Goal: Information Seeking & Learning: Learn about a topic

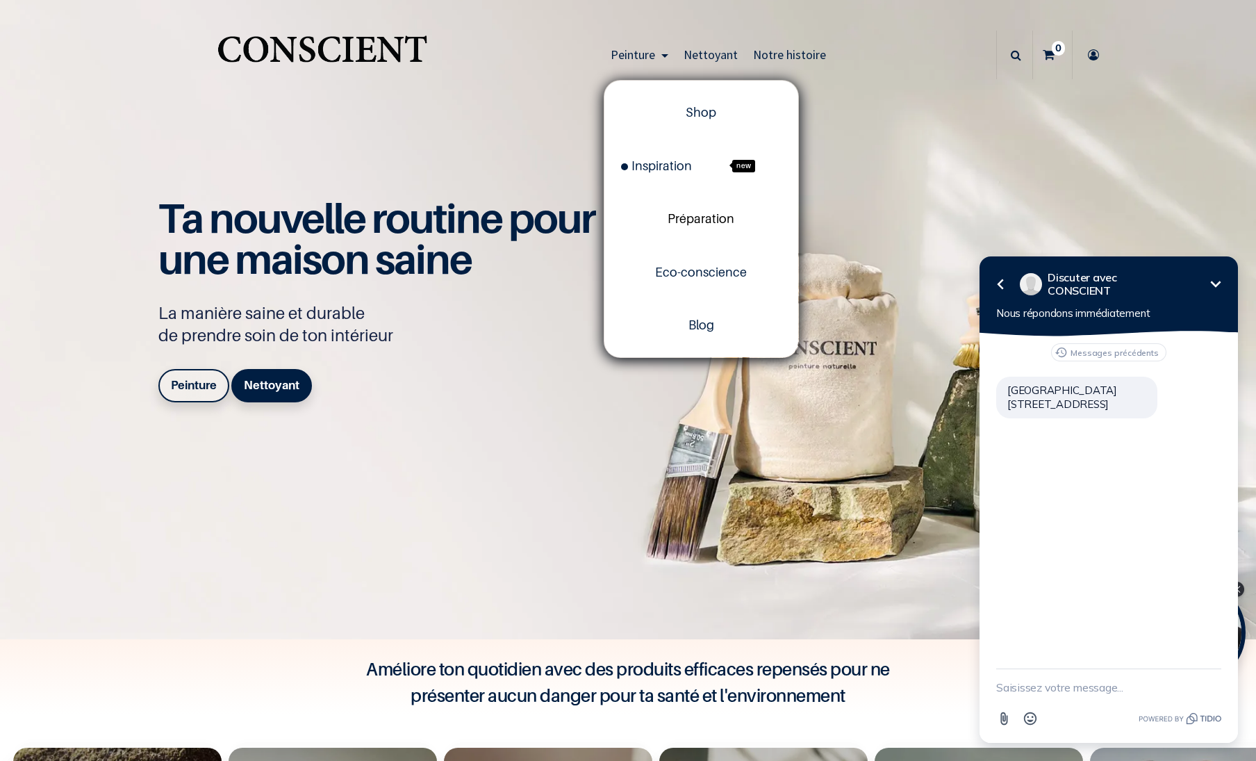
click at [670, 221] on span "Préparation" at bounding box center [701, 218] width 67 height 15
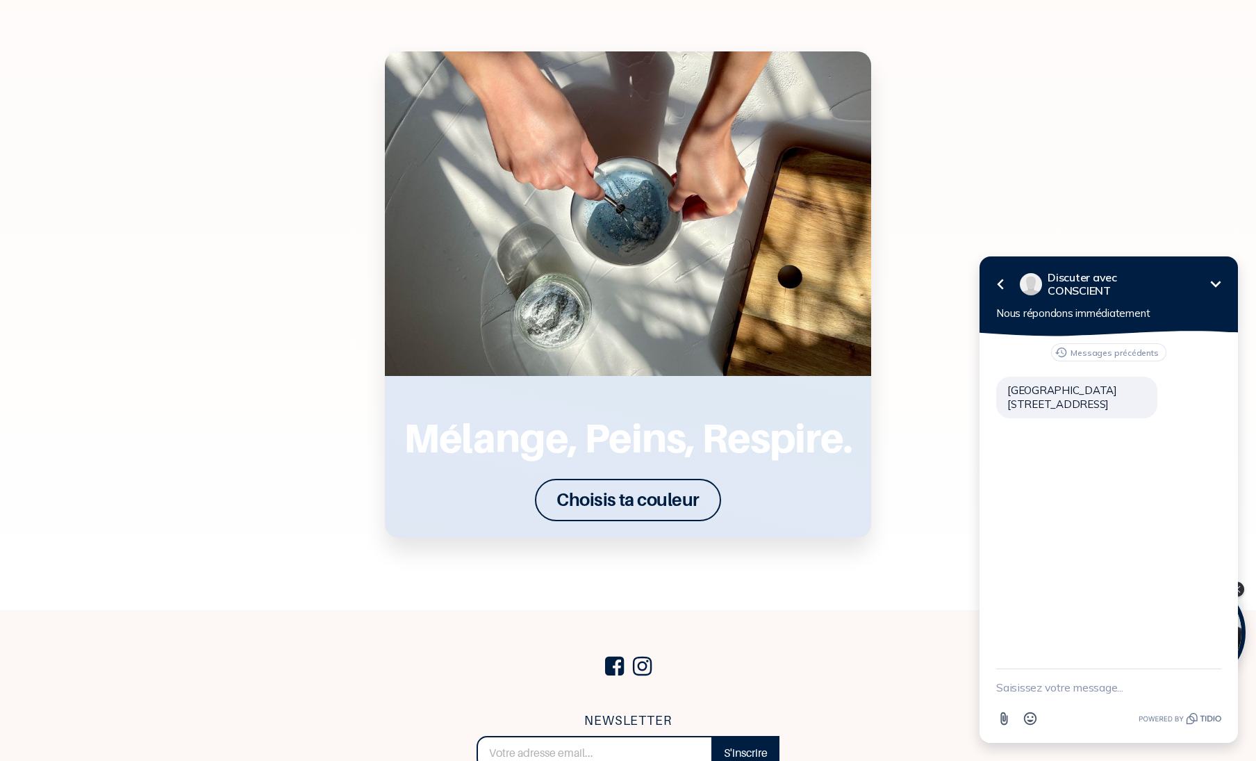
scroll to position [2252, 0]
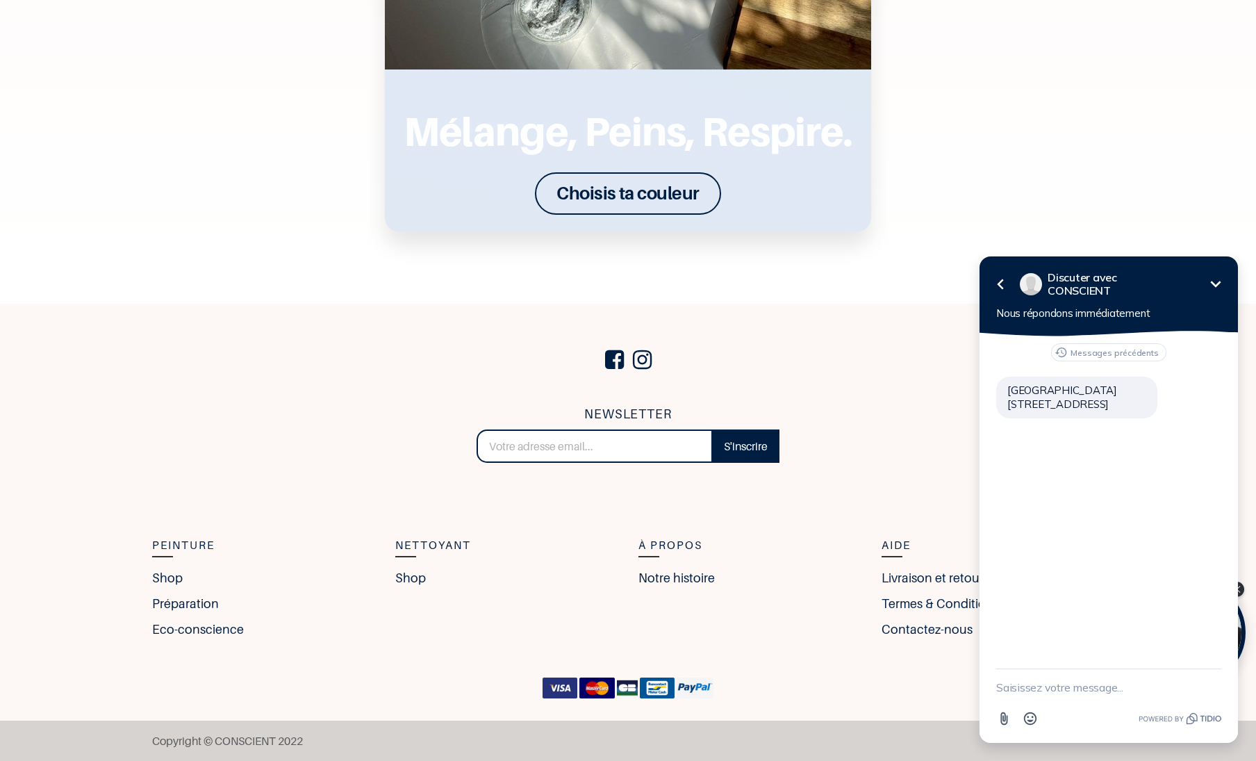
click at [481, 129] on p "Mélange, Peins, Respire." at bounding box center [628, 131] width 453 height 60
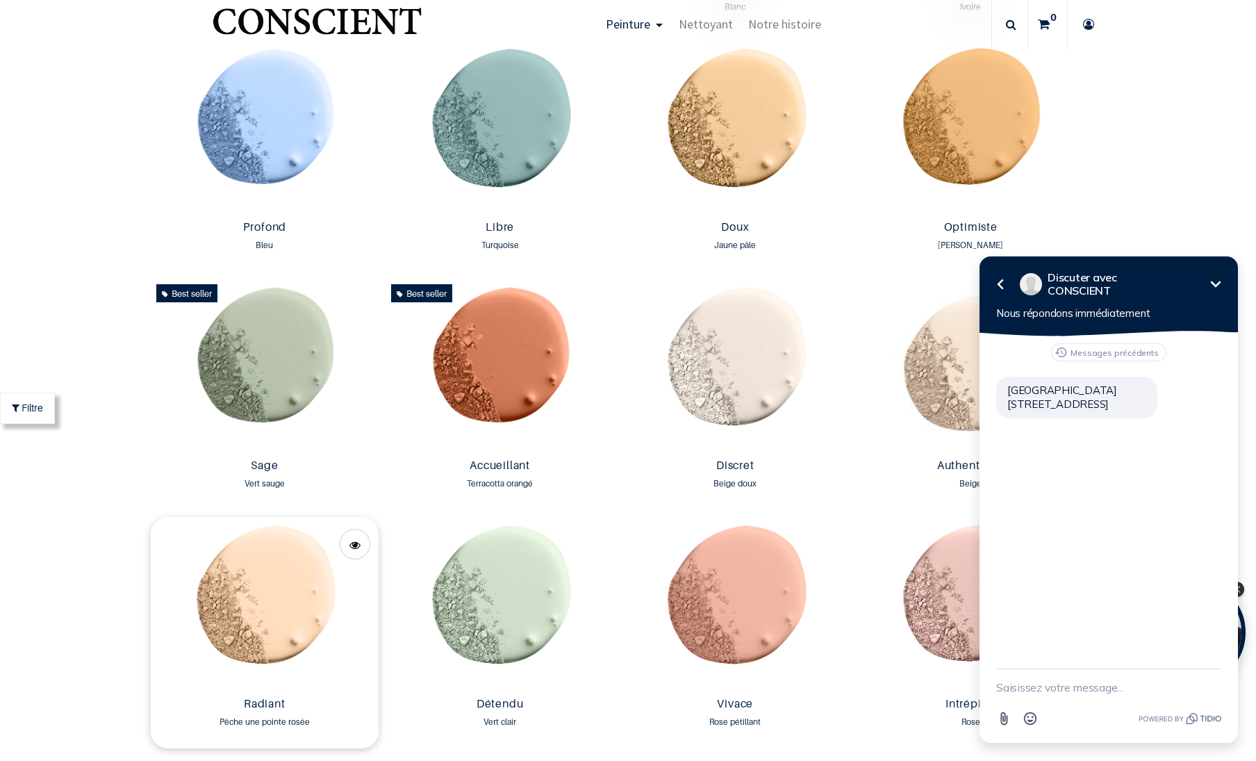
scroll to position [1136, 0]
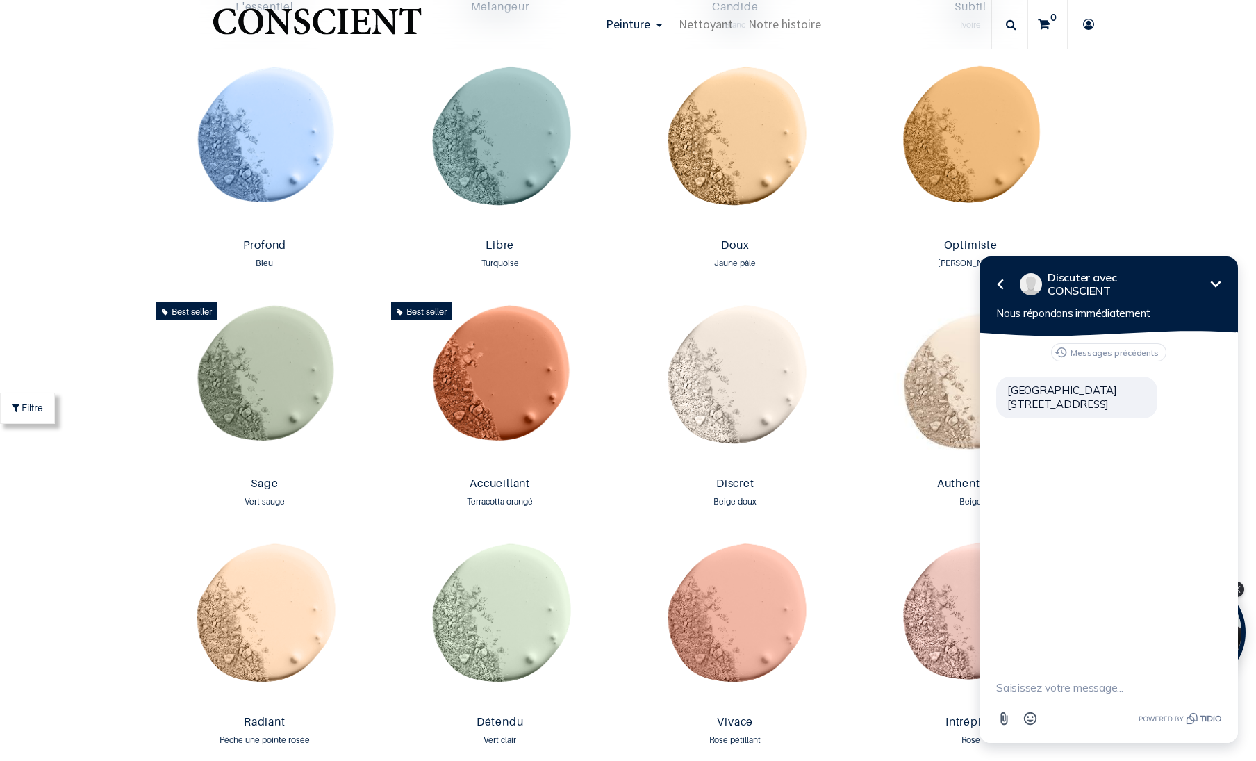
click at [999, 277] on icon "button" at bounding box center [1000, 284] width 17 height 17
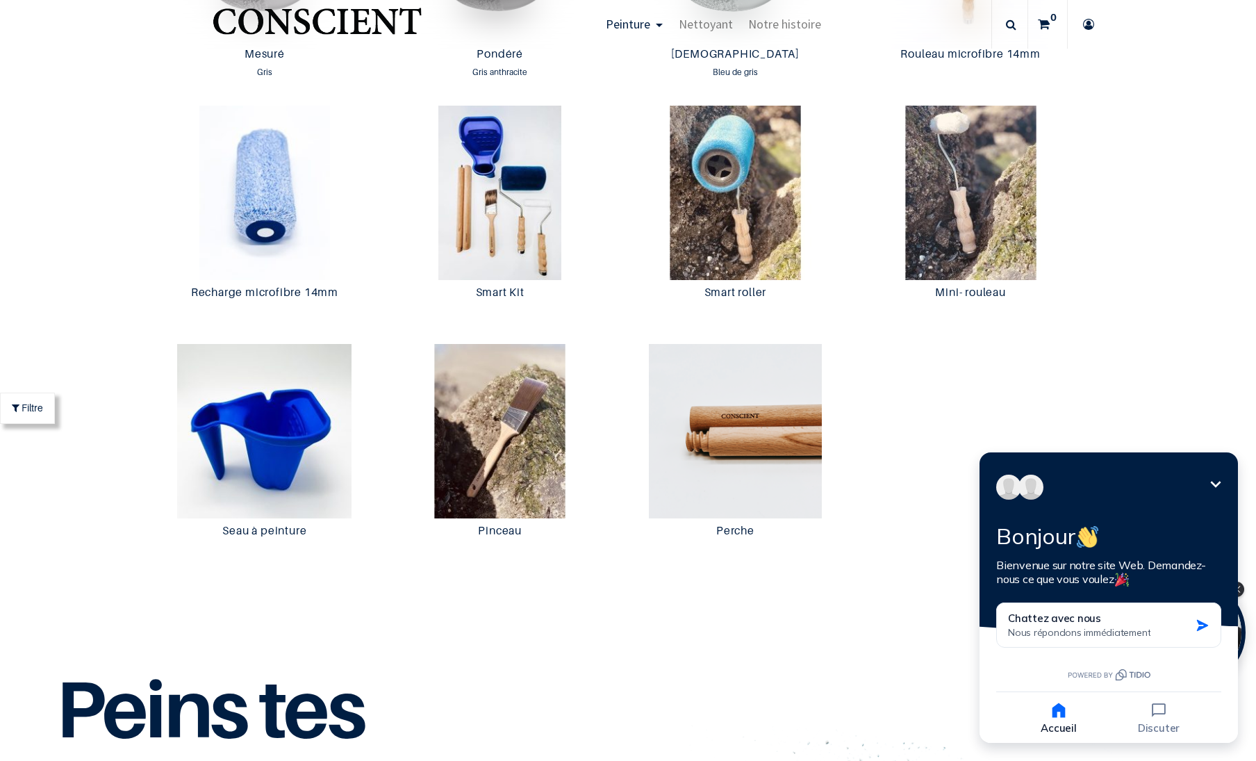
scroll to position [2432, 0]
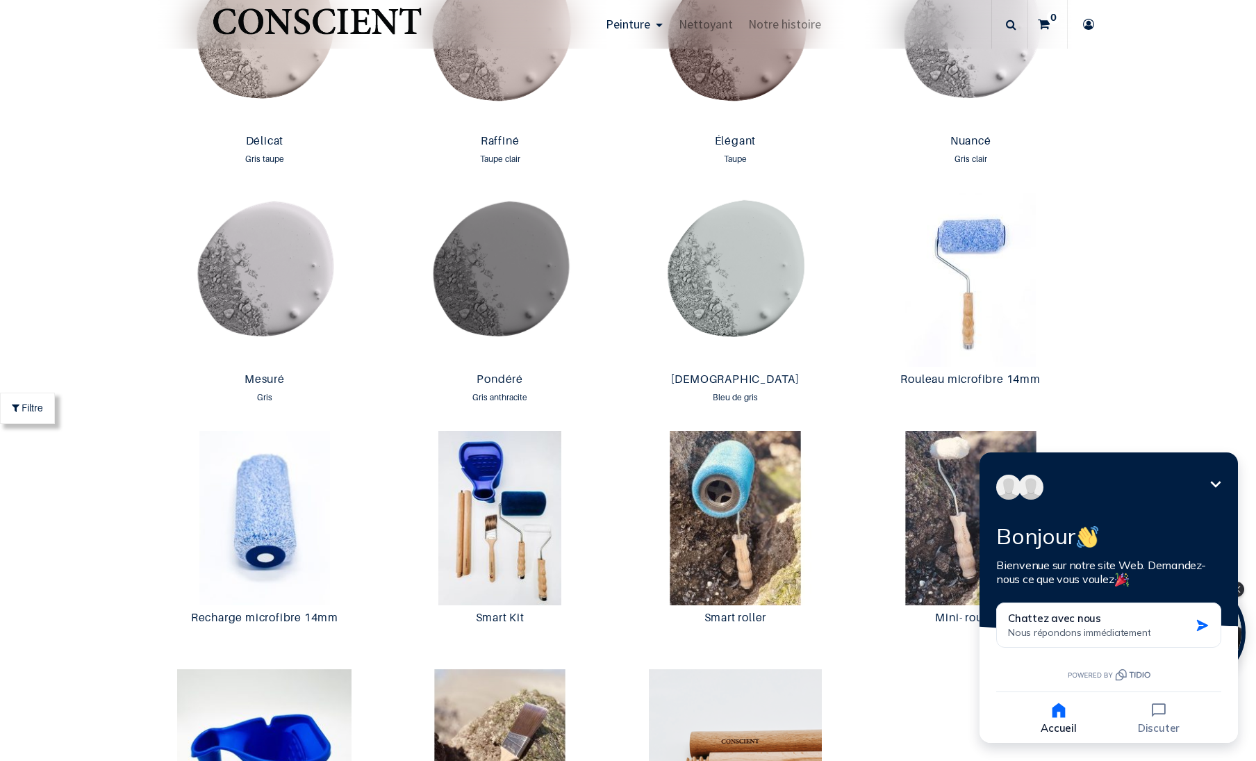
click at [1192, 211] on div "Peinture murale hypoallergénique Créée pour les personnes sensibles par des per…" at bounding box center [628, 392] width 1256 height 5648
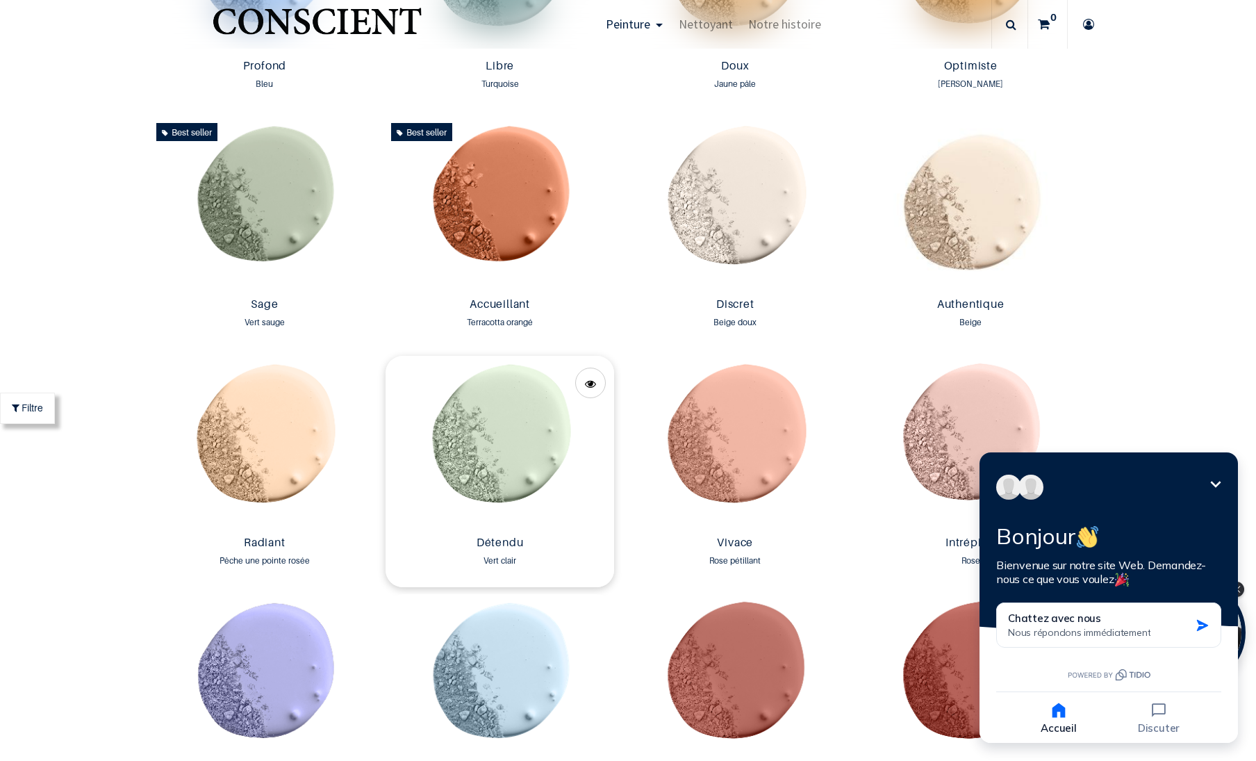
scroll to position [1298, 0]
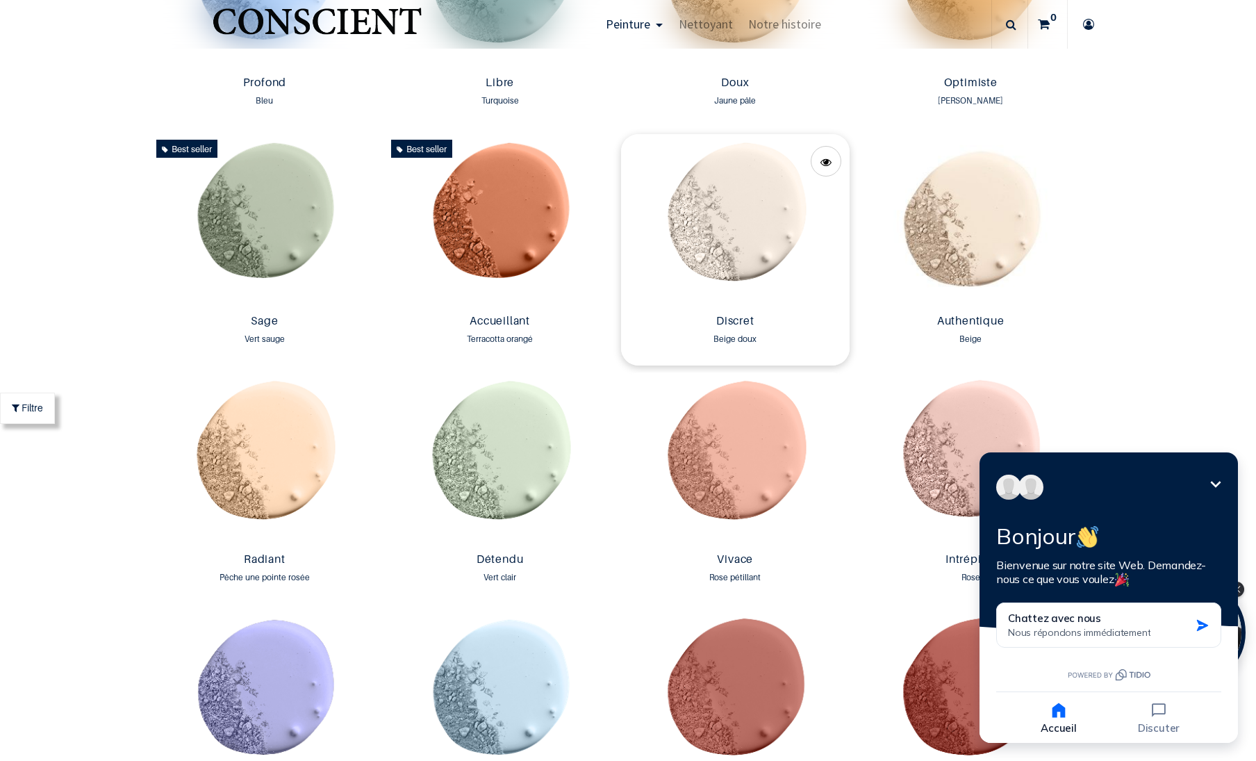
click at [753, 220] on img at bounding box center [735, 221] width 229 height 174
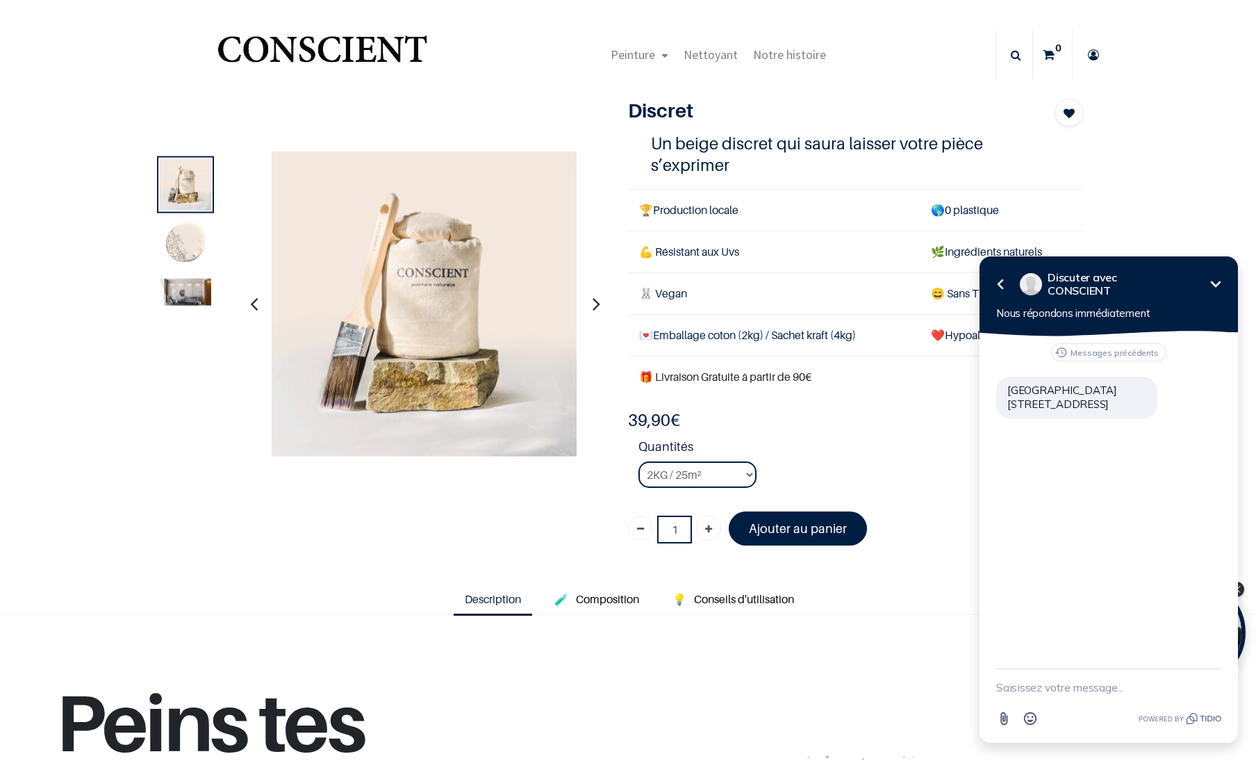
click at [593, 304] on icon "button" at bounding box center [597, 304] width 8 height 38
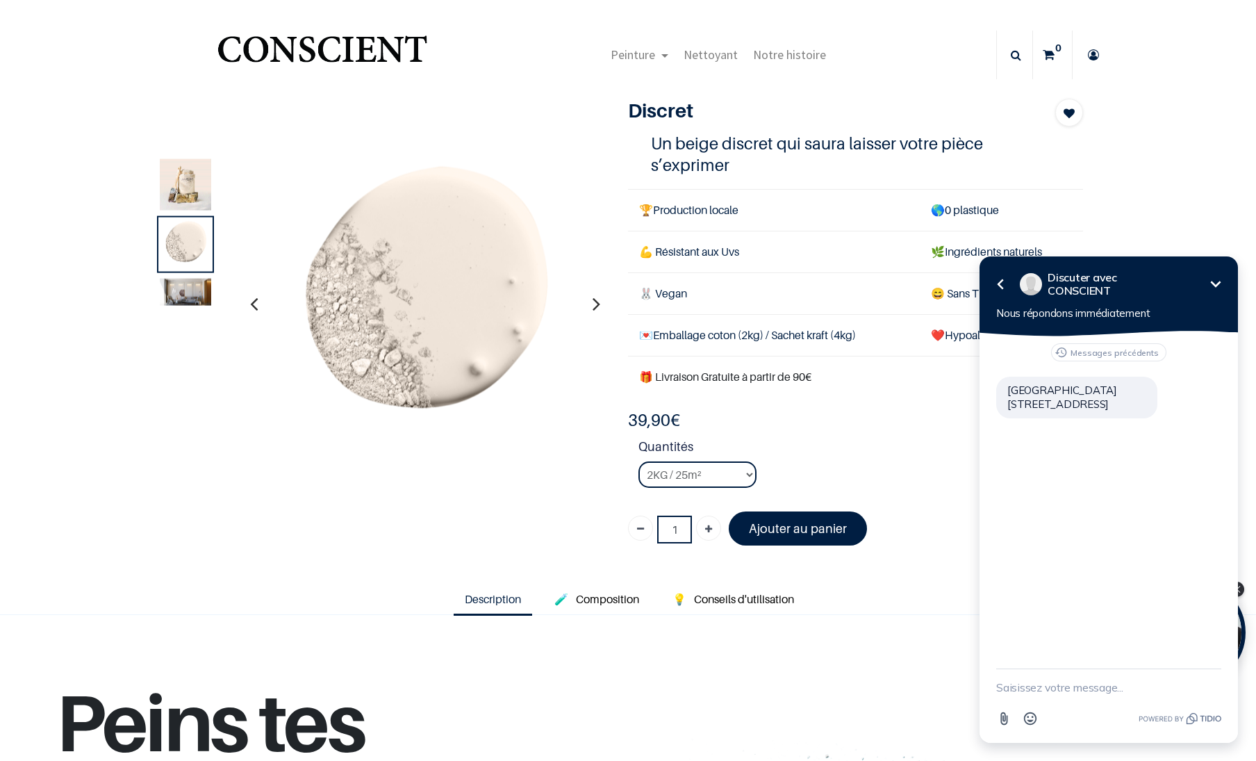
click at [593, 304] on icon "button" at bounding box center [597, 304] width 8 height 38
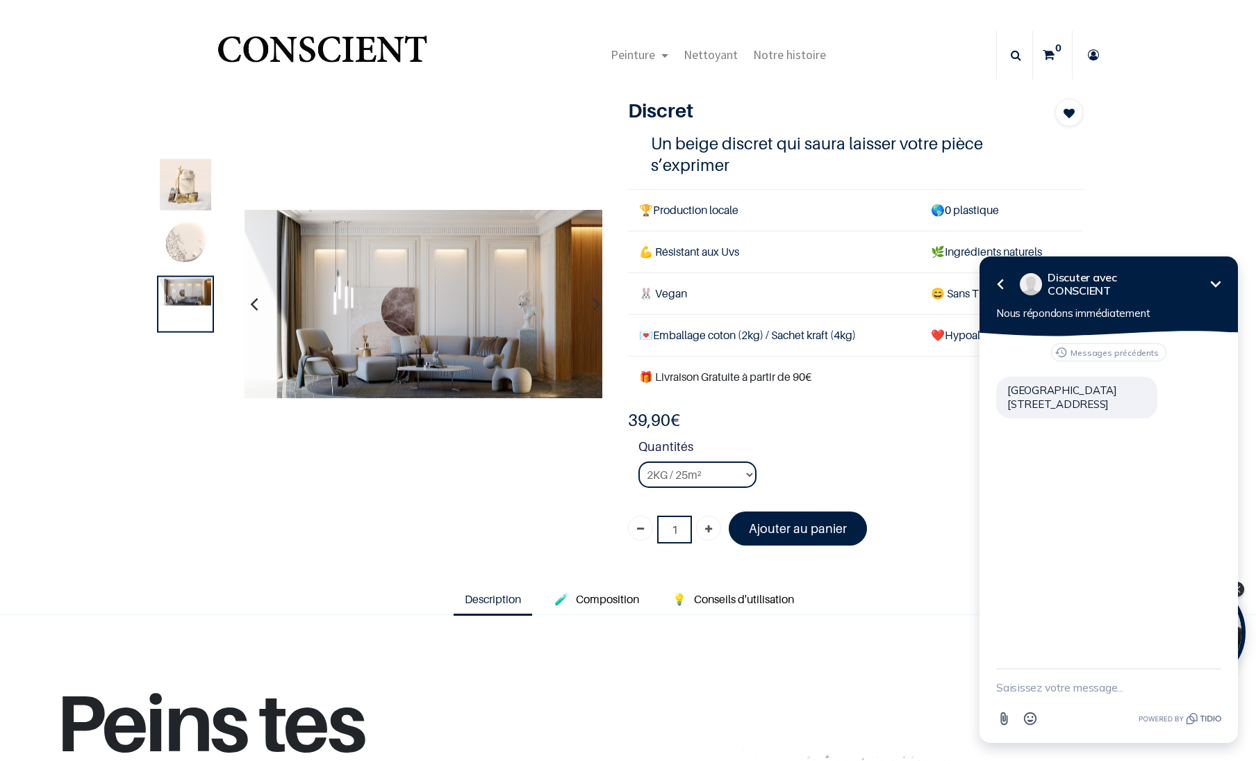
click at [593, 304] on icon "button" at bounding box center [597, 304] width 8 height 38
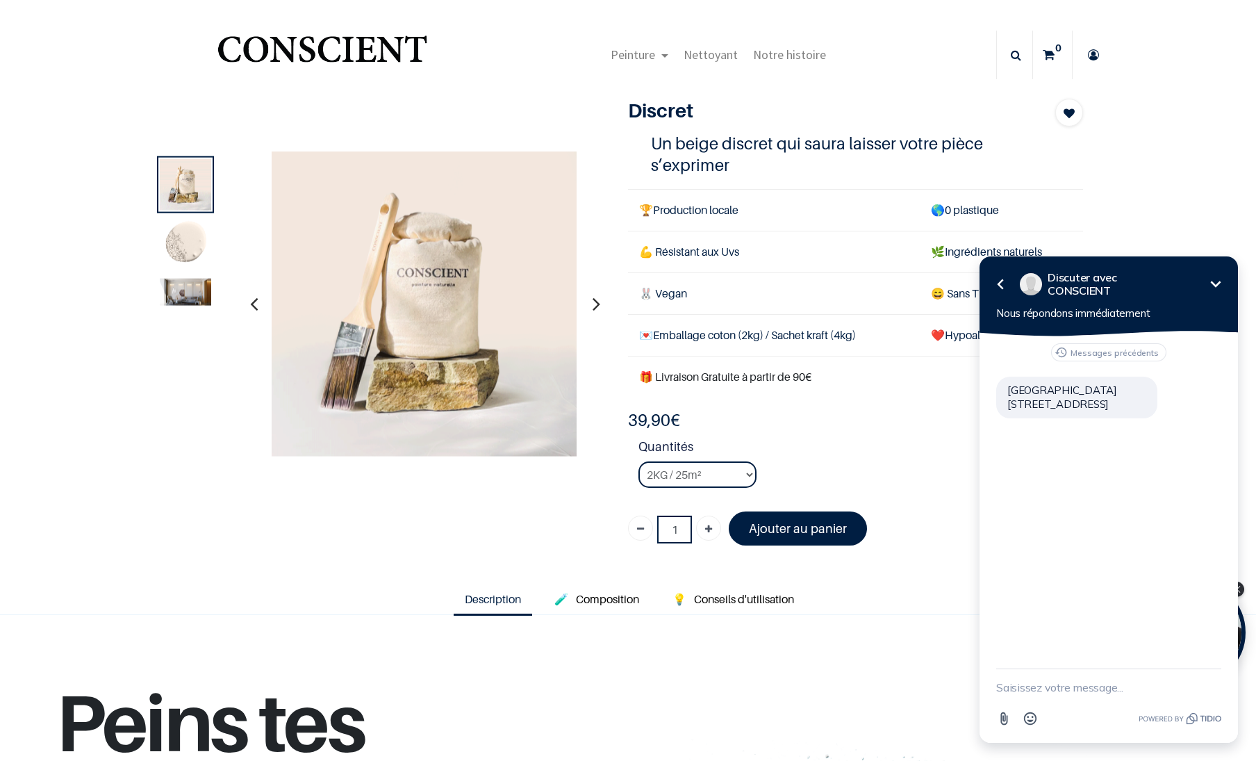
click at [250, 305] on icon "button" at bounding box center [254, 304] width 8 height 38
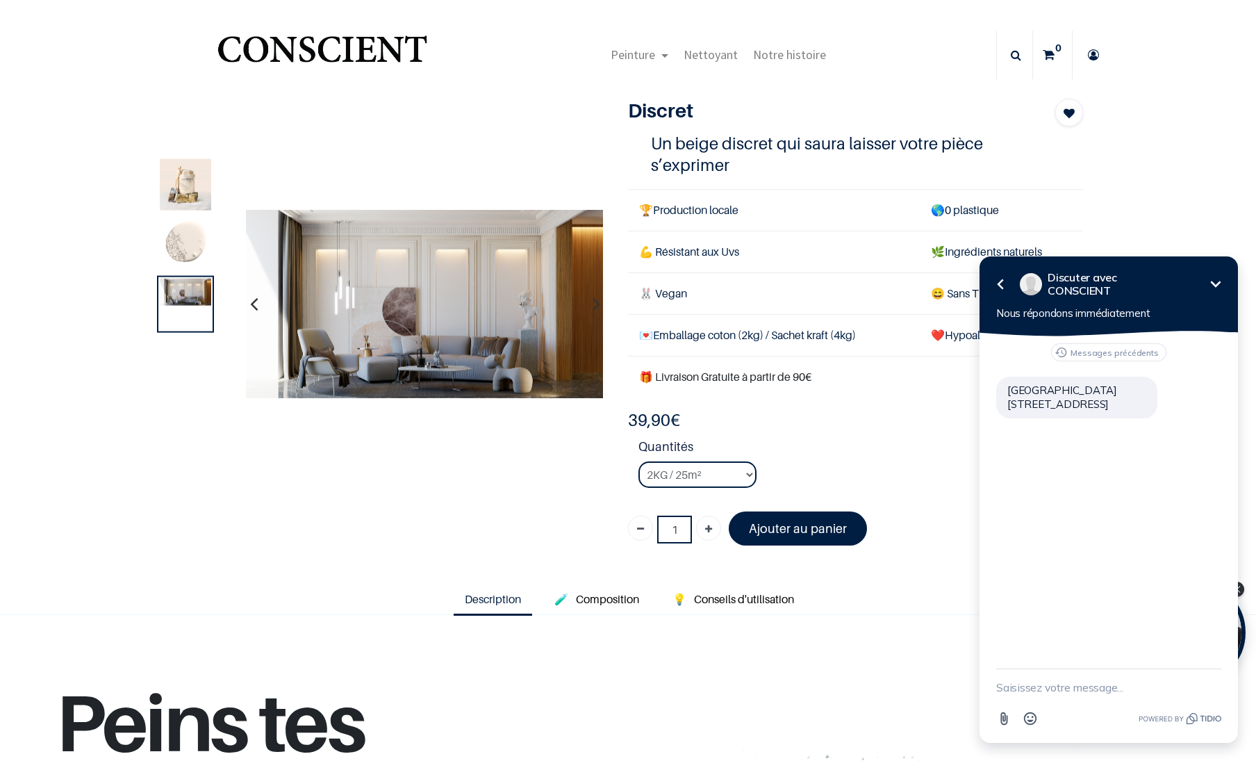
click at [250, 305] on icon "button" at bounding box center [254, 304] width 8 height 38
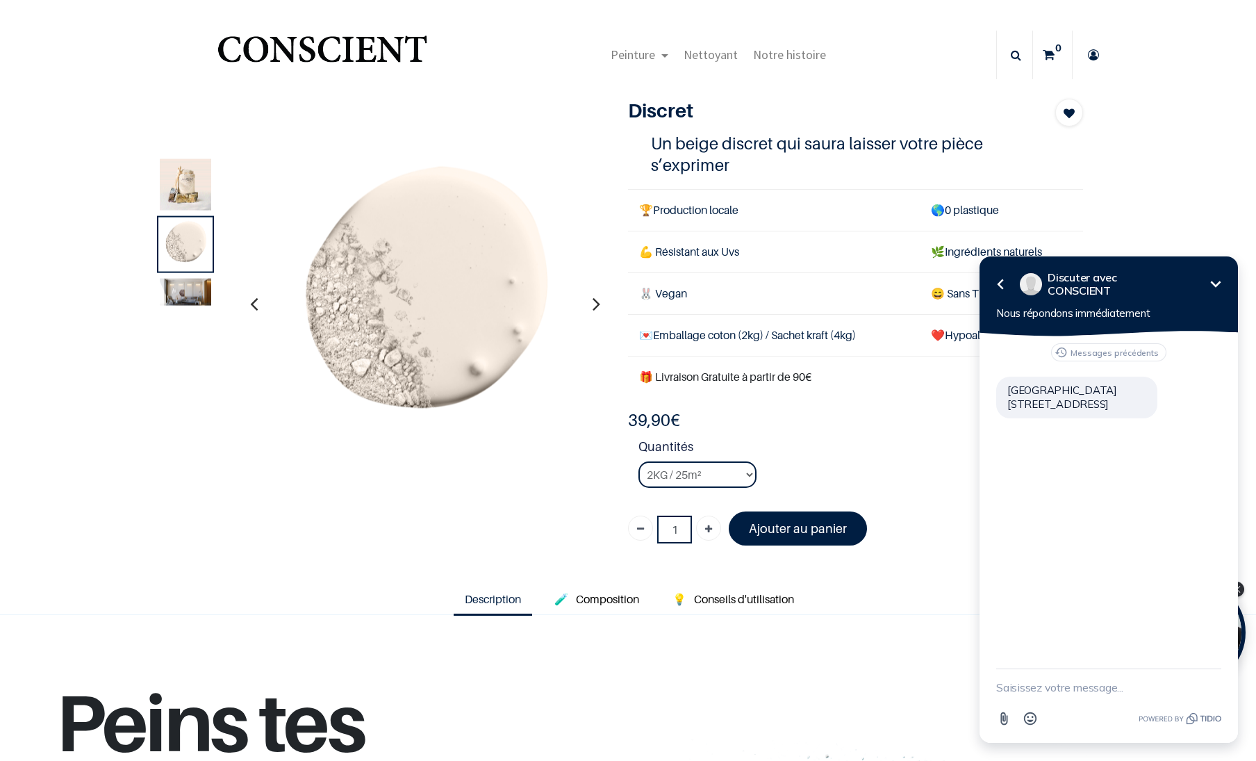
click at [586, 306] on button "button" at bounding box center [597, 303] width 22 height 51
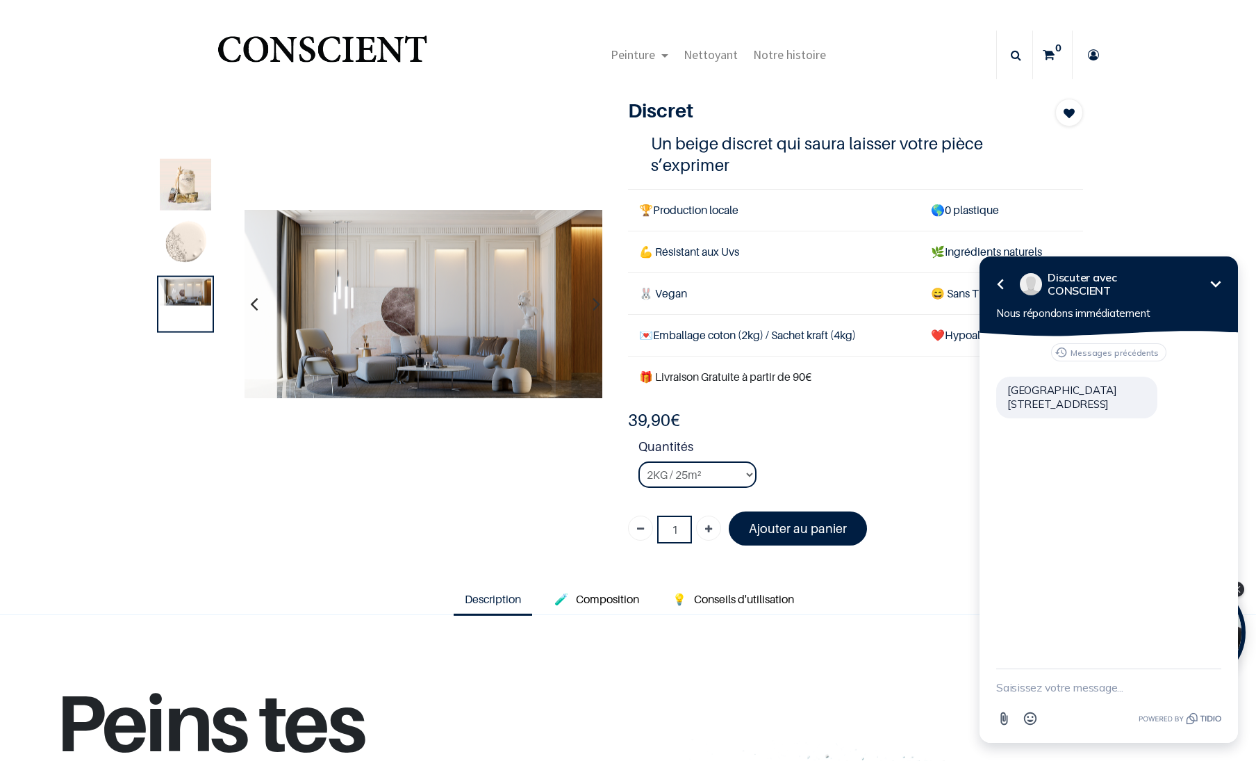
click at [586, 306] on button "button" at bounding box center [597, 303] width 22 height 51
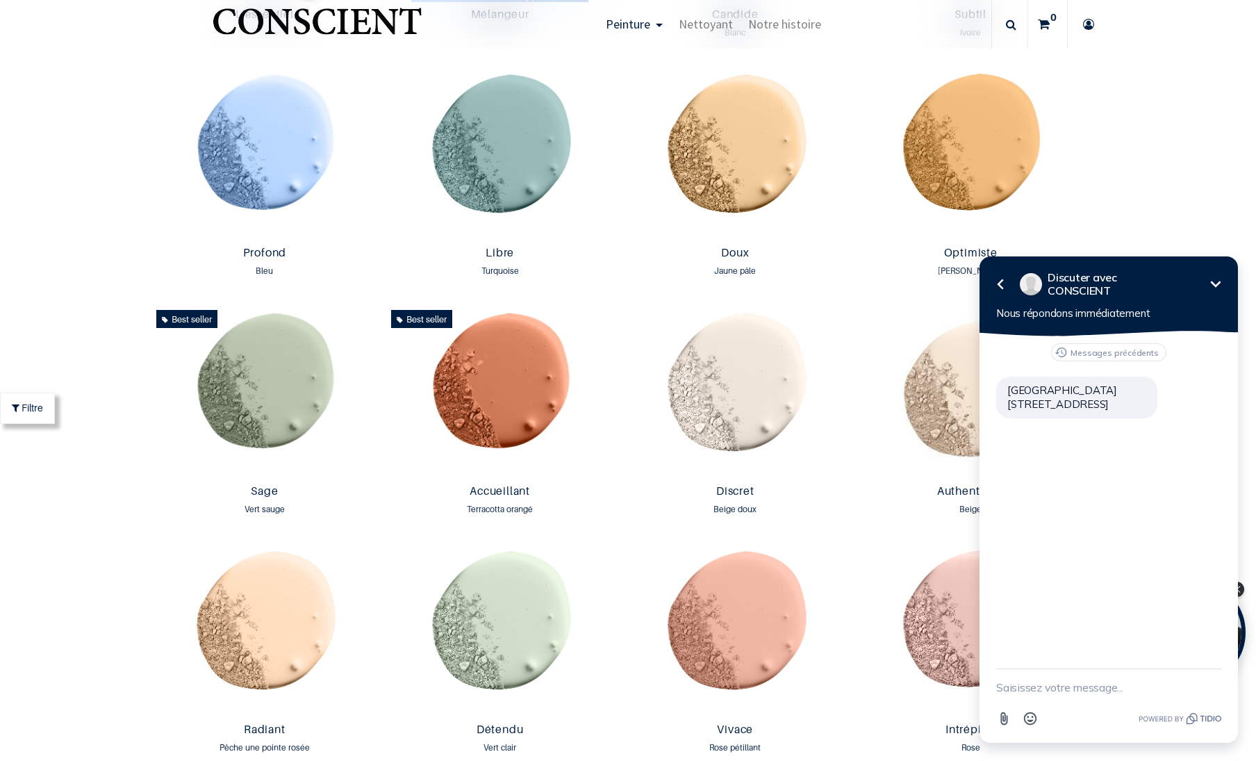
scroll to position [1136, 0]
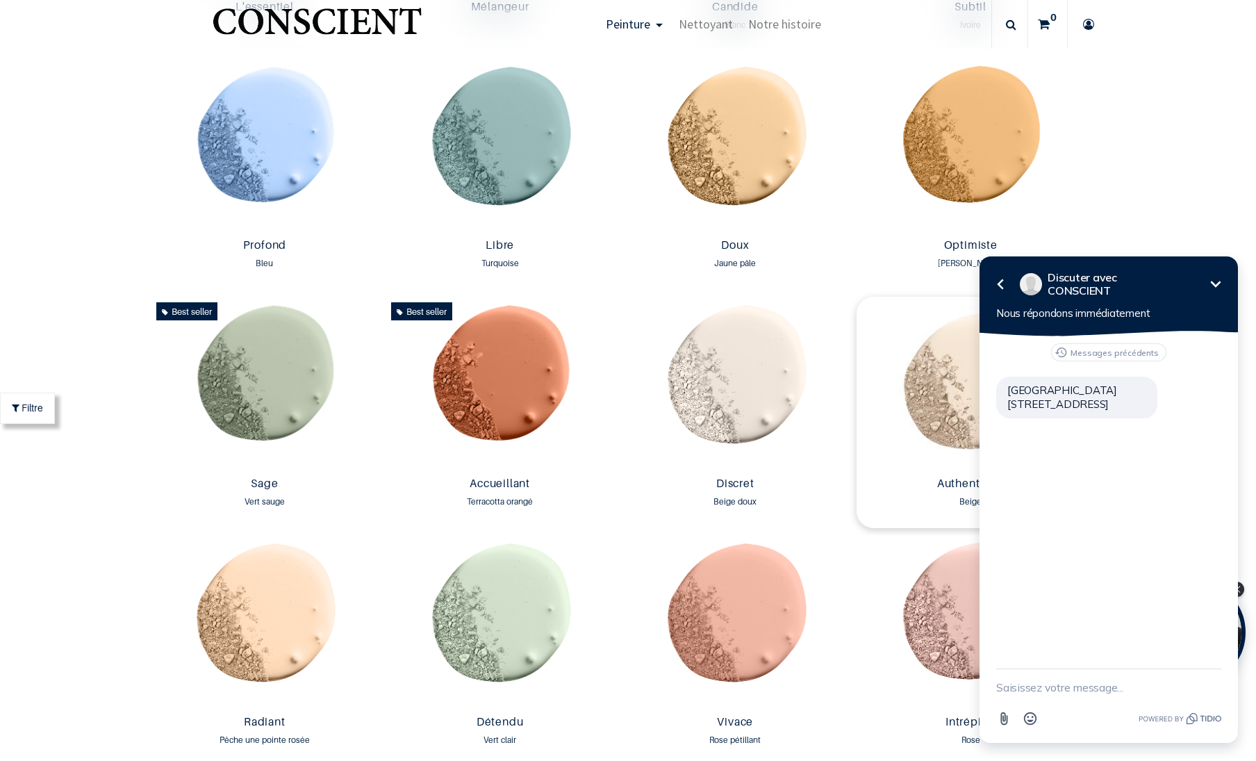
click at [952, 422] on img at bounding box center [971, 384] width 229 height 174
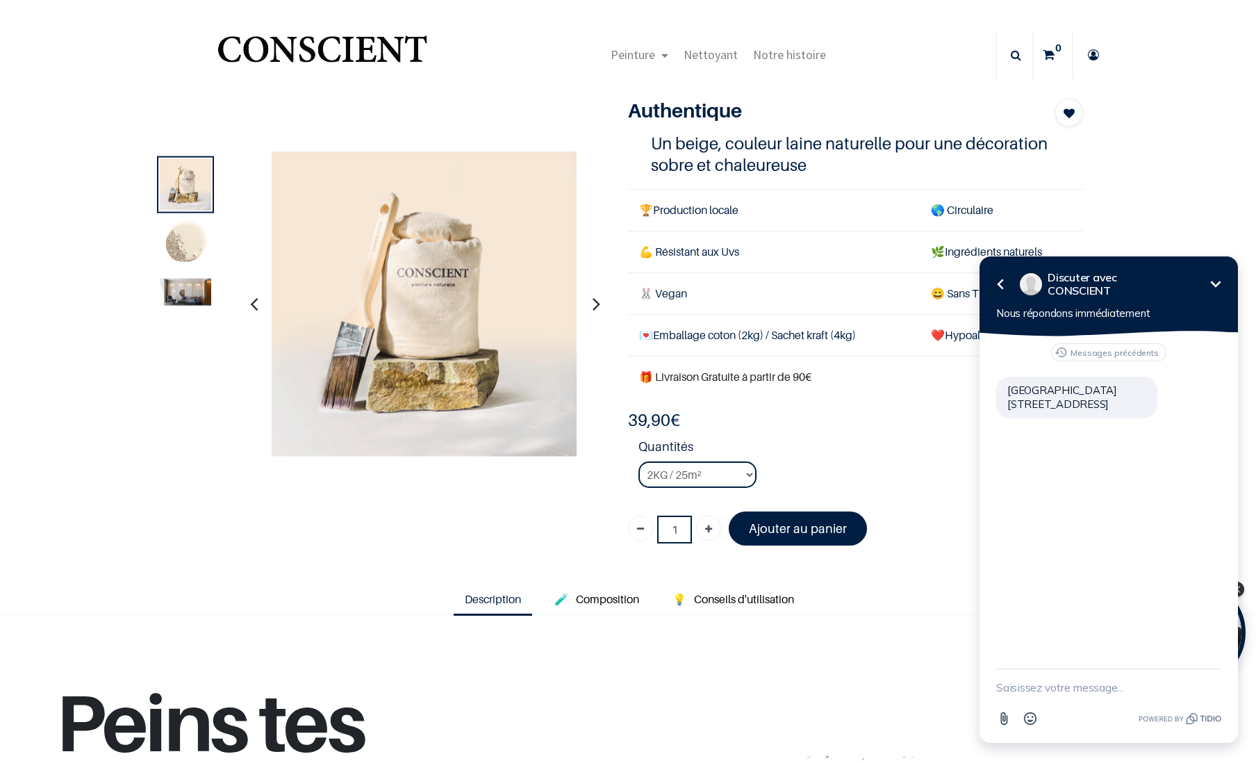
click at [594, 302] on icon "button" at bounding box center [597, 304] width 8 height 38
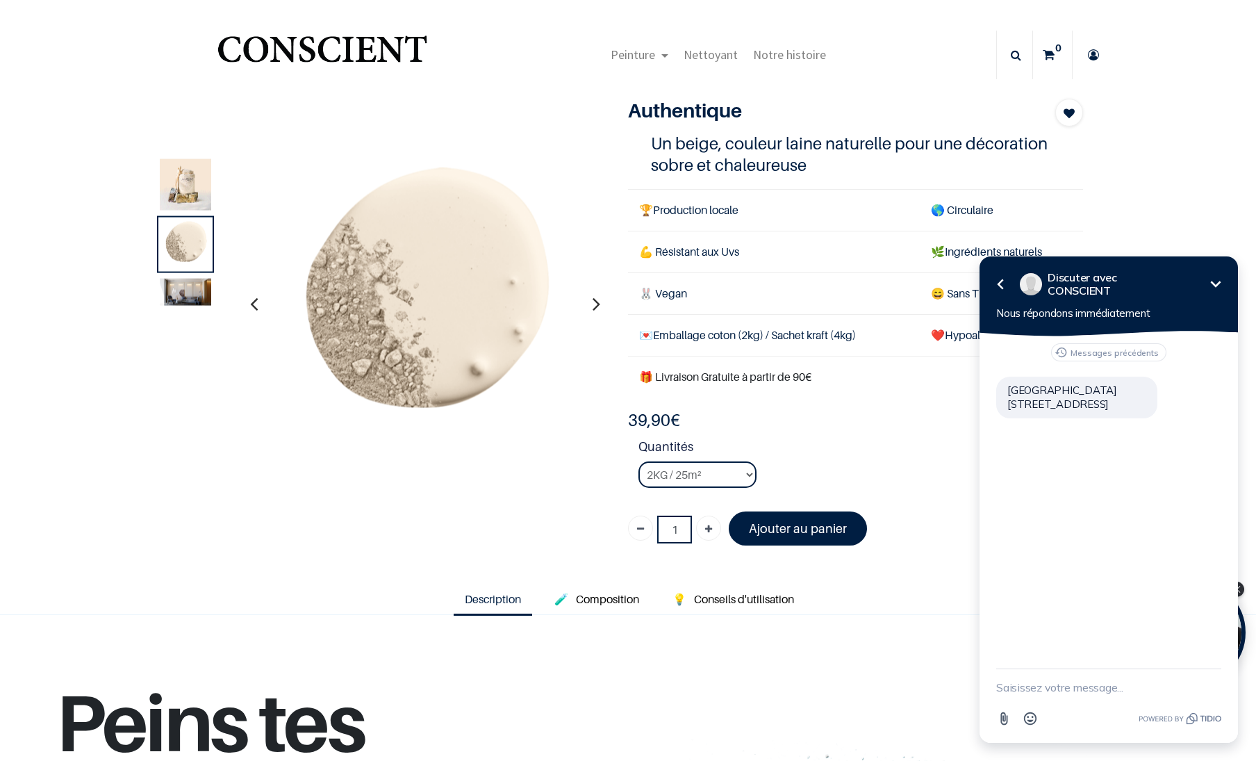
click at [594, 302] on icon "button" at bounding box center [597, 304] width 8 height 38
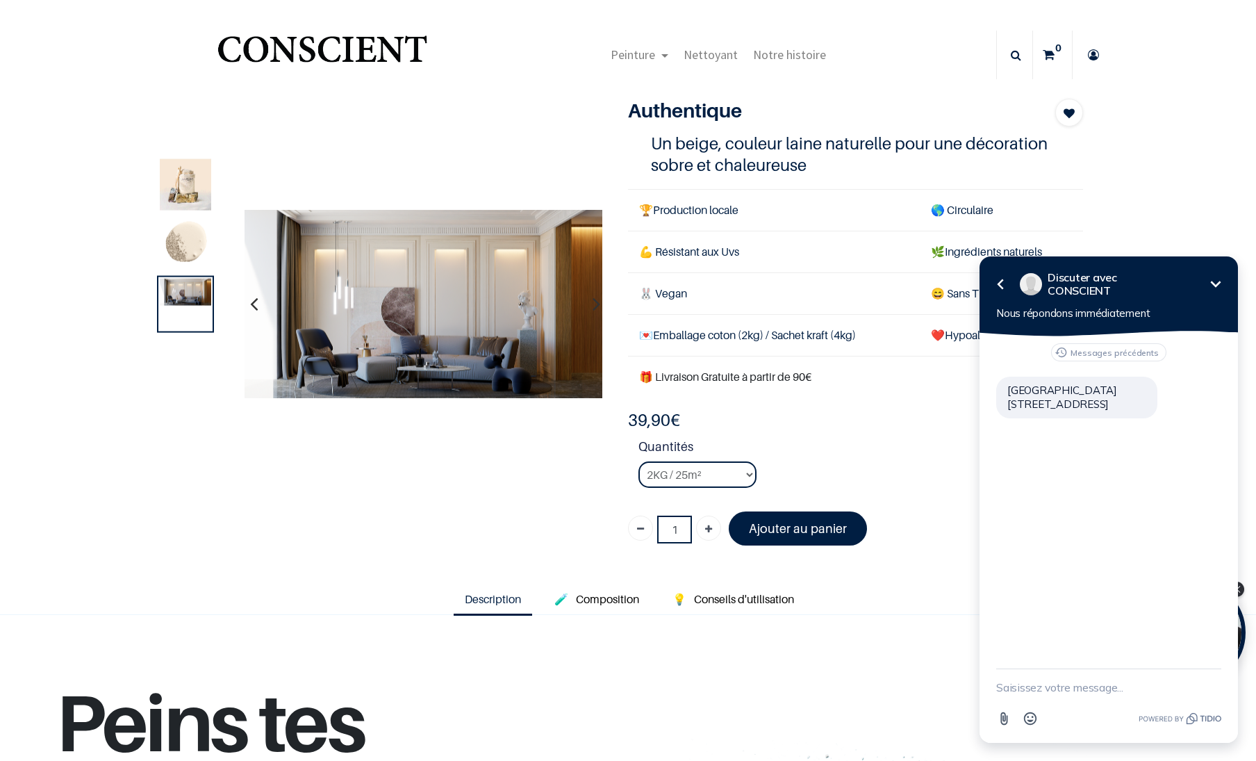
click at [594, 302] on icon "button" at bounding box center [597, 304] width 8 height 38
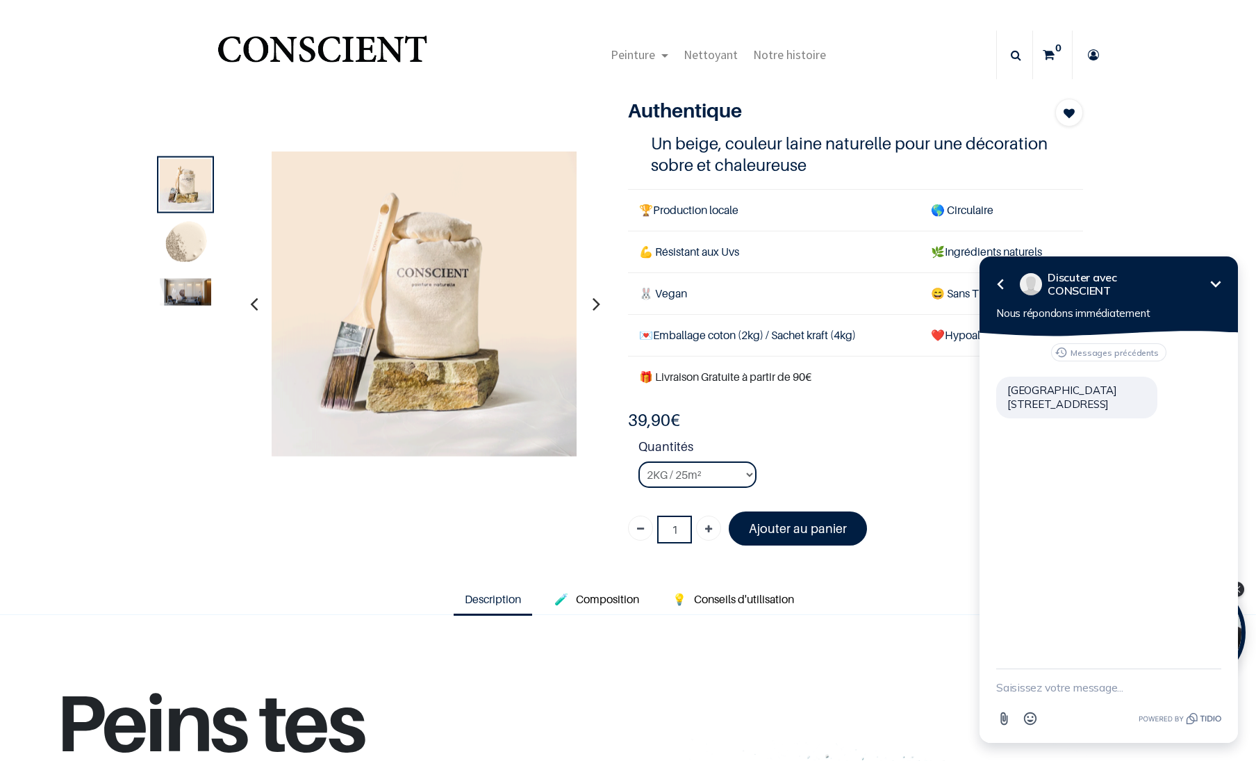
click at [243, 302] on button "button" at bounding box center [254, 303] width 22 height 51
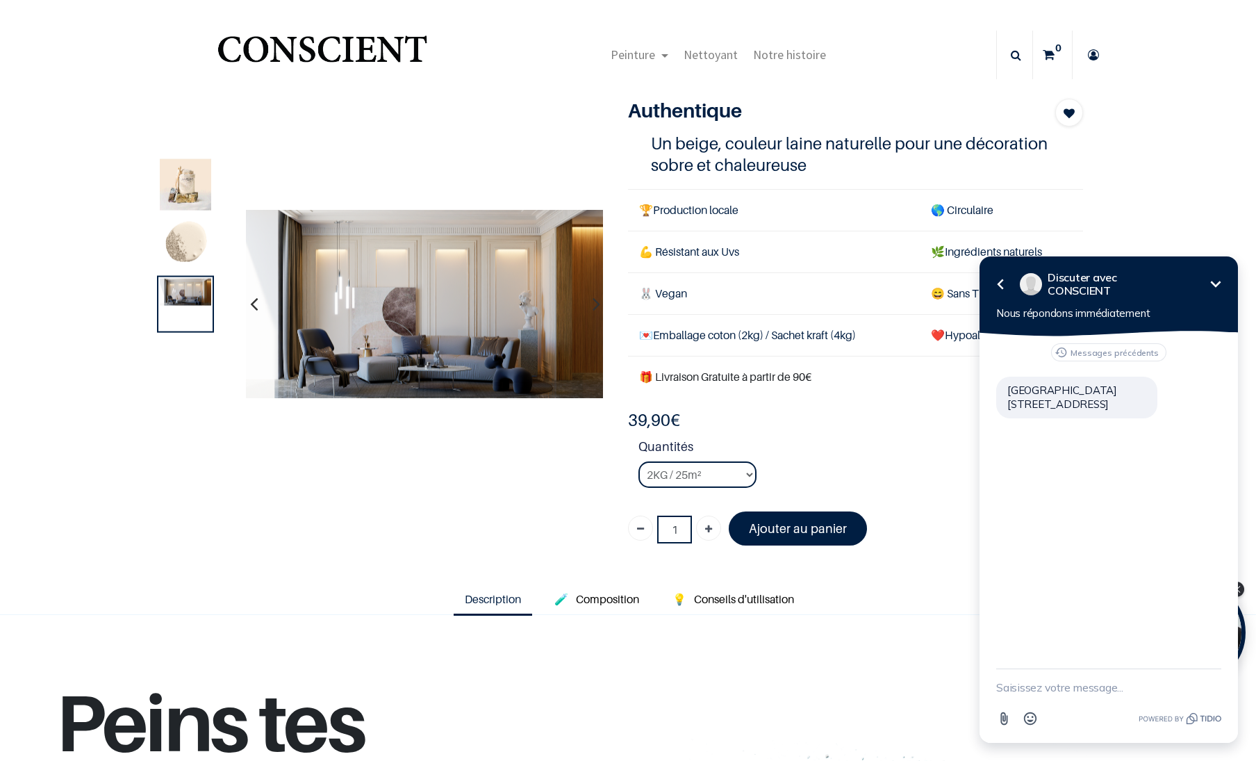
click at [434, 290] on img at bounding box center [424, 303] width 358 height 189
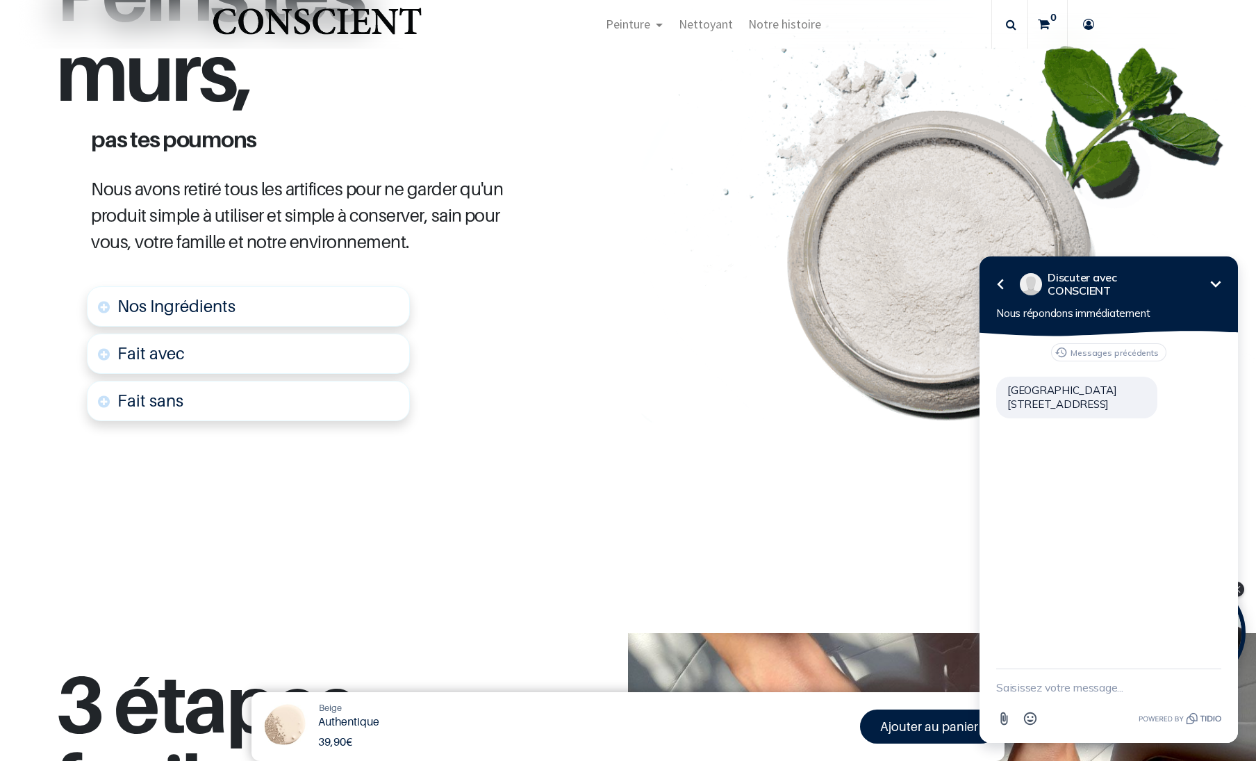
scroll to position [220, 0]
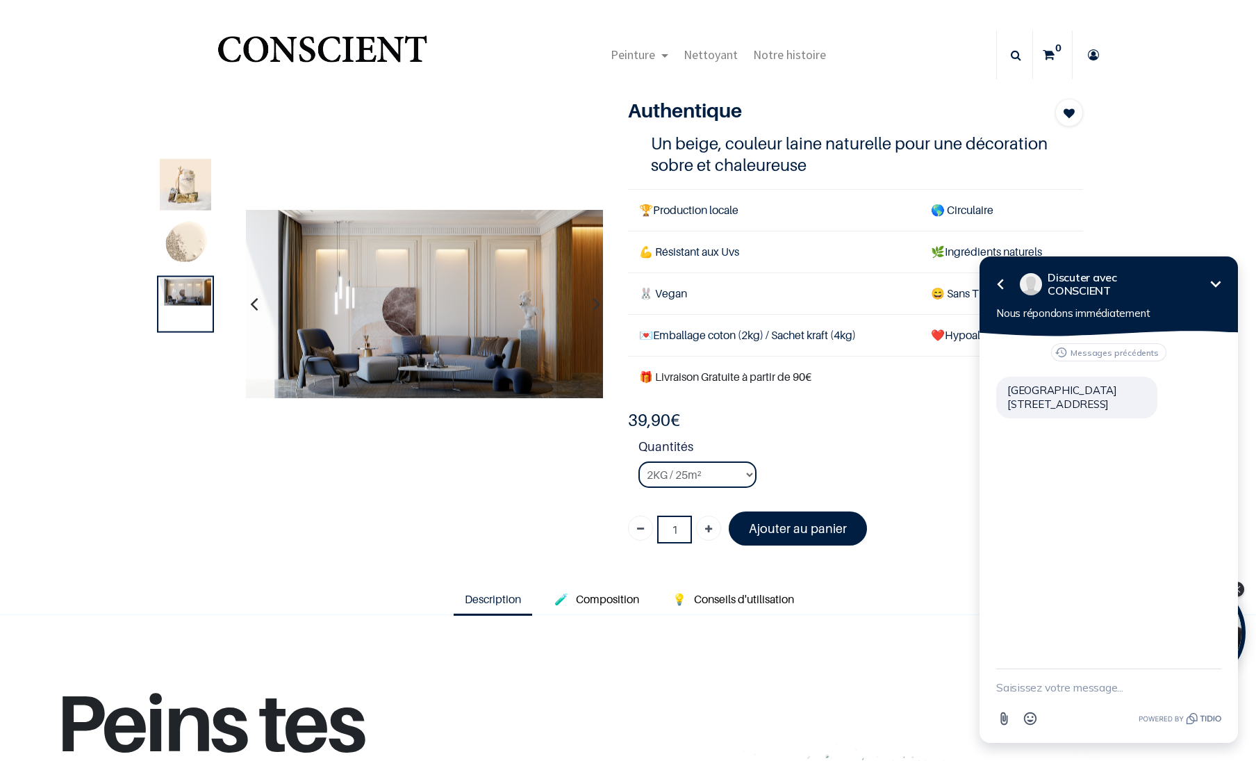
click at [173, 239] on img at bounding box center [185, 244] width 51 height 51
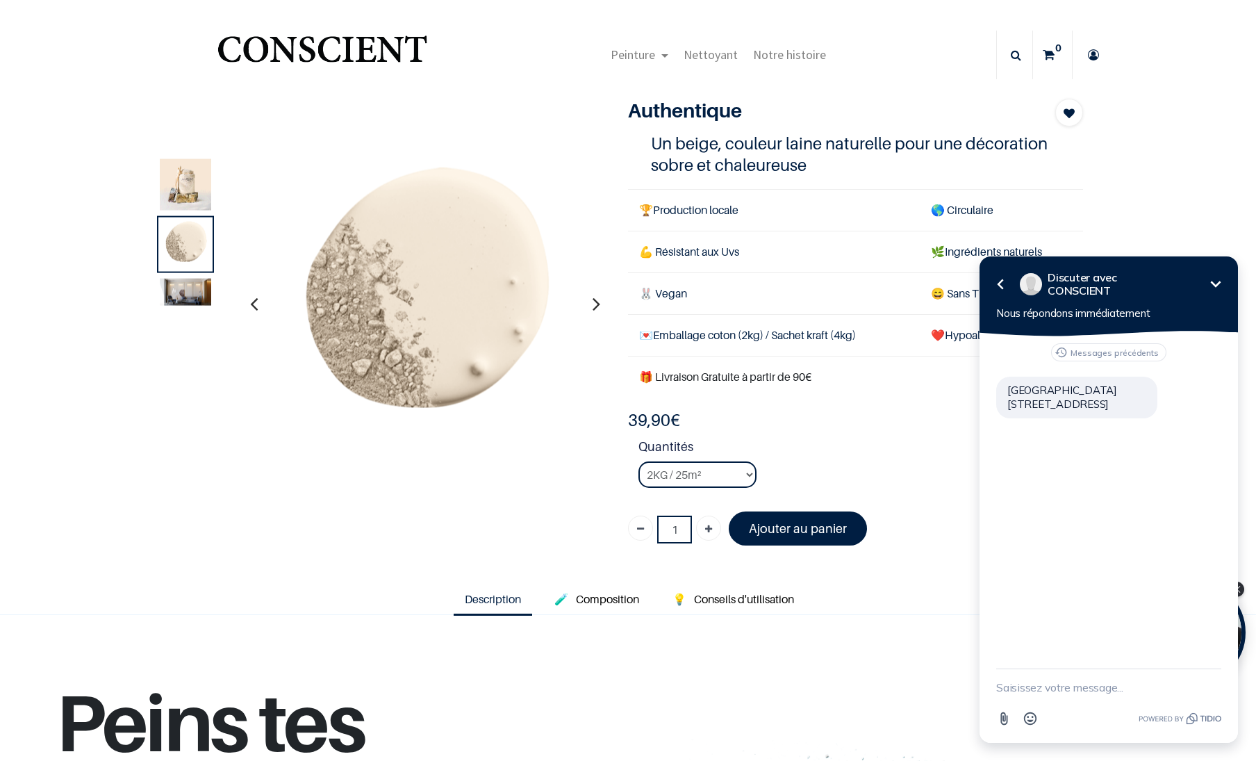
click at [172, 237] on img at bounding box center [185, 244] width 51 height 51
click at [253, 298] on button "button" at bounding box center [254, 303] width 22 height 51
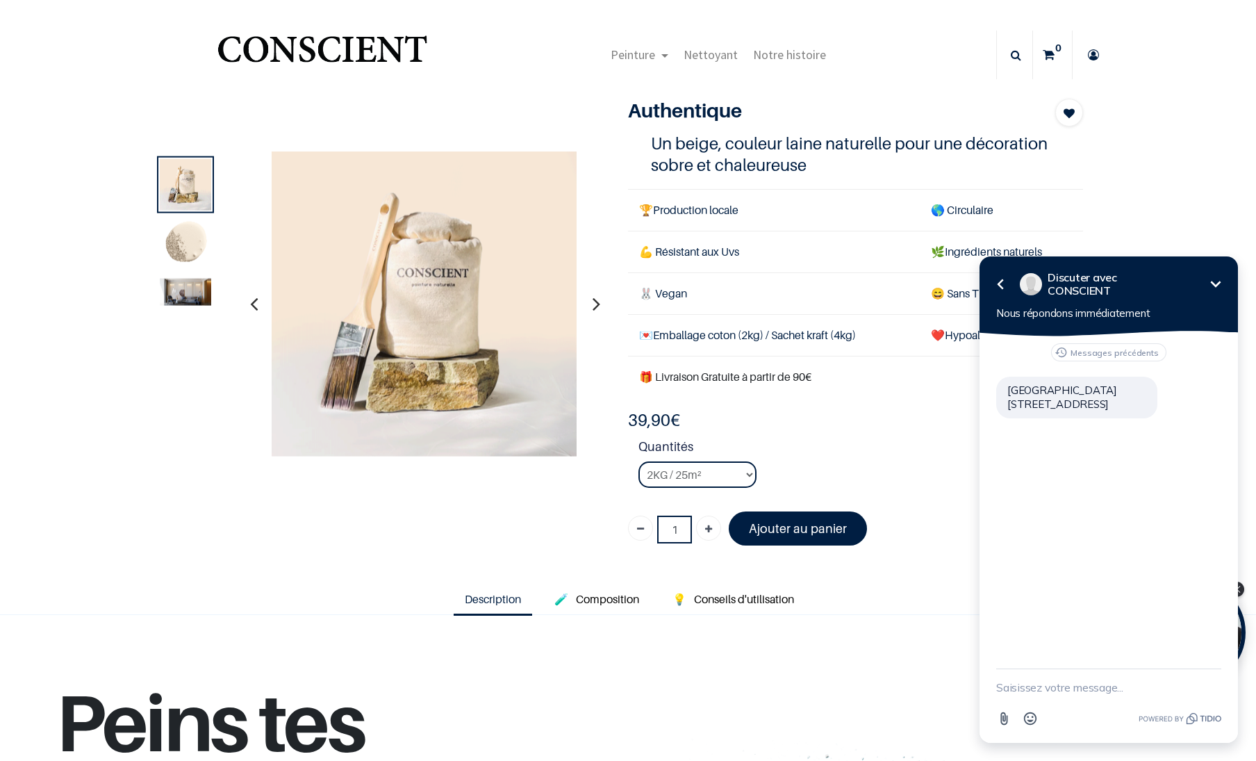
click at [250, 304] on icon "button" at bounding box center [254, 304] width 8 height 38
click at [593, 305] on icon "button" at bounding box center [597, 304] width 8 height 38
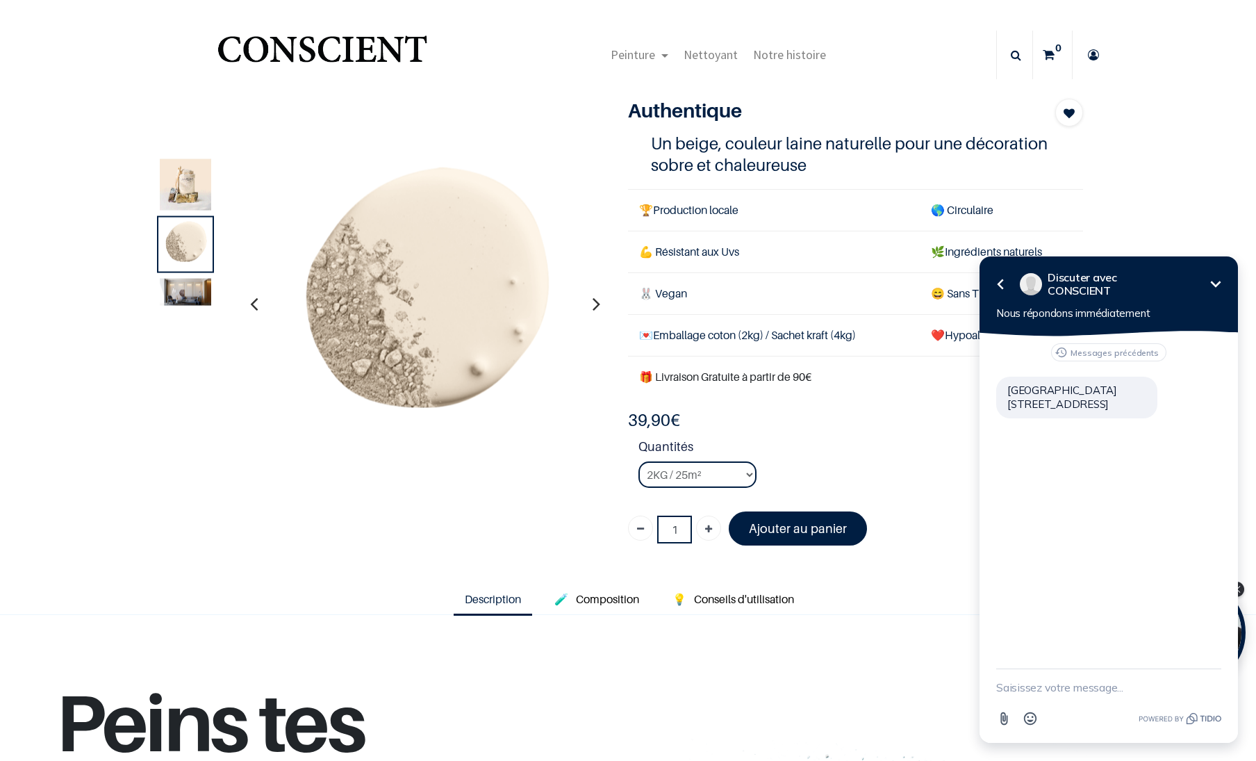
click at [593, 305] on icon "button" at bounding box center [597, 304] width 8 height 38
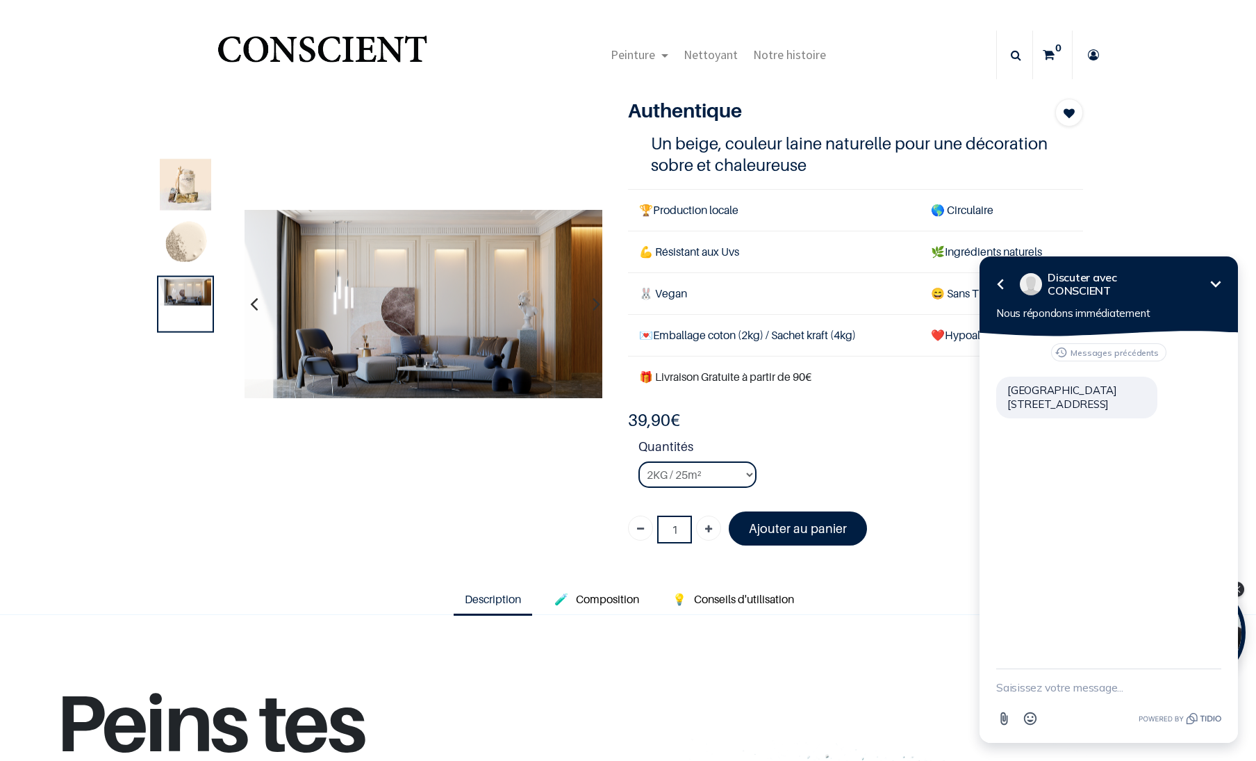
click at [593, 305] on icon "button" at bounding box center [597, 304] width 8 height 38
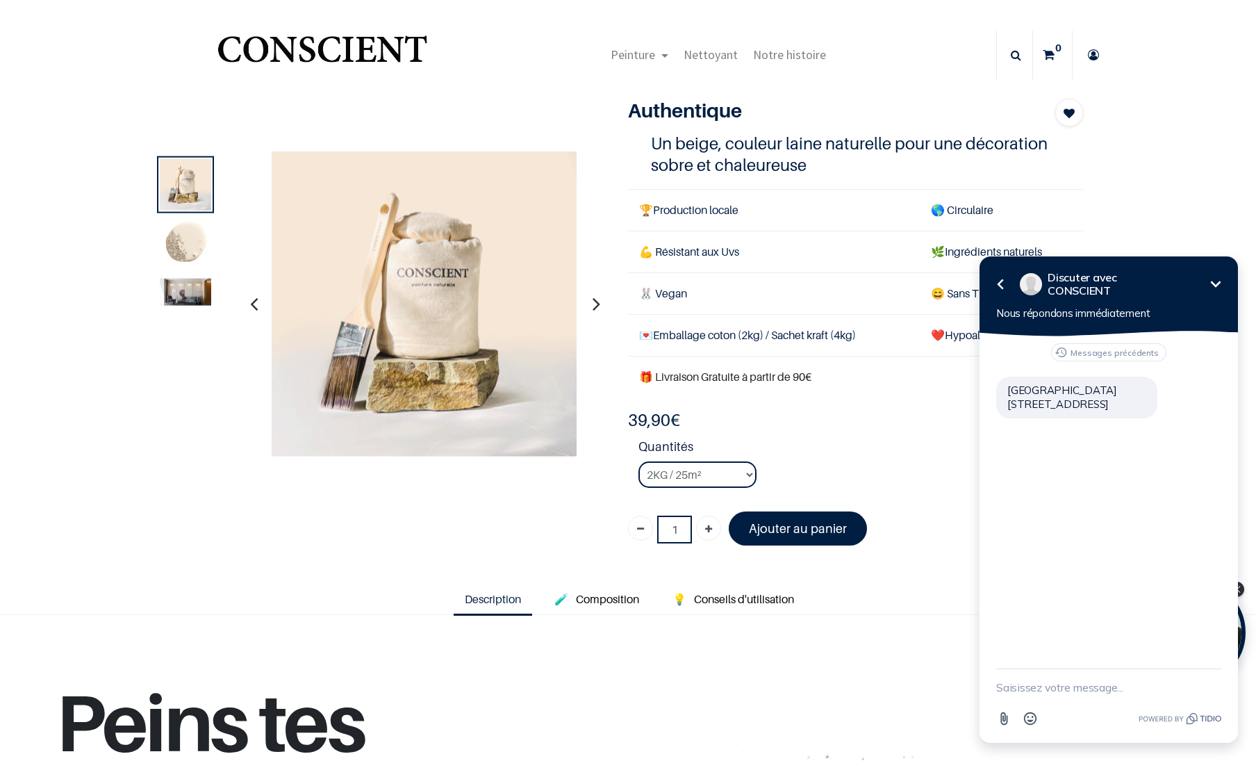
click at [593, 305] on icon "button" at bounding box center [597, 304] width 8 height 38
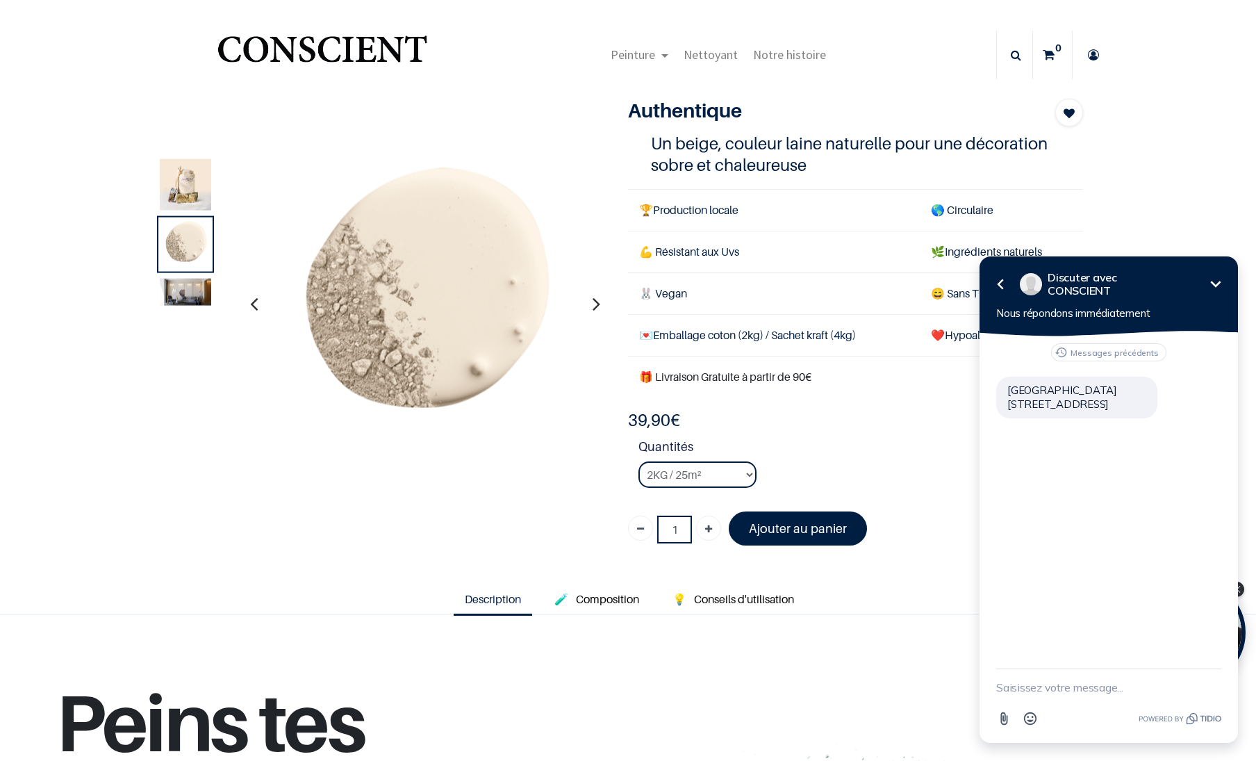
click at [593, 305] on icon "button" at bounding box center [597, 304] width 8 height 38
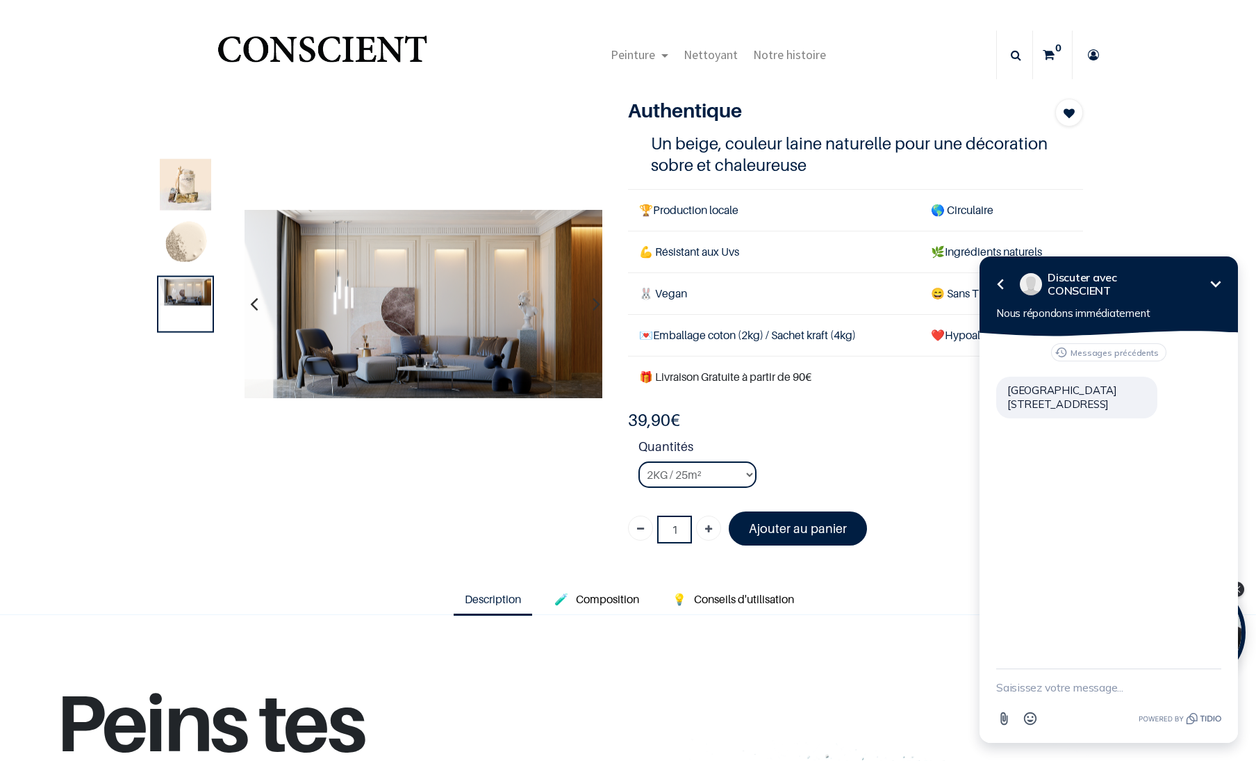
click at [593, 305] on icon "button" at bounding box center [597, 304] width 8 height 38
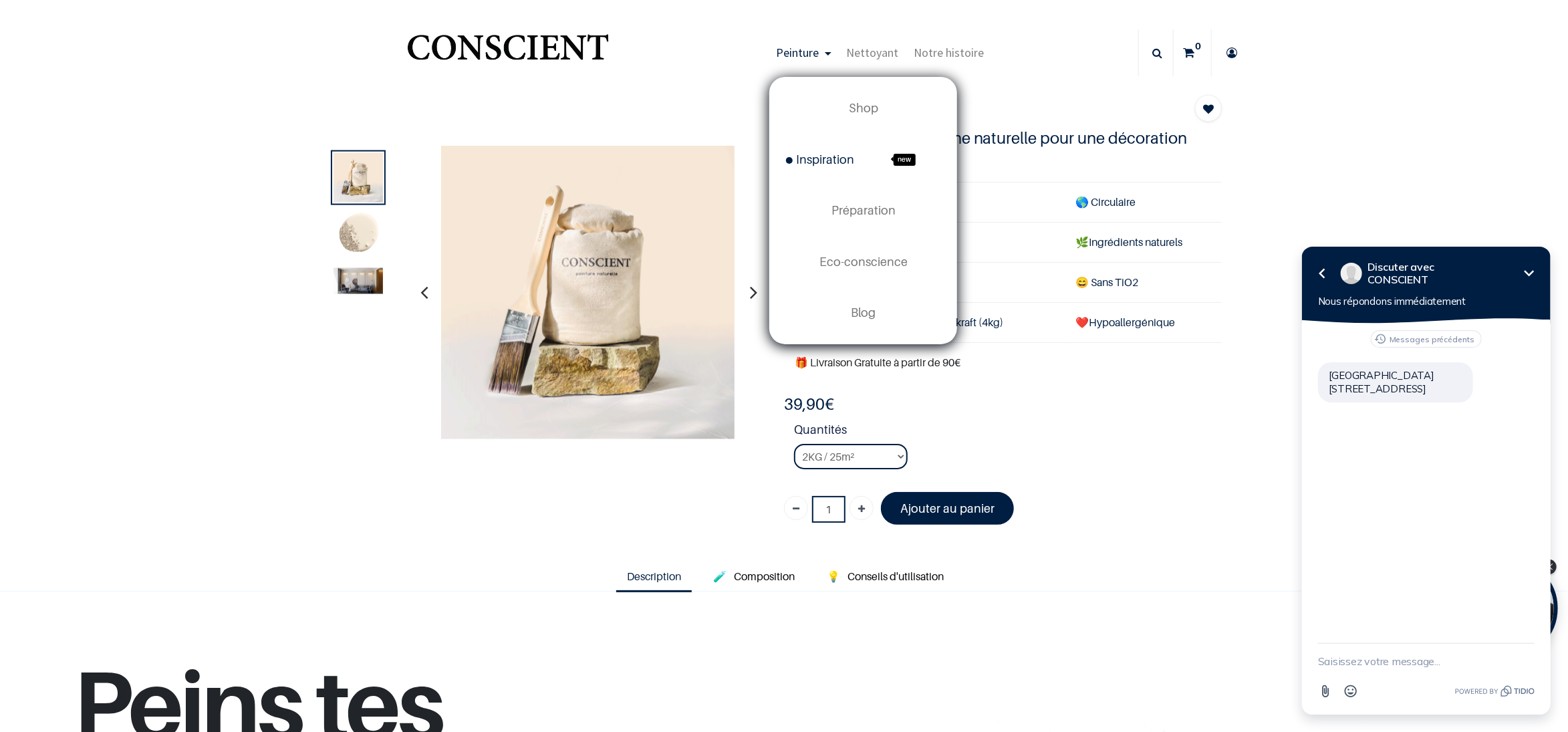
click at [829, 167] on link "Inspiration new" at bounding box center [864, 160] width 187 height 51
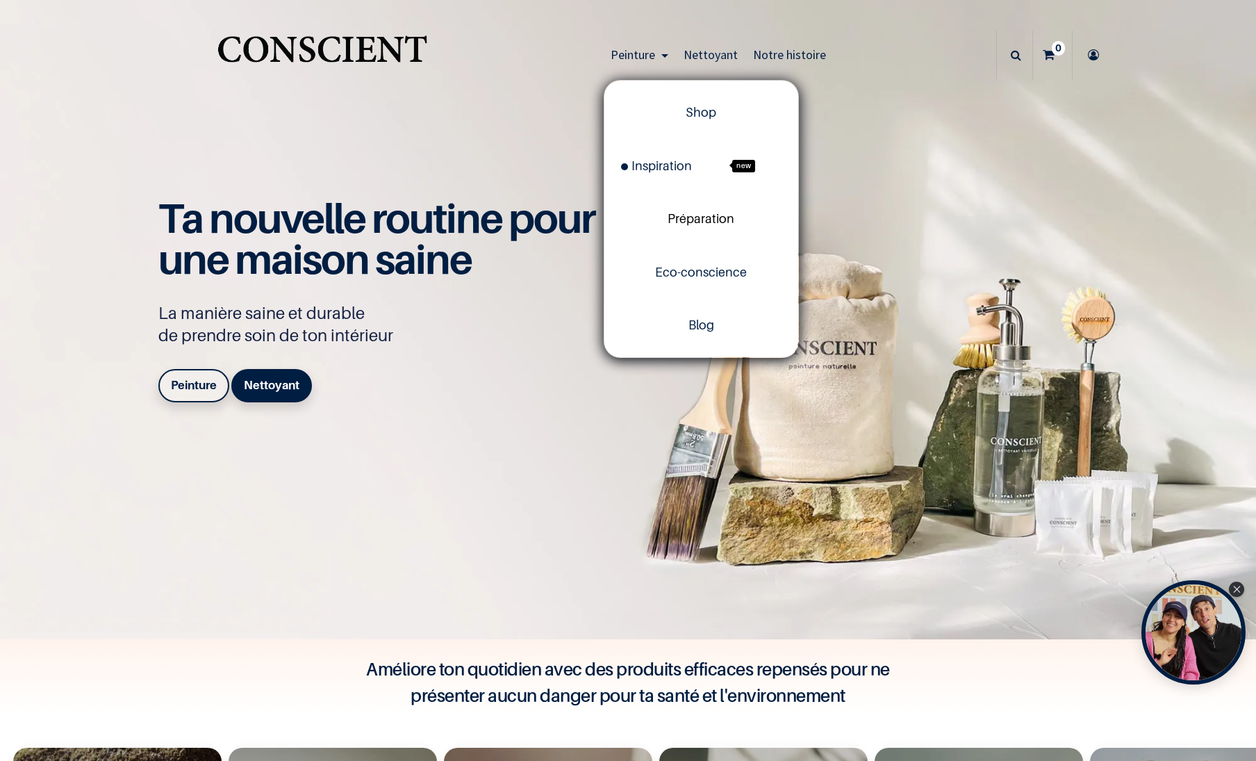
click at [687, 220] on span "Préparation" at bounding box center [701, 218] width 67 height 15
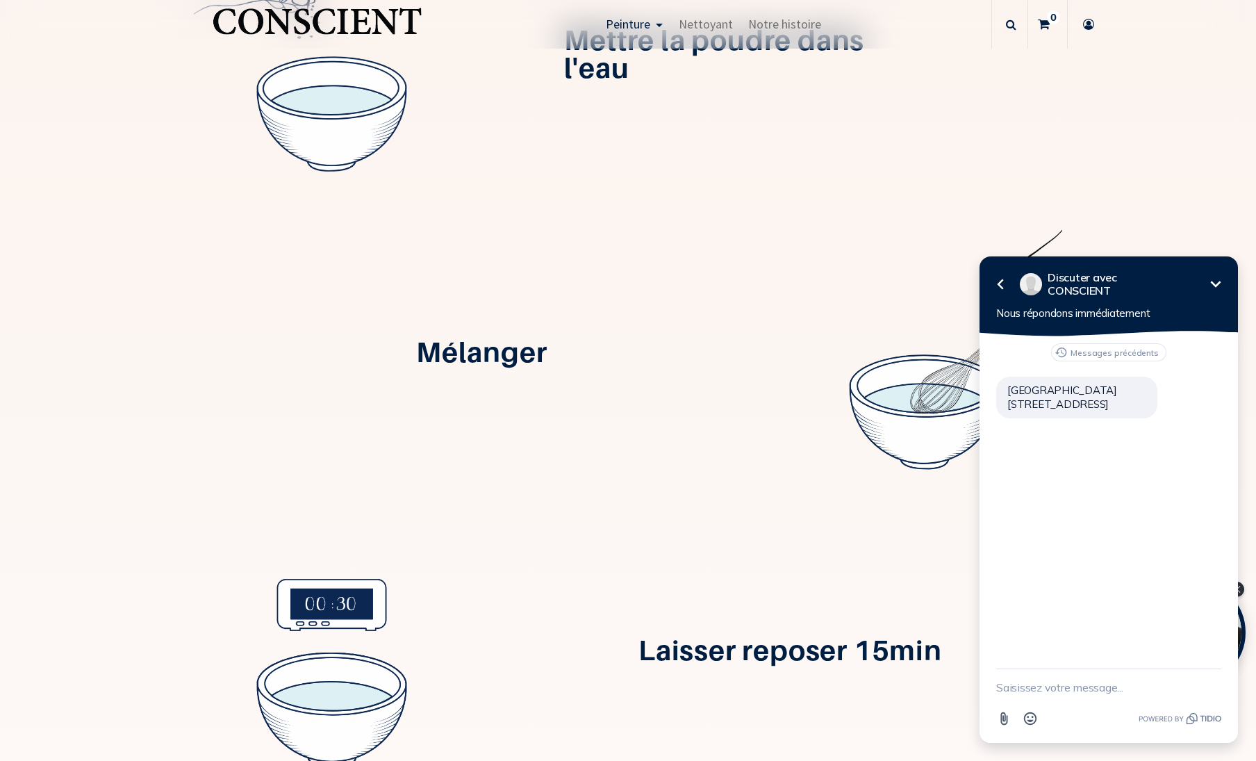
scroll to position [486, 0]
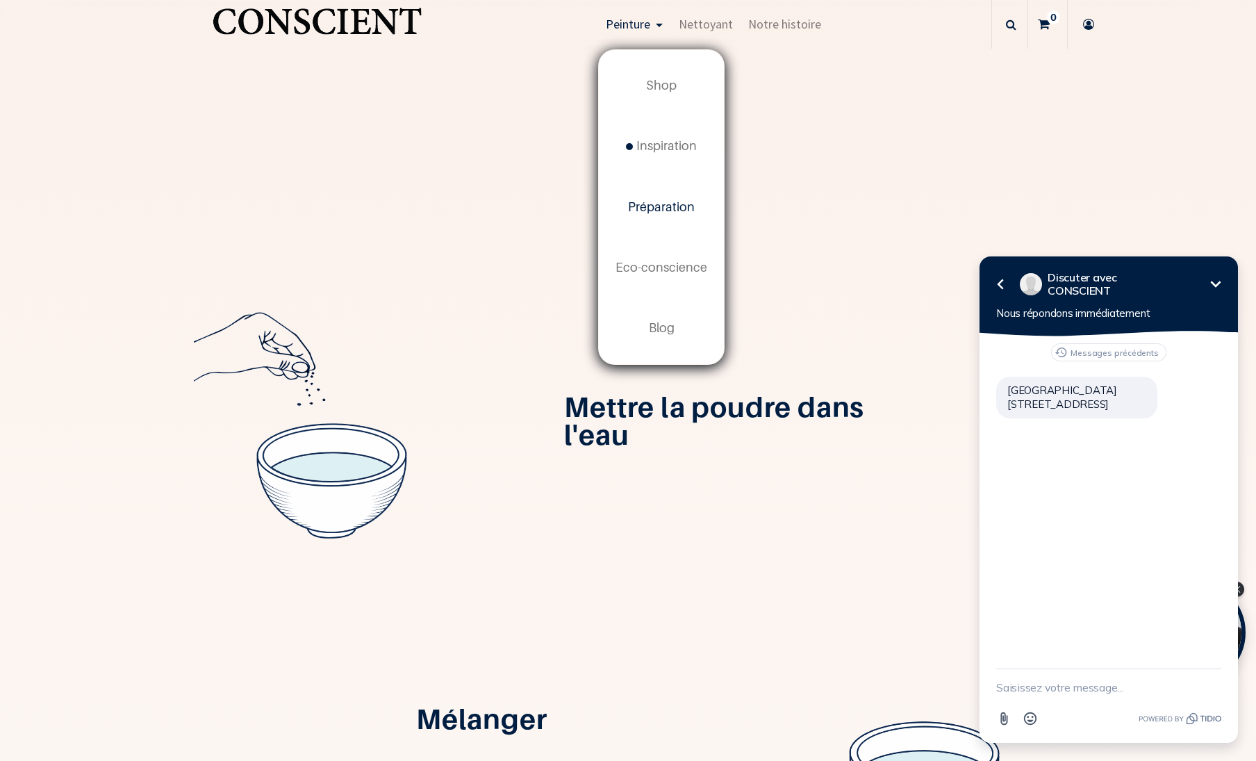
click at [635, 15] on link "Peinture" at bounding box center [634, 24] width 73 height 49
click at [652, 90] on span "Shop" at bounding box center [661, 85] width 31 height 15
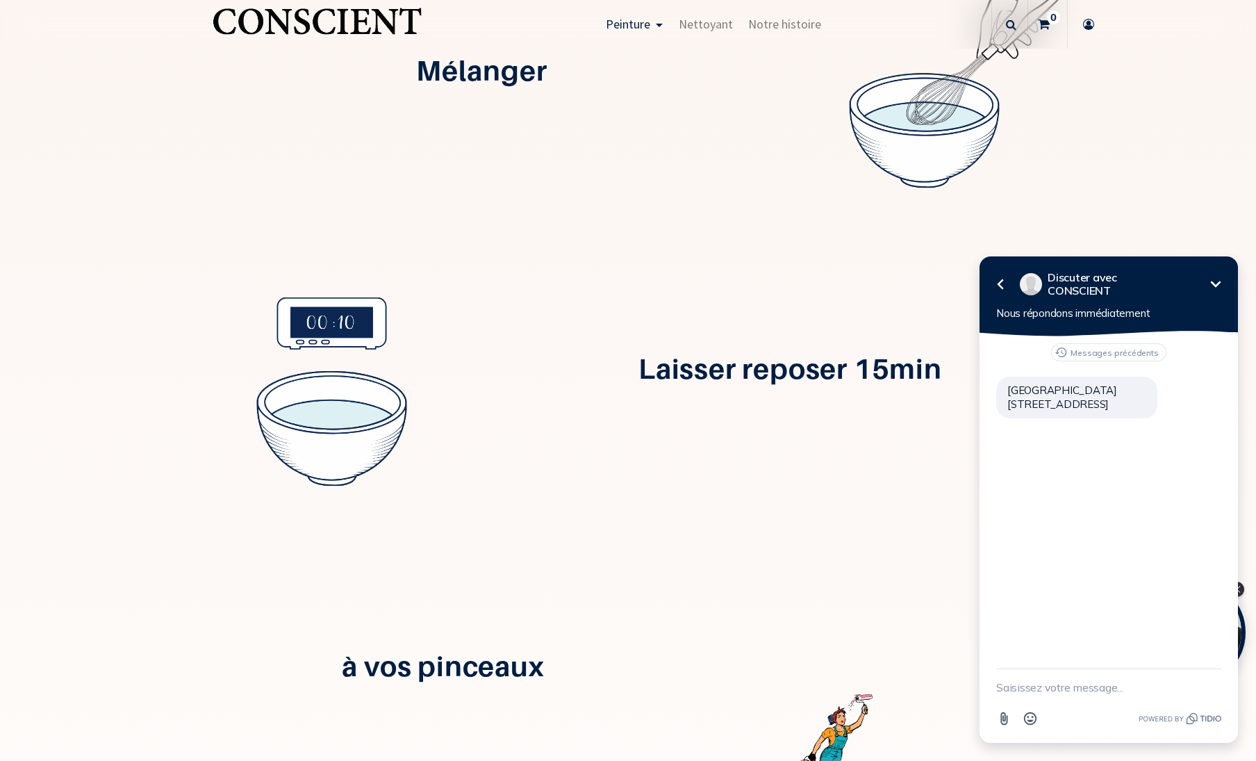
scroll to position [1919, 0]
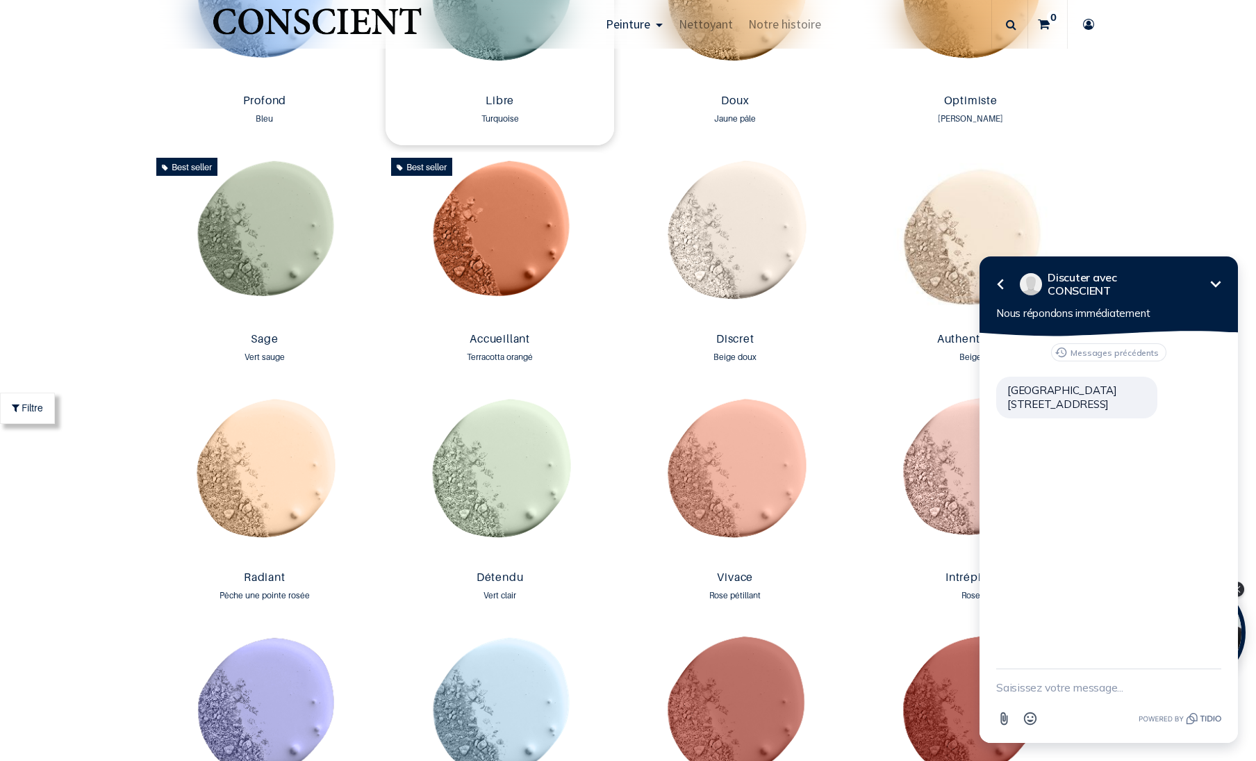
scroll to position [1298, 0]
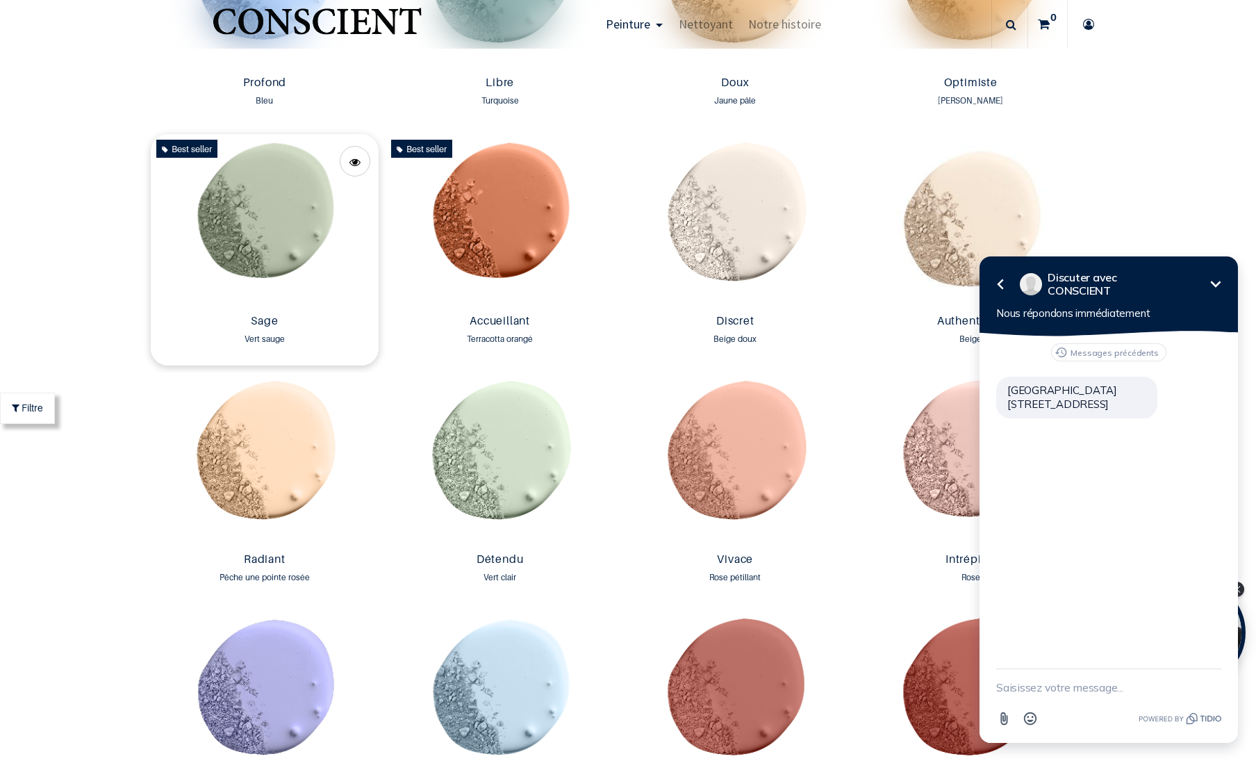
click at [272, 223] on img at bounding box center [265, 221] width 229 height 174
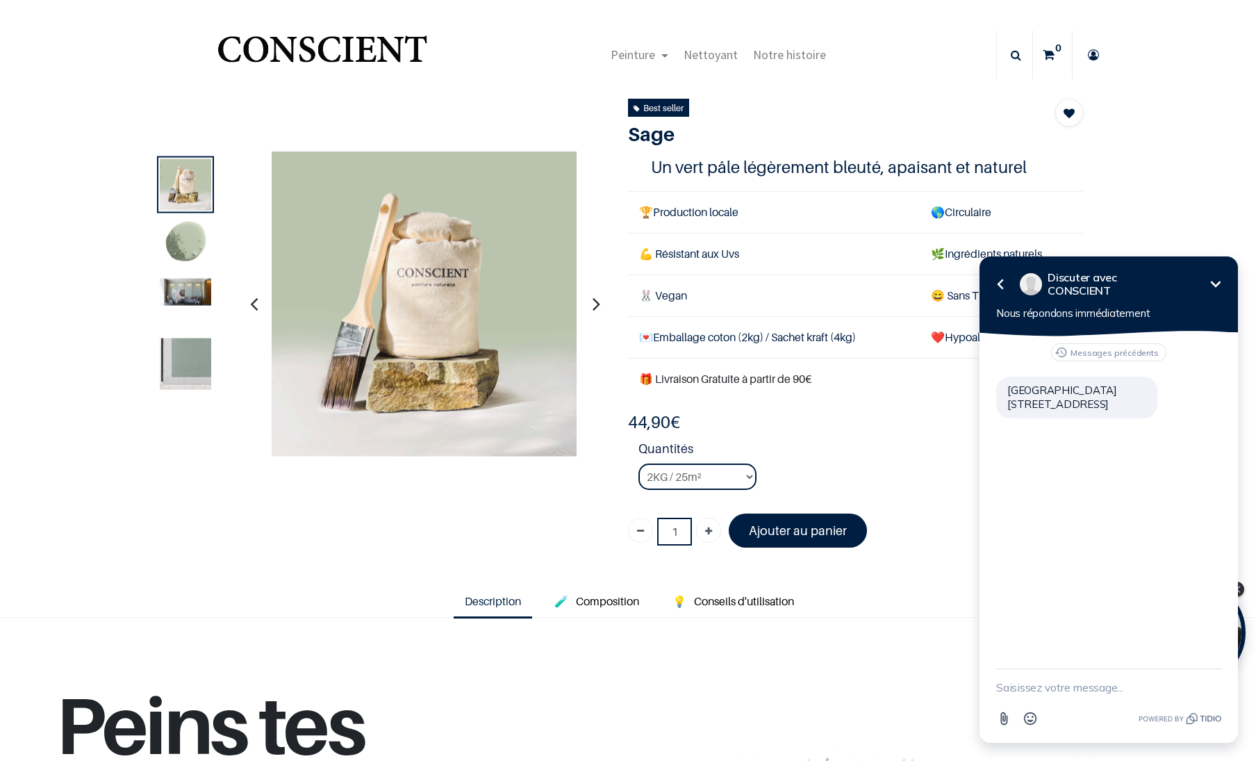
click at [170, 296] on img at bounding box center [185, 292] width 51 height 27
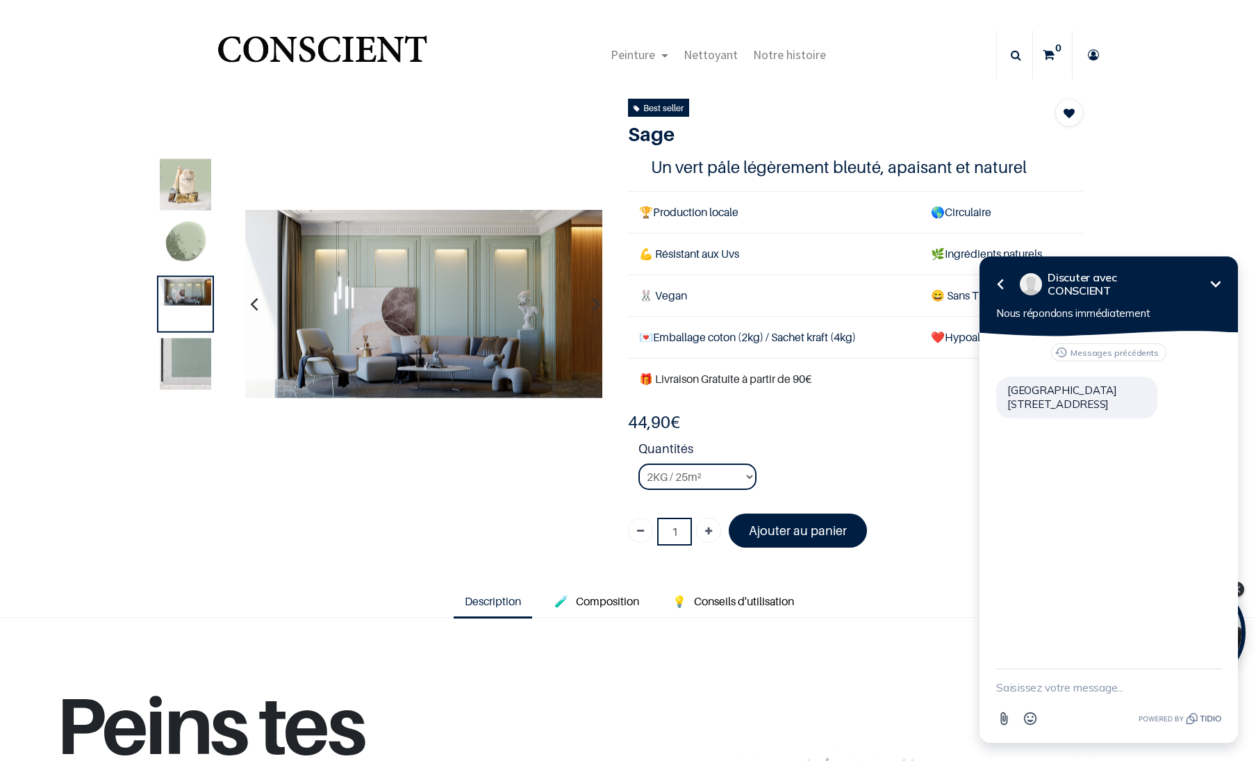
click at [183, 372] on img at bounding box center [185, 363] width 51 height 51
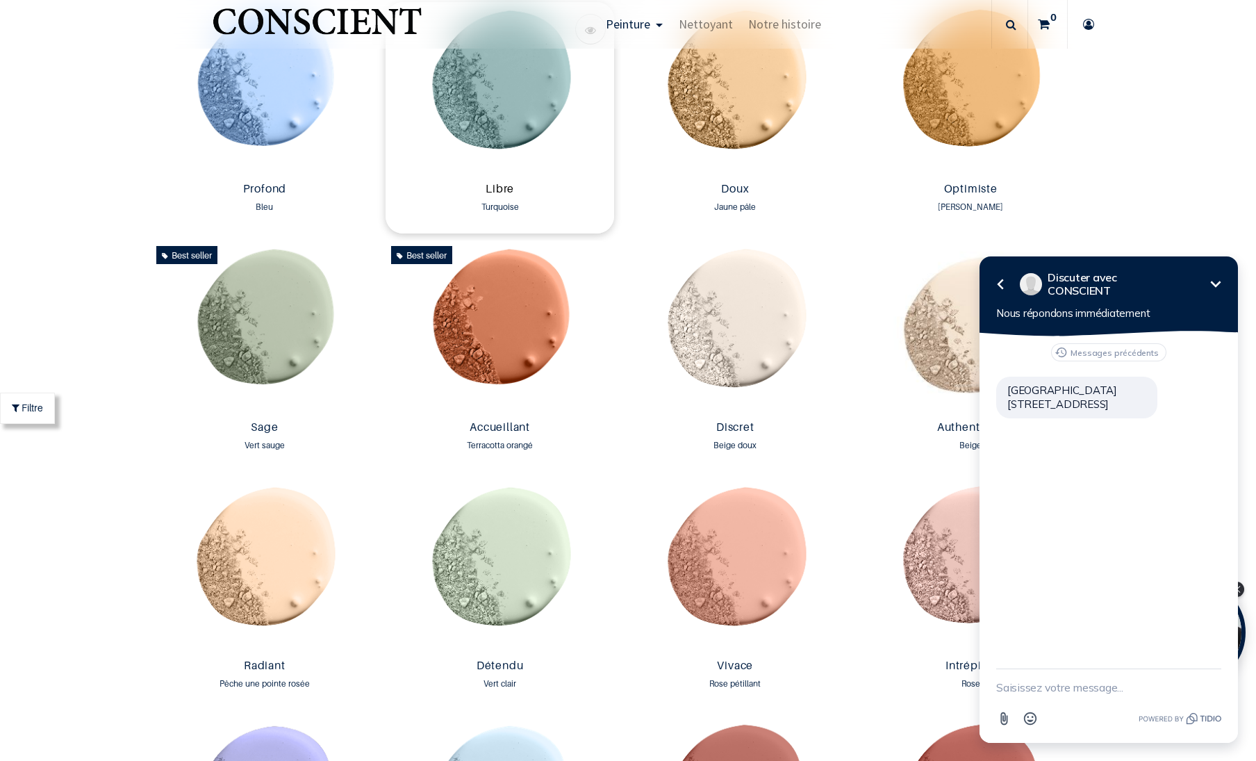
scroll to position [1298, 0]
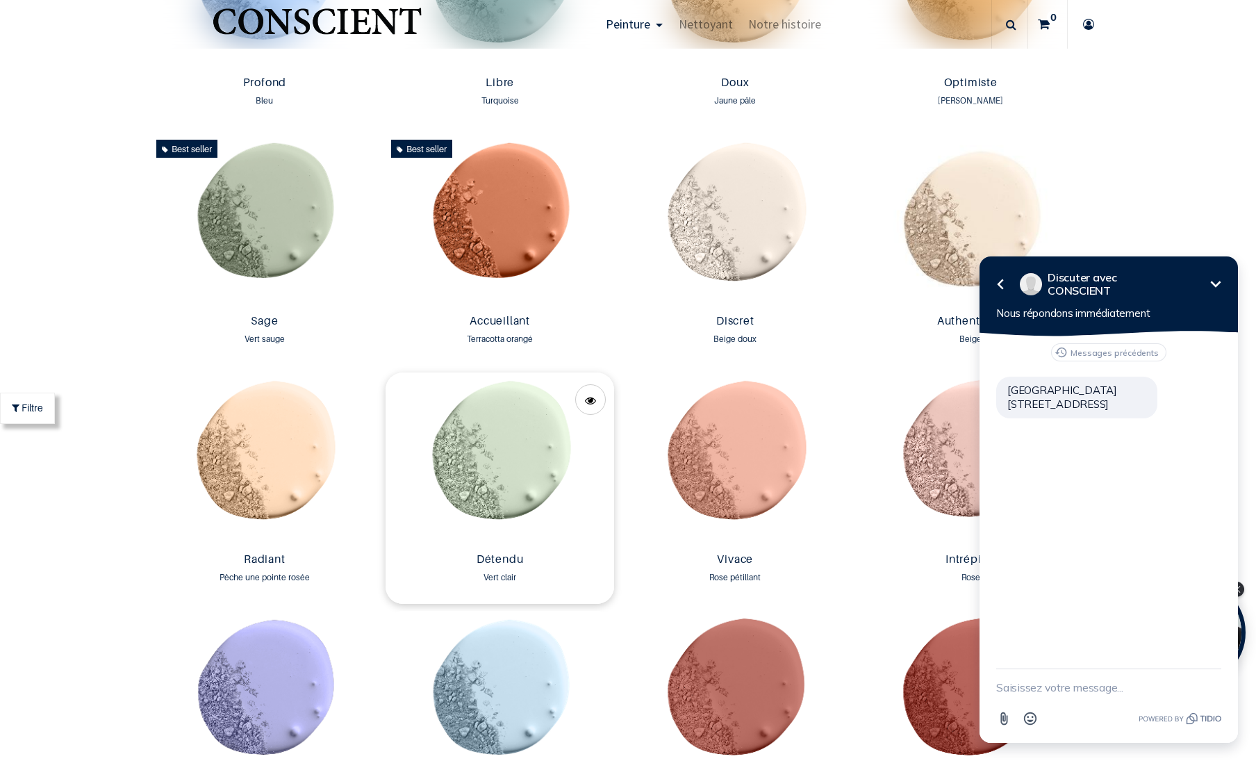
click at [498, 435] on img at bounding box center [500, 460] width 229 height 174
click at [588, 402] on span at bounding box center [590, 400] width 11 height 31
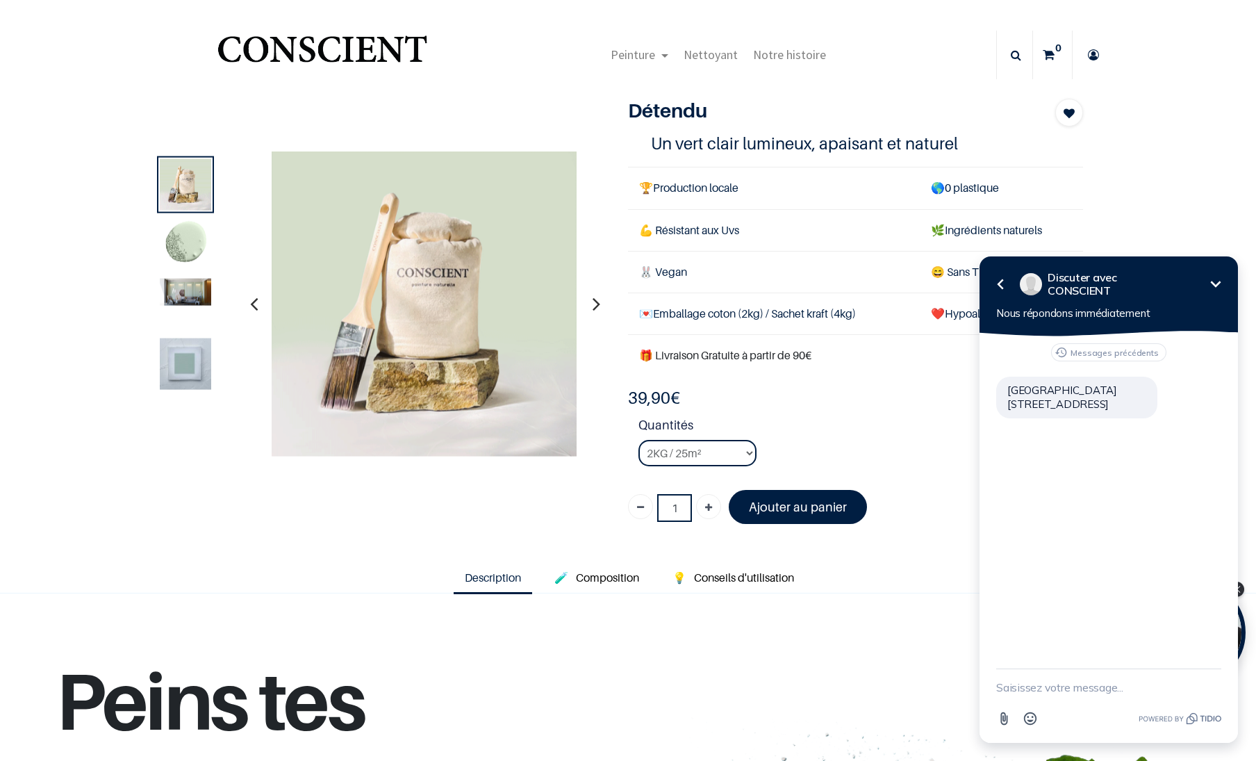
click at [182, 283] on img at bounding box center [185, 292] width 51 height 27
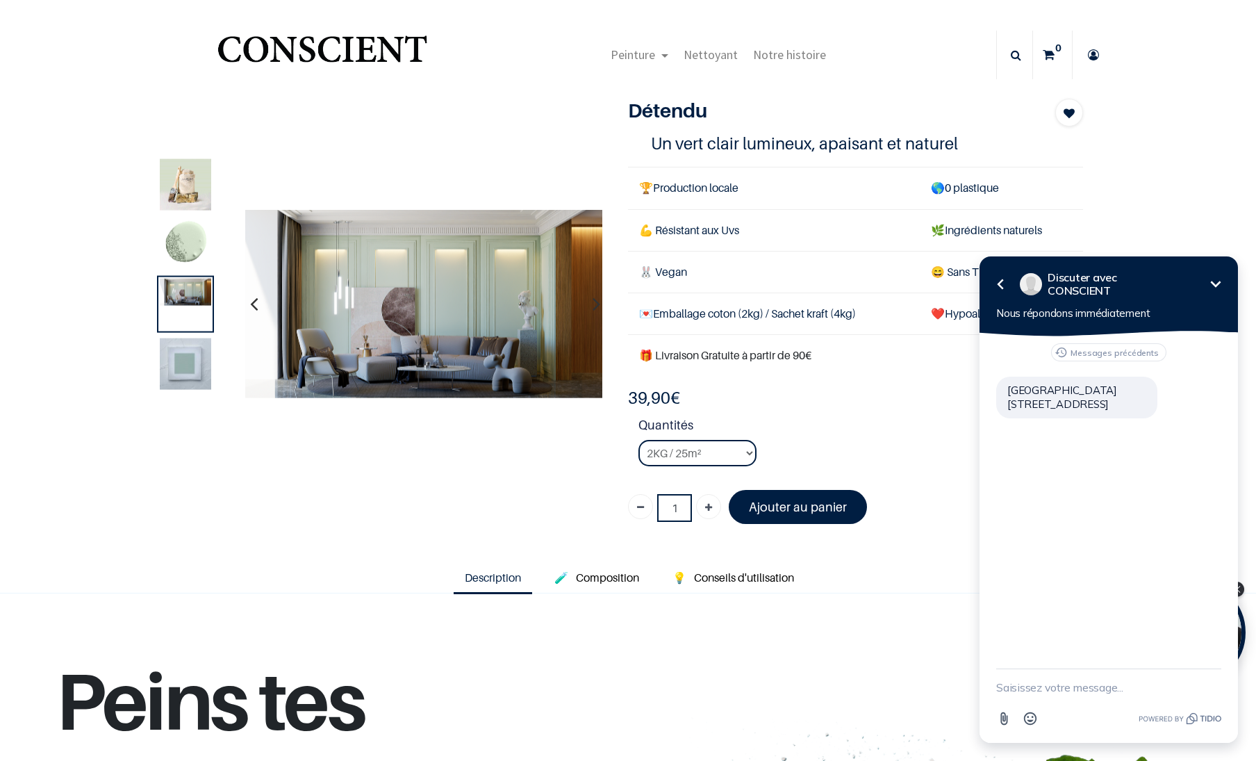
click at [183, 363] on img at bounding box center [185, 363] width 51 height 51
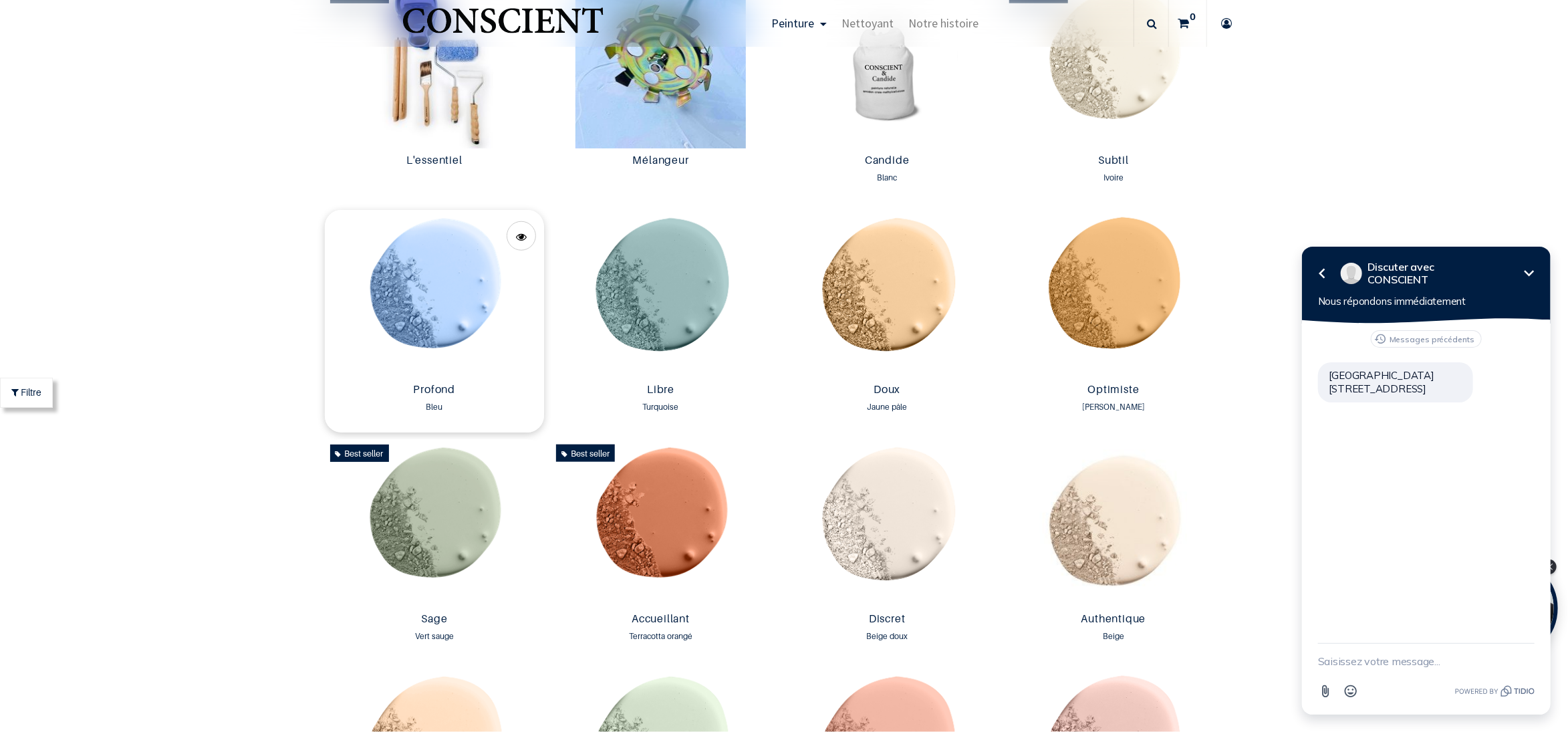
scroll to position [936, 0]
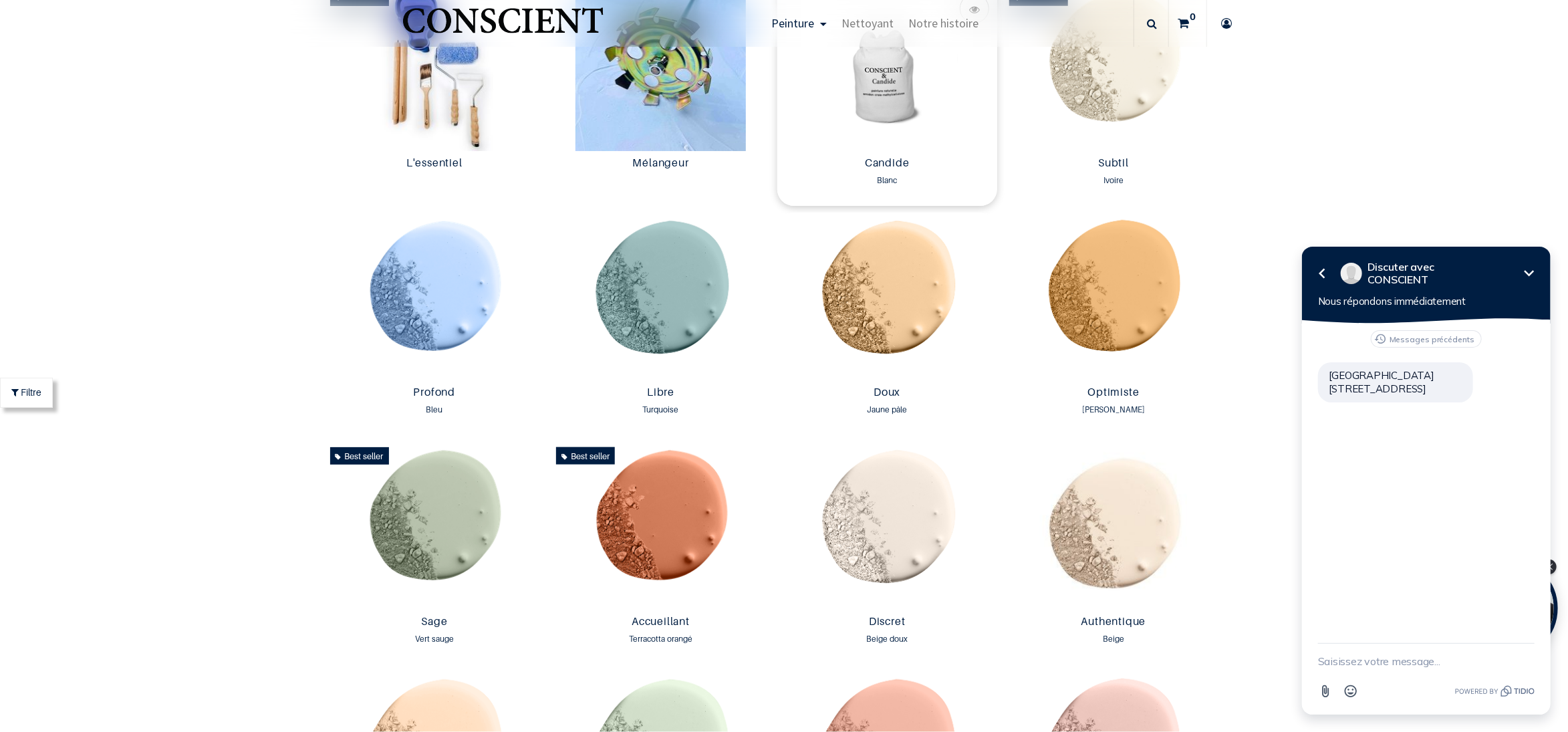
click at [904, 71] on img at bounding box center [887, 66] width 220 height 167
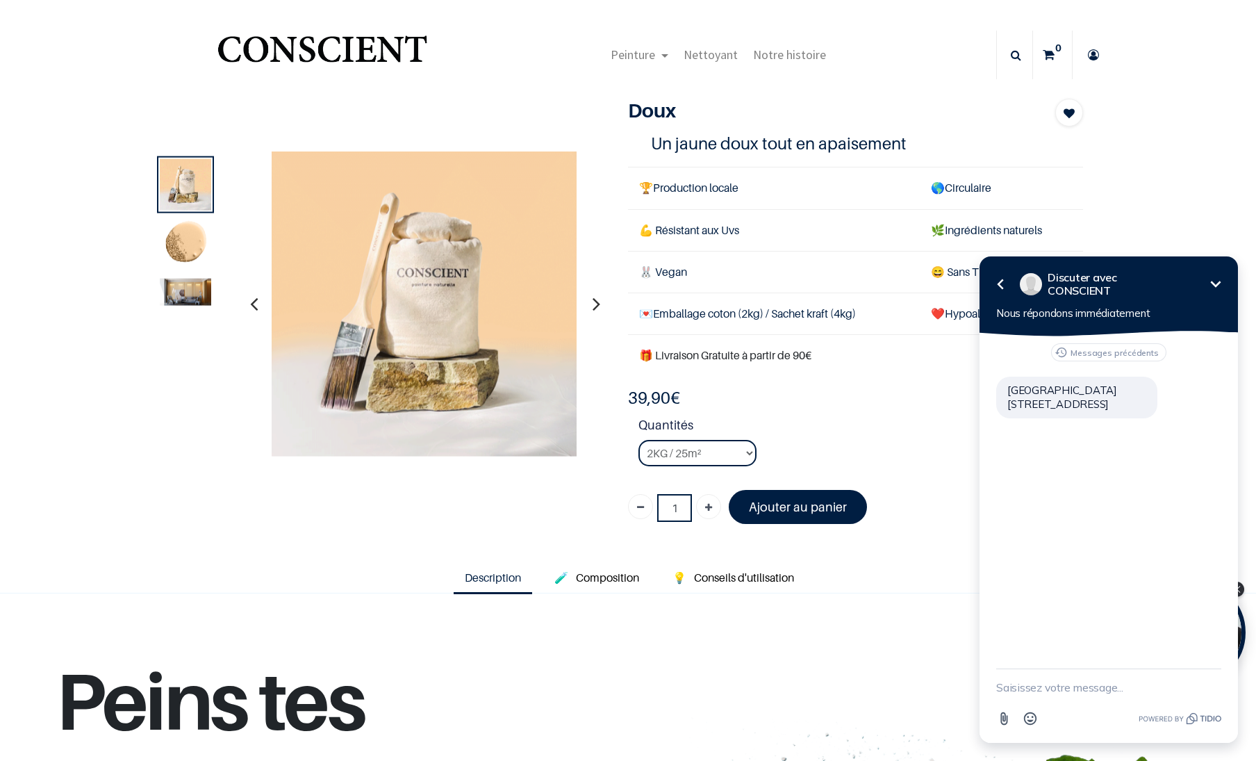
click at [190, 293] on img at bounding box center [185, 292] width 51 height 27
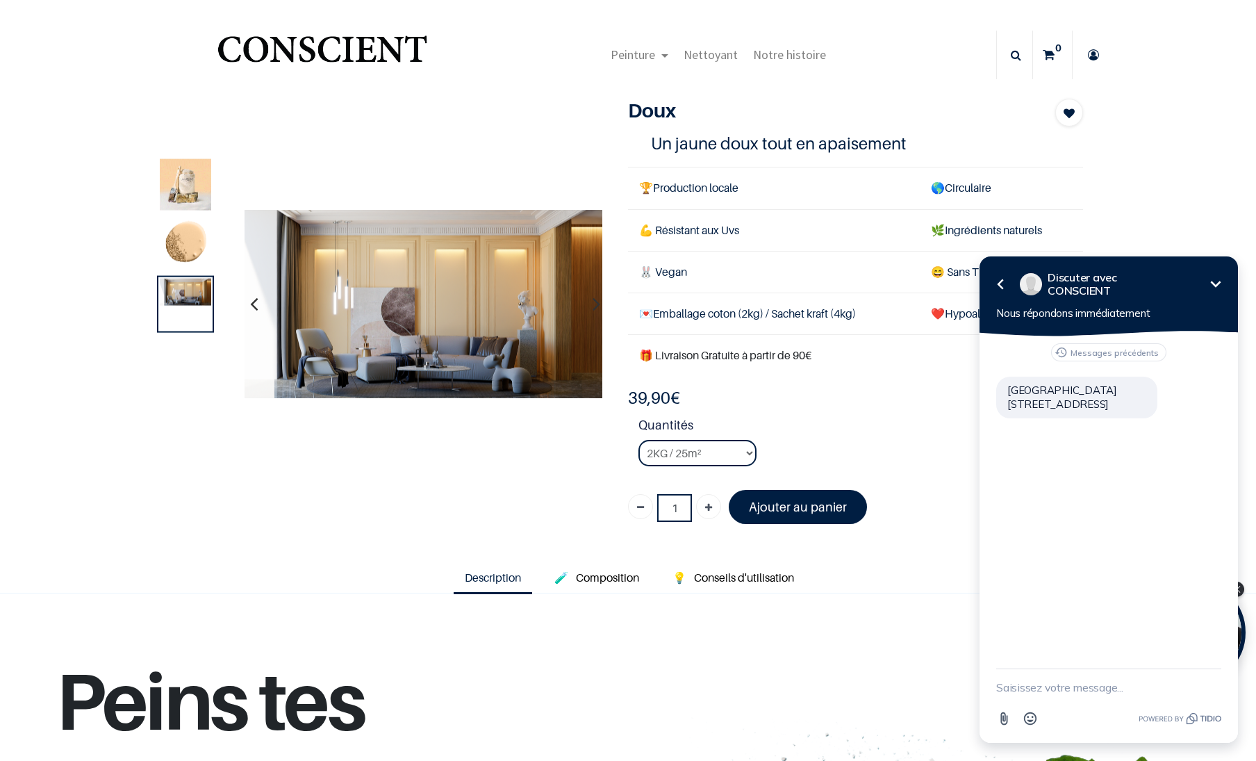
click at [190, 293] on img at bounding box center [185, 292] width 51 height 27
click at [189, 238] on img at bounding box center [185, 244] width 51 height 51
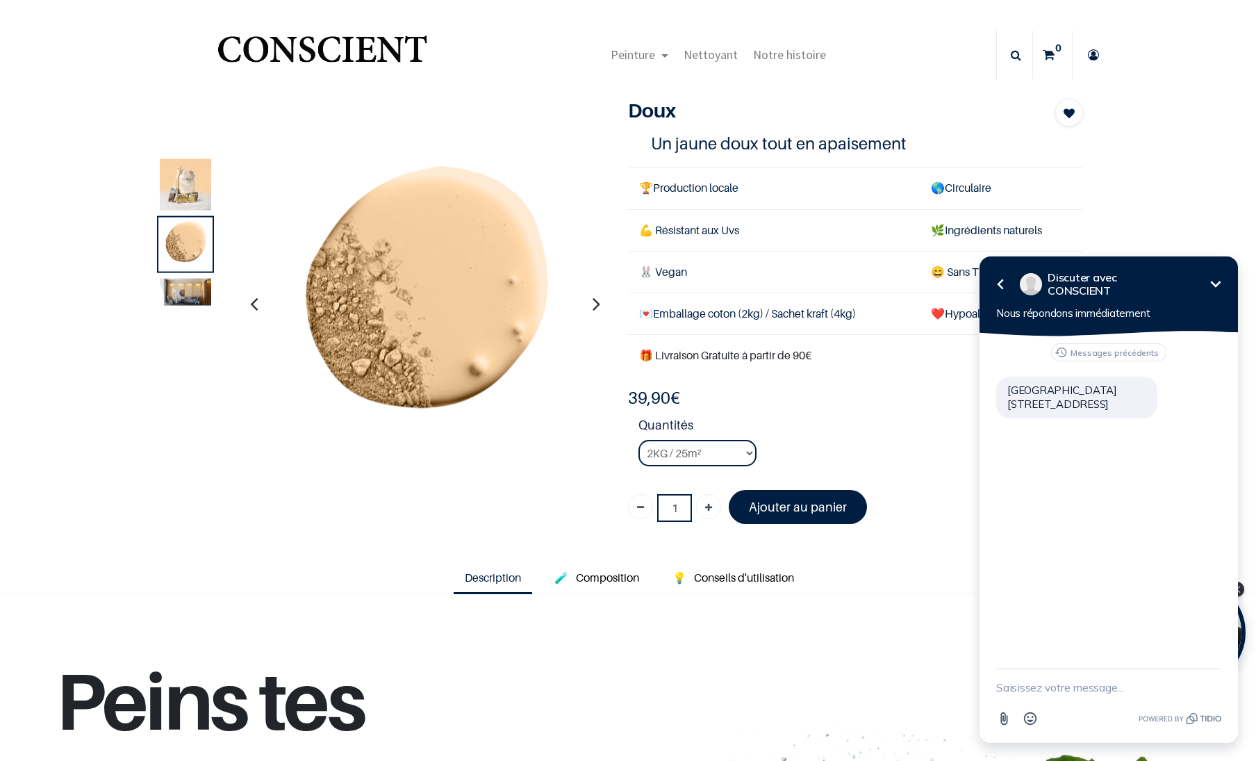
click at [174, 291] on img at bounding box center [185, 292] width 51 height 27
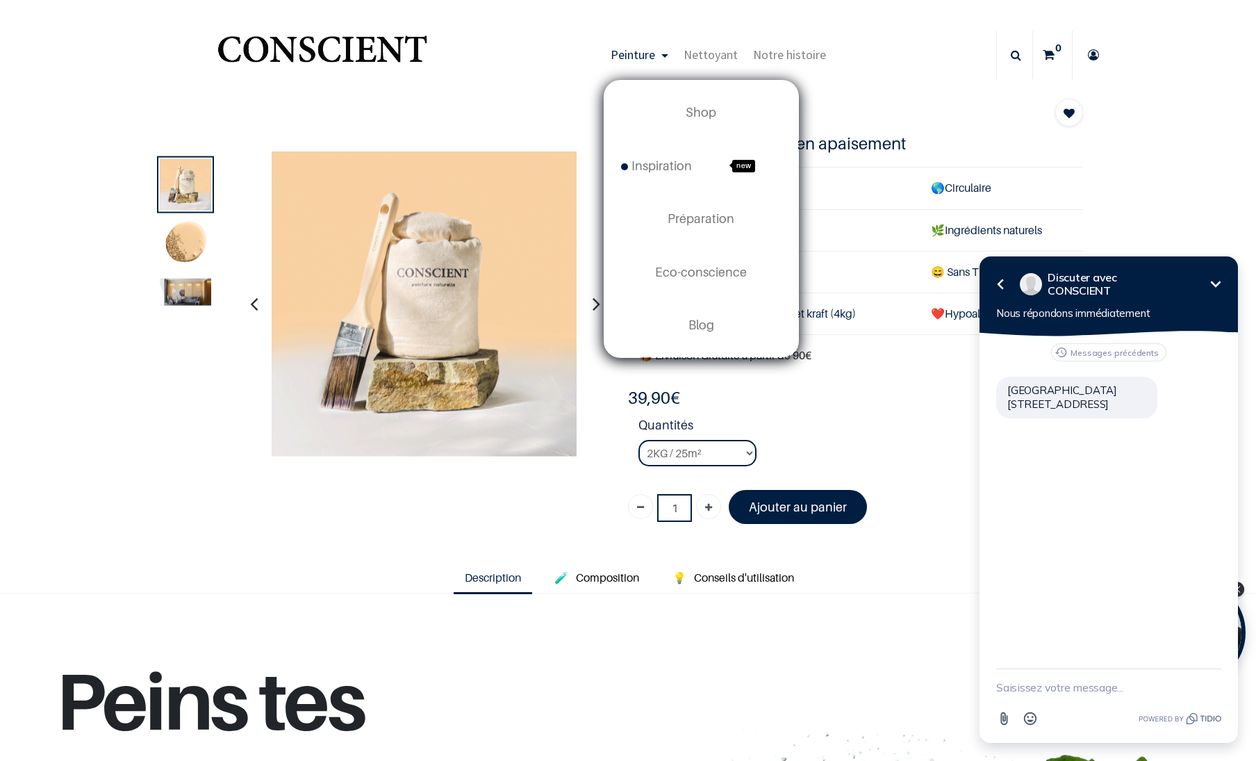
click at [637, 53] on span "Peinture" at bounding box center [633, 55] width 44 height 16
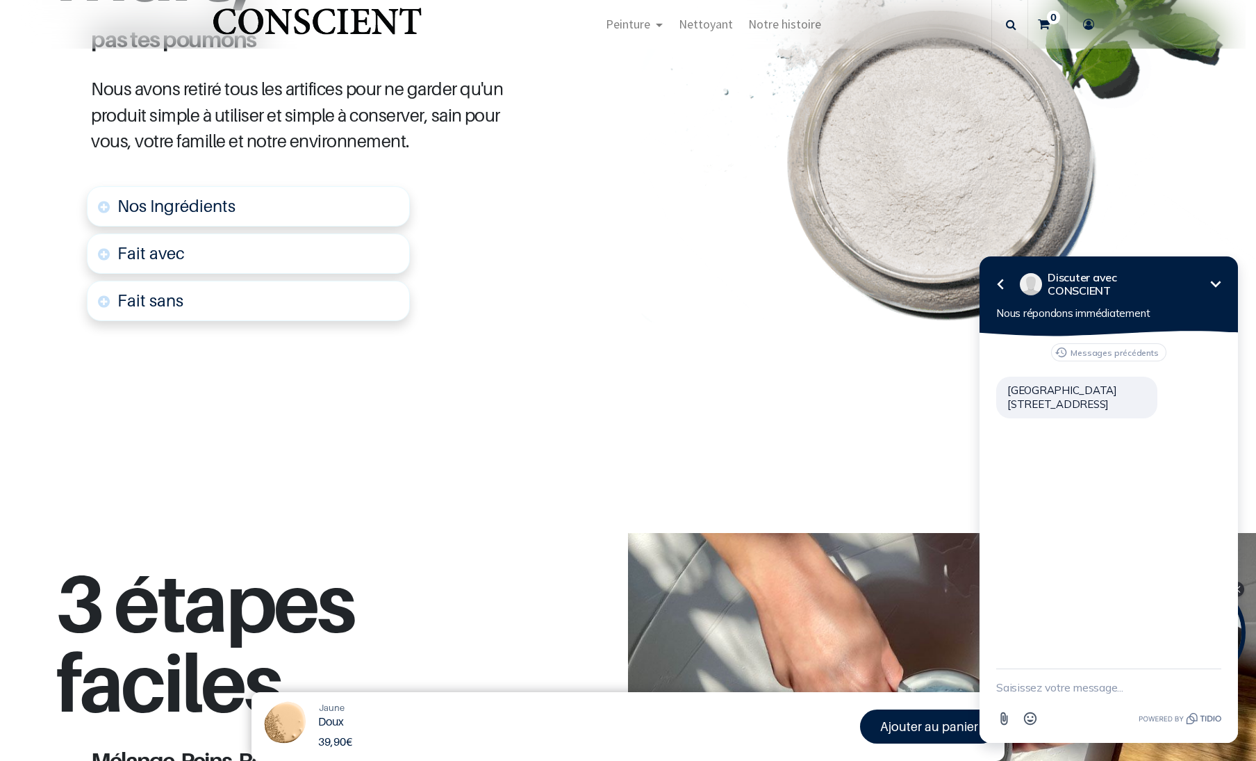
scroll to position [217, 0]
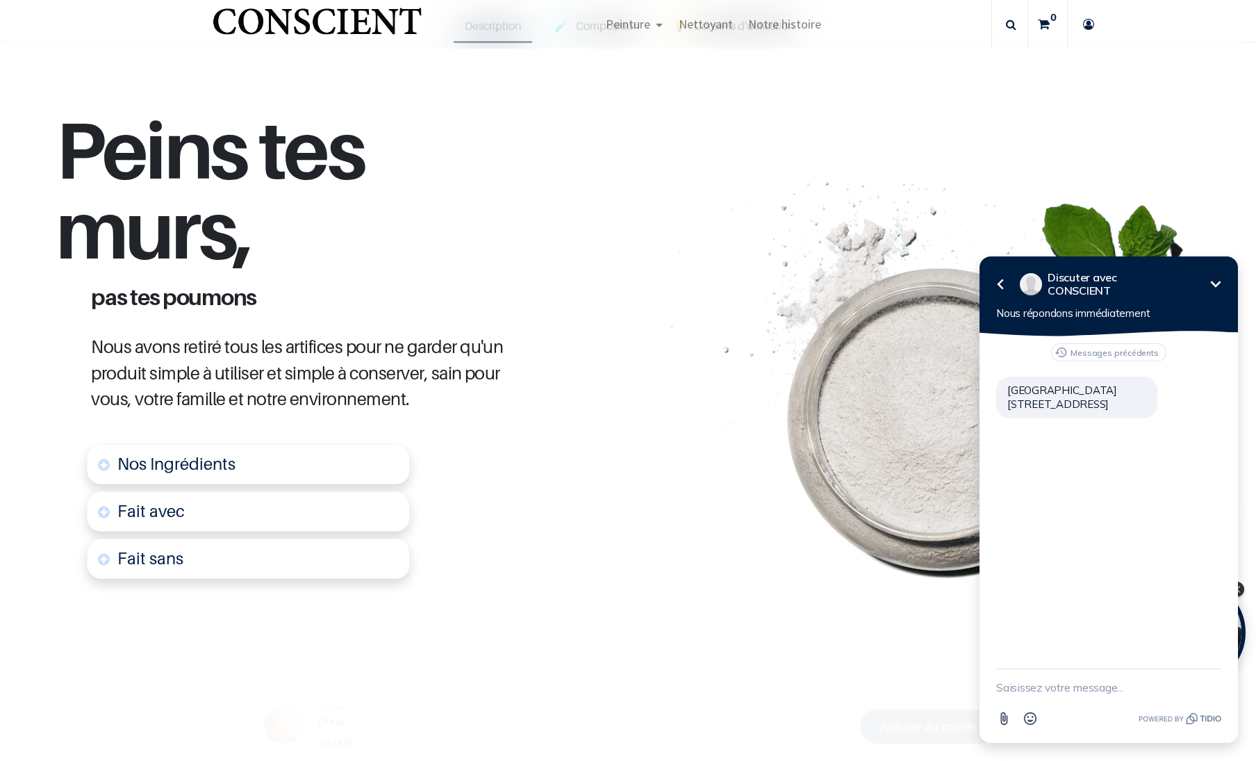
scroll to position [648, 0]
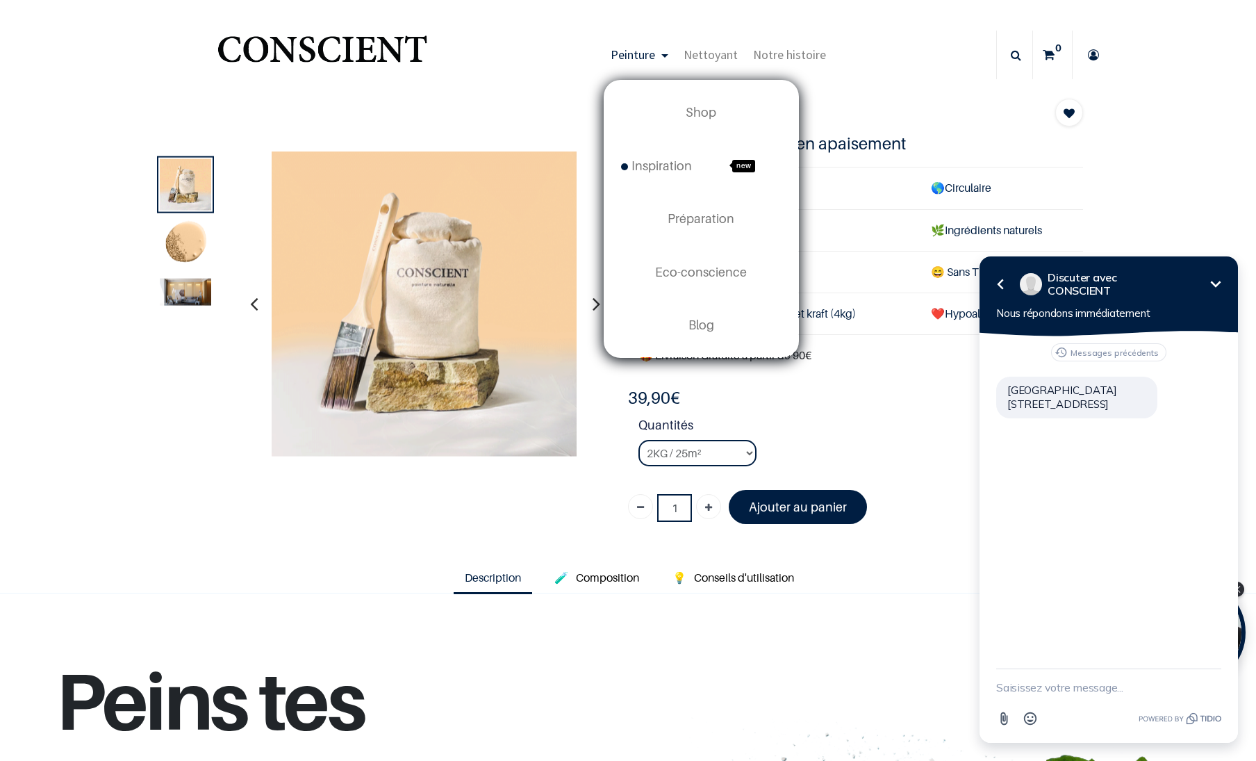
click at [655, 47] on link "Peinture" at bounding box center [639, 55] width 73 height 49
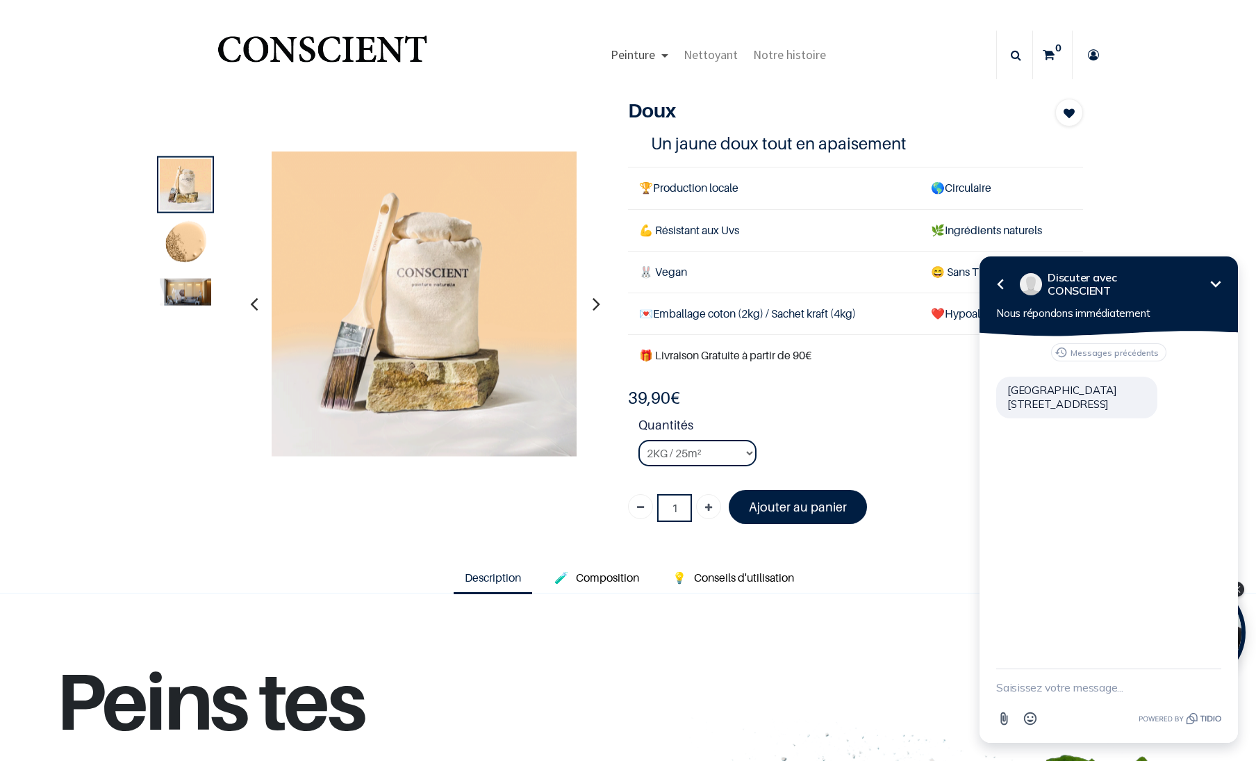
click at [655, 55] on link "Peinture" at bounding box center [639, 55] width 73 height 49
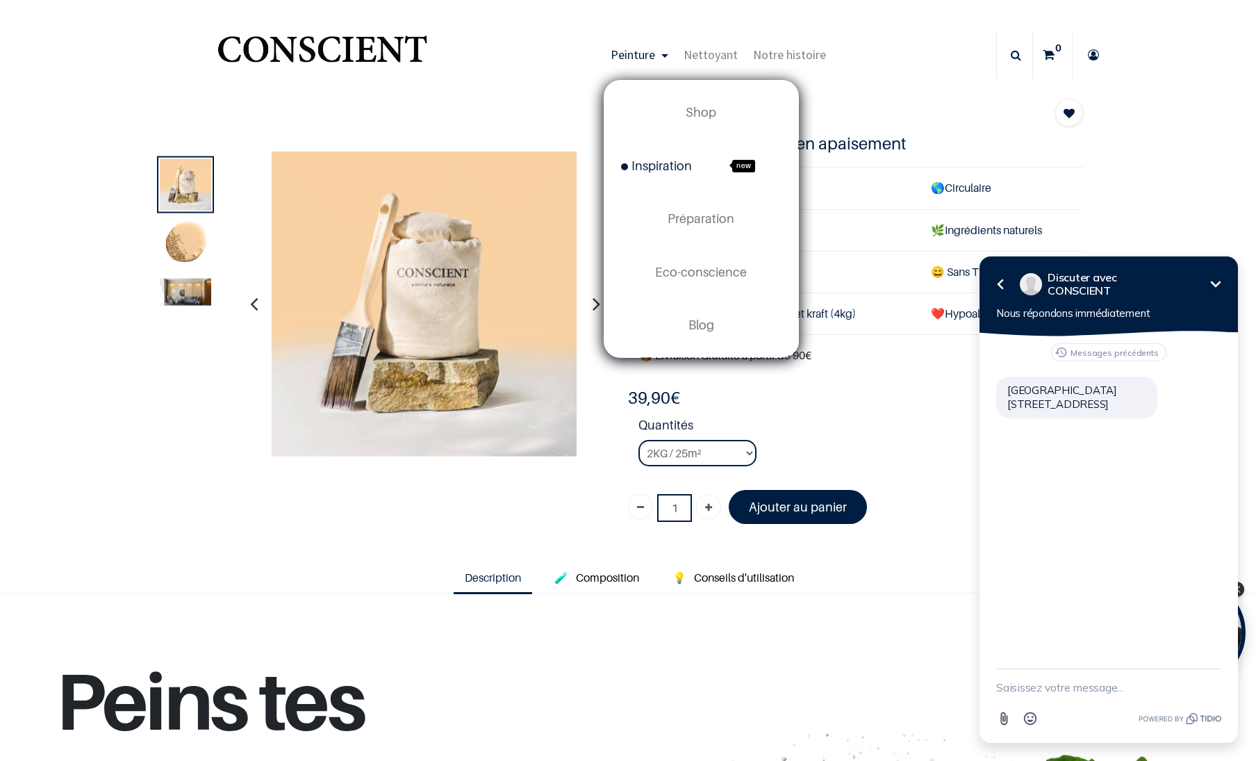
click span "Inspiration"
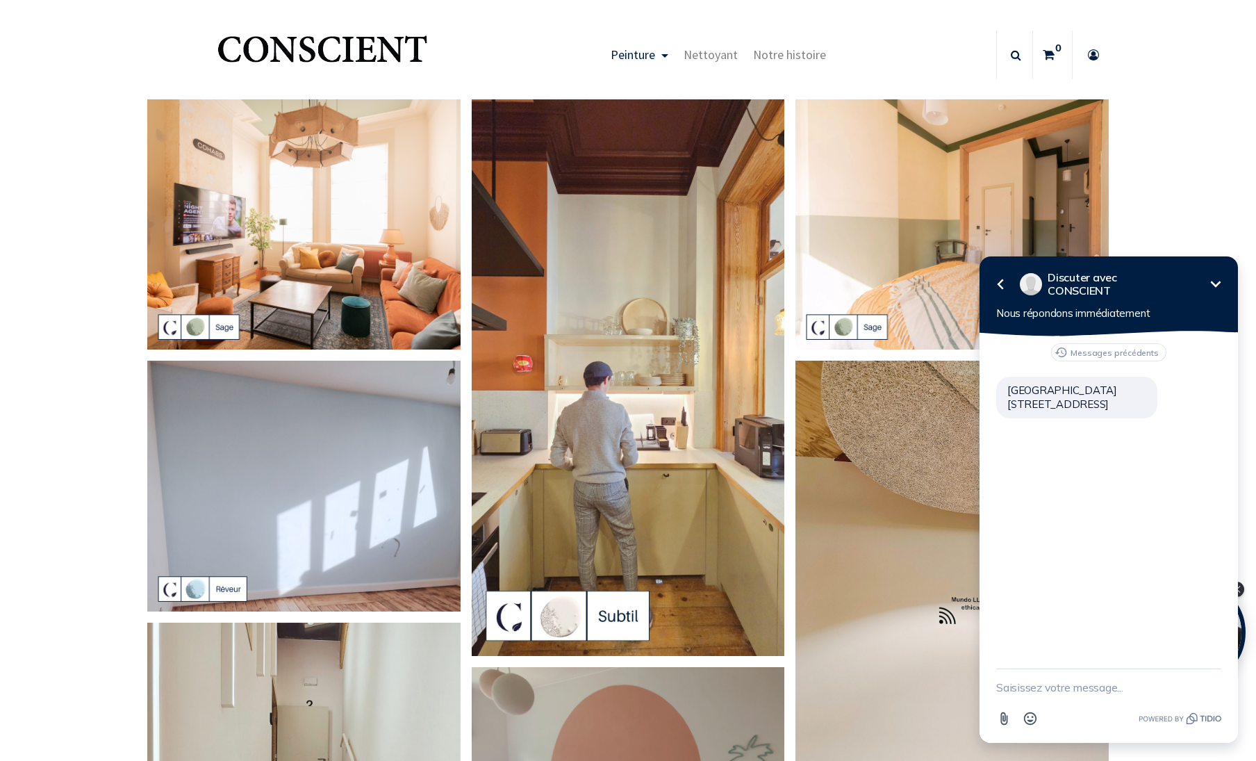
scroll to position [162, 0]
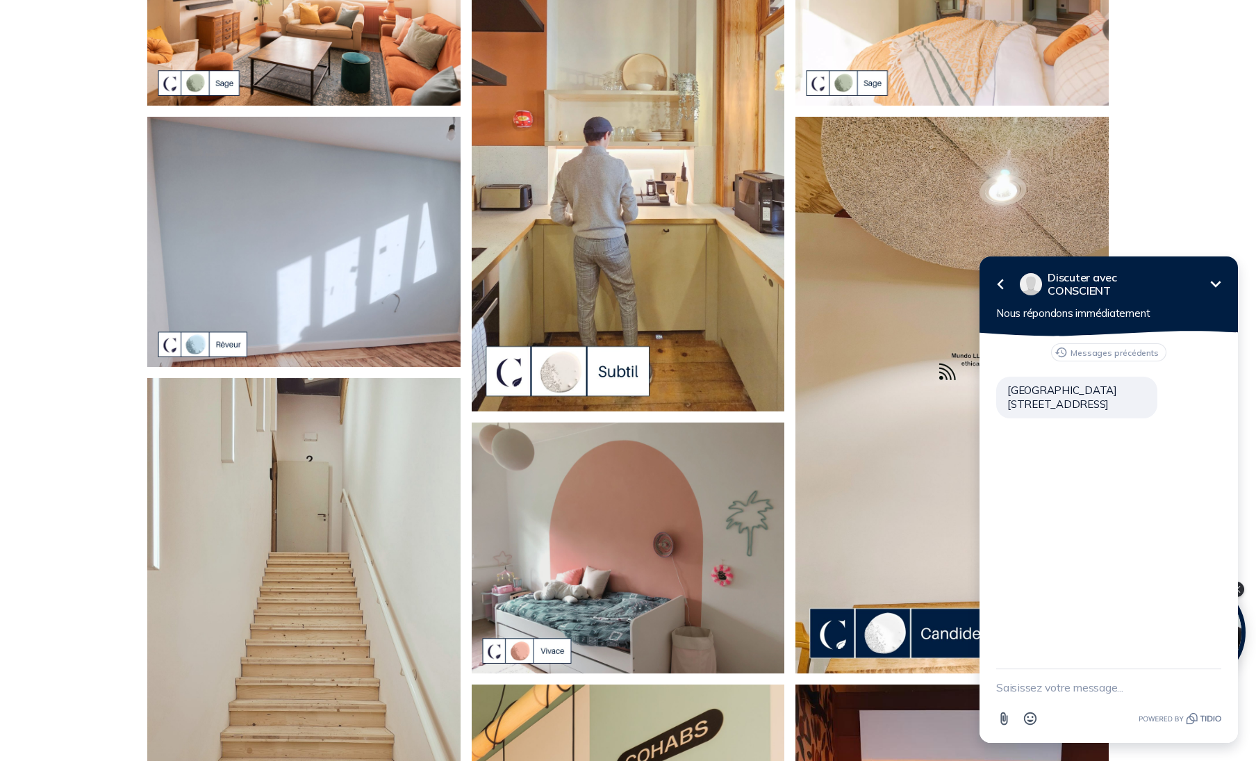
click at [557, 370] on img at bounding box center [628, 133] width 313 height 557
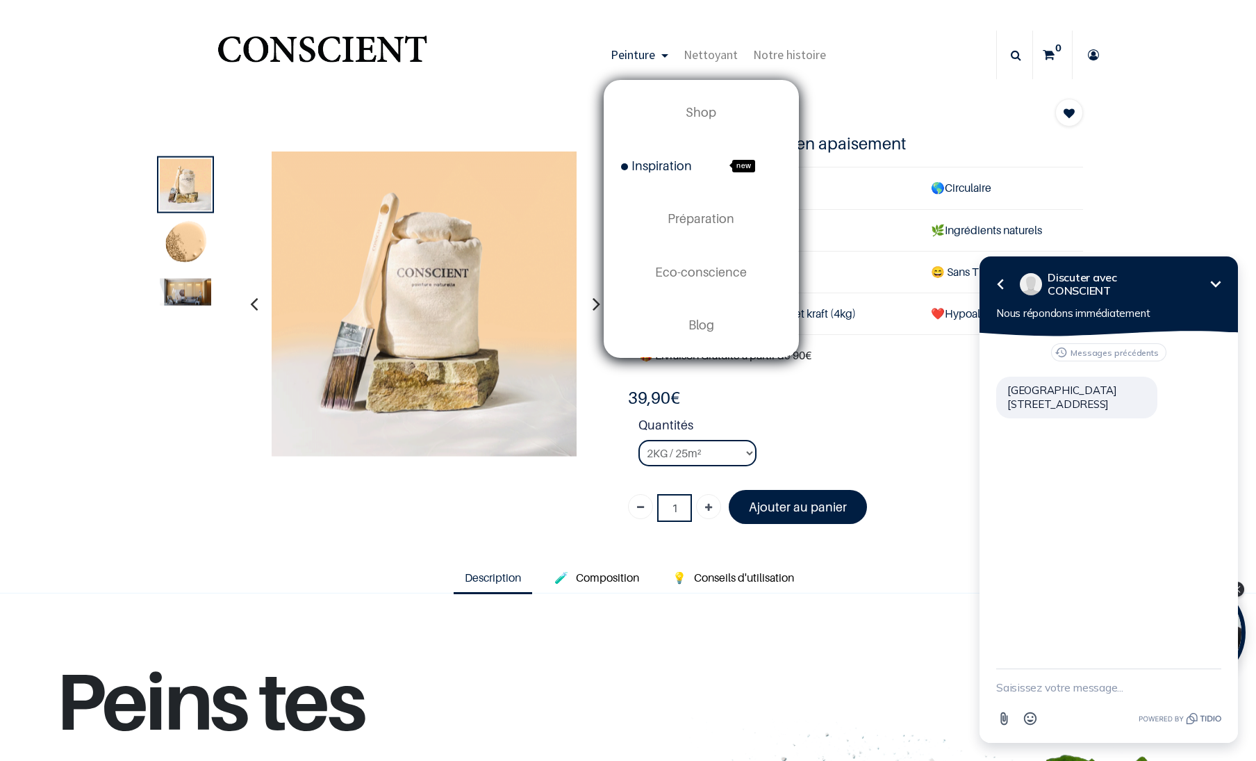
click at [656, 162] on span "Inspiration" at bounding box center [656, 165] width 71 height 15
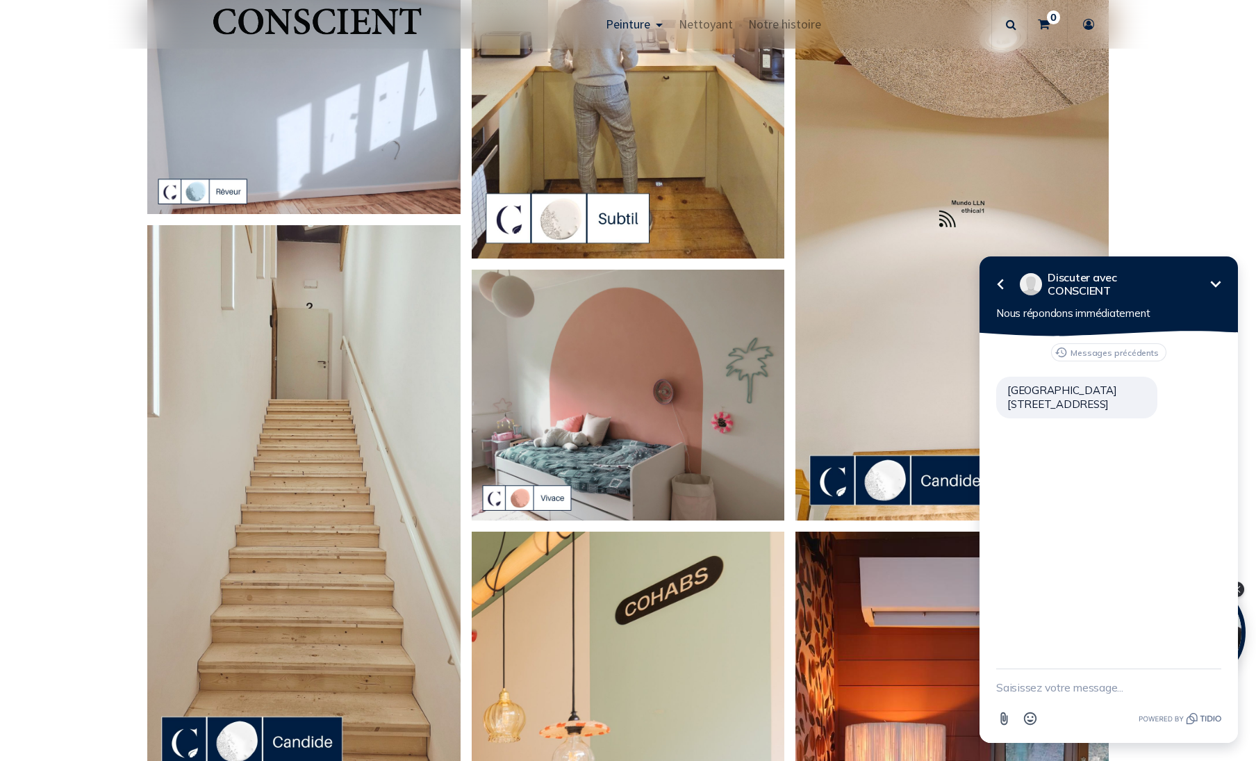
scroll to position [162, 0]
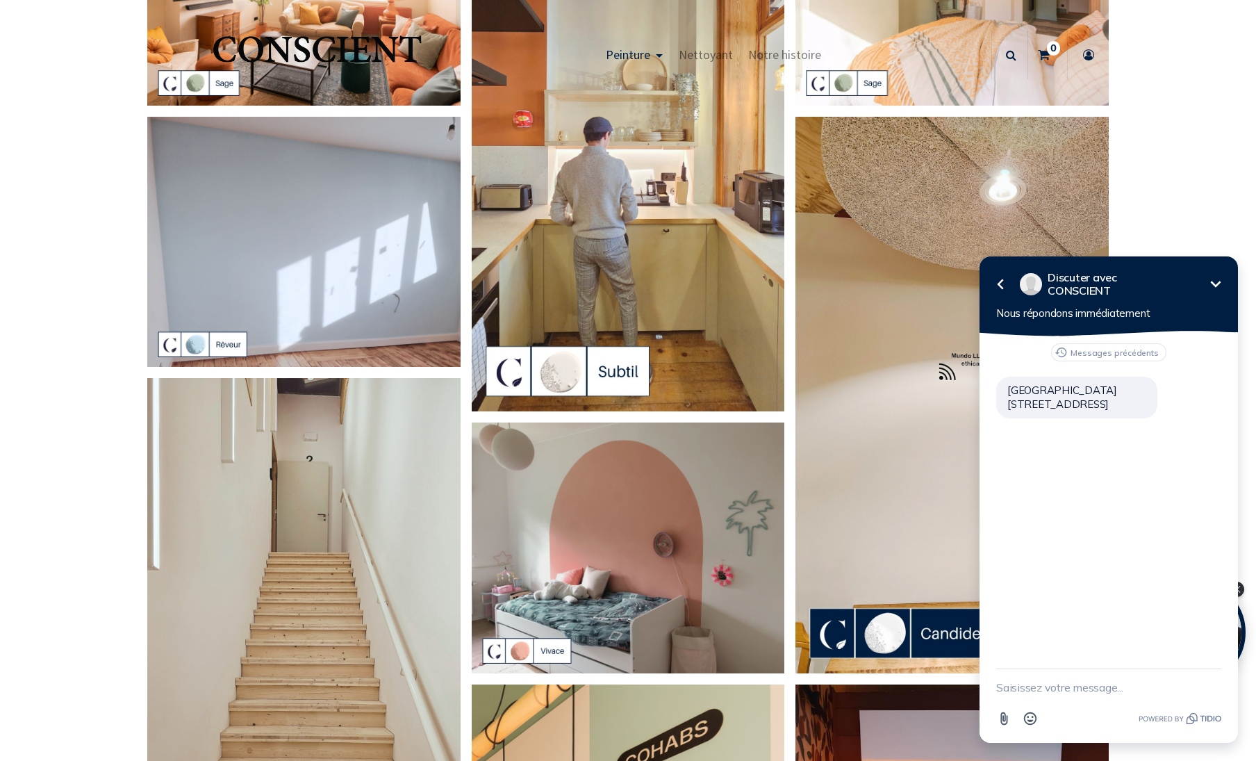
click at [1162, 269] on div "Retour Discuter avec CONSCIENT Réduire Nous répondons immédiatement" at bounding box center [1109, 296] width 259 height 80
click at [1161, 296] on h2 "Discuter avec CONSCIENT" at bounding box center [1110, 284] width 124 height 26
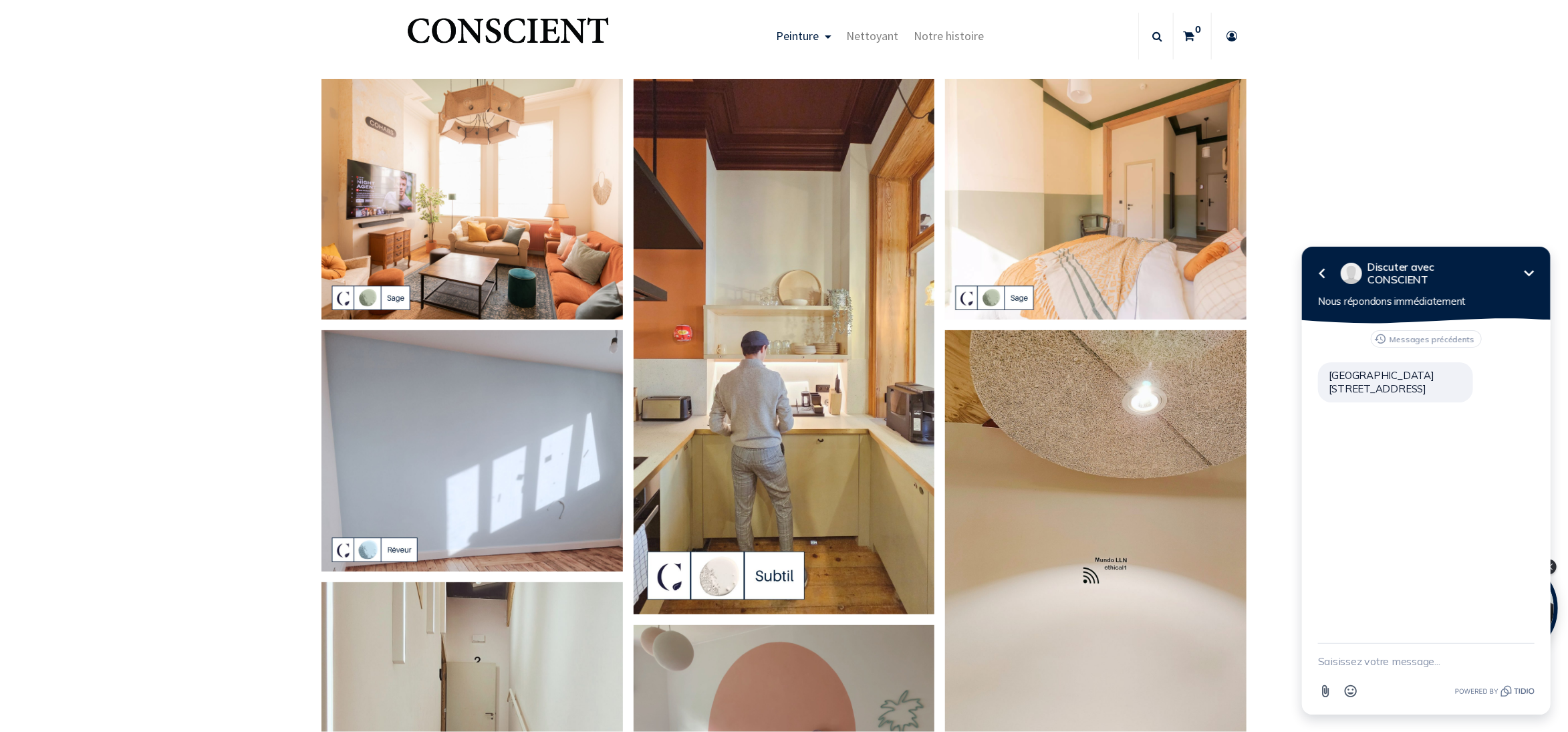
scroll to position [0, 0]
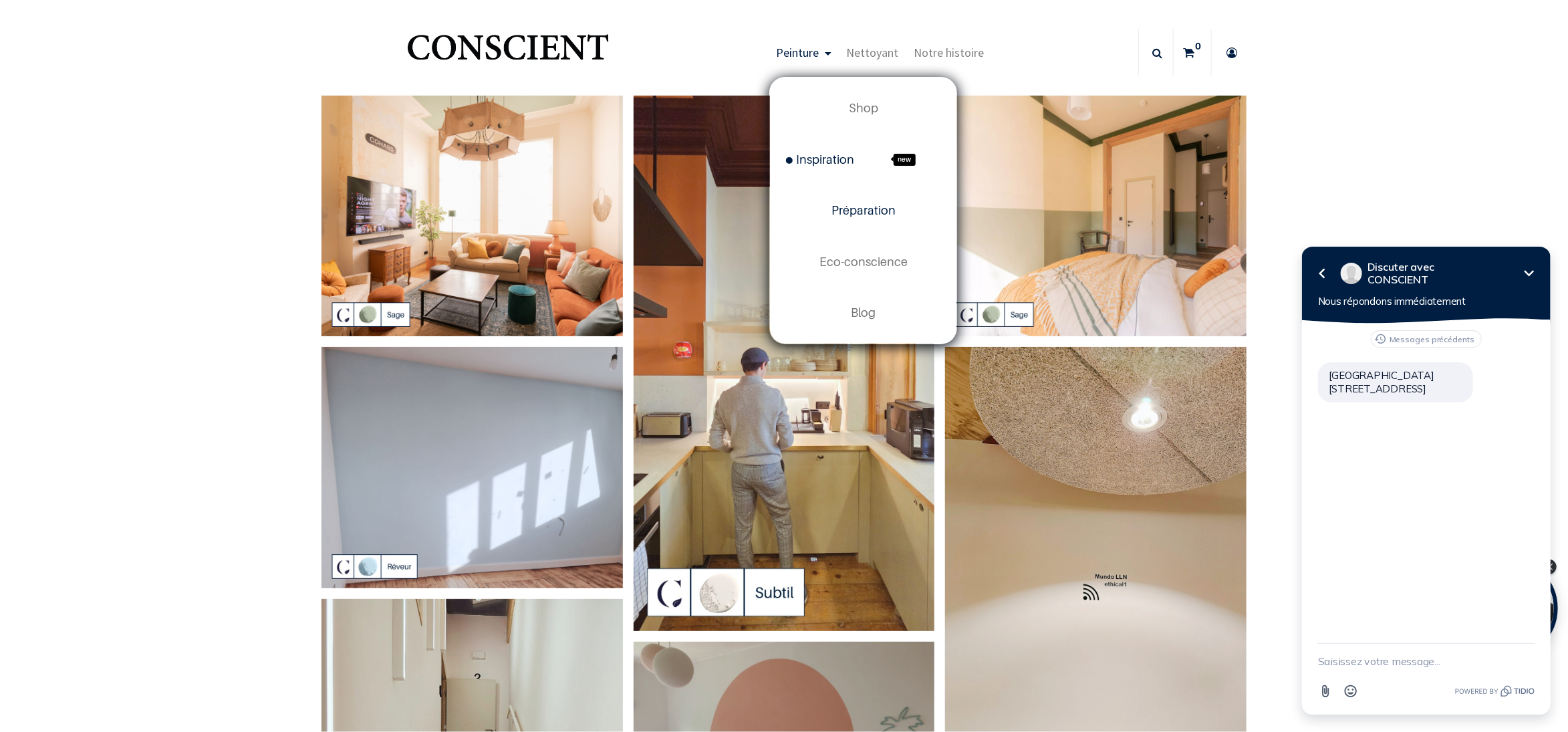
click at [848, 216] on span "Préparation" at bounding box center [864, 210] width 64 height 14
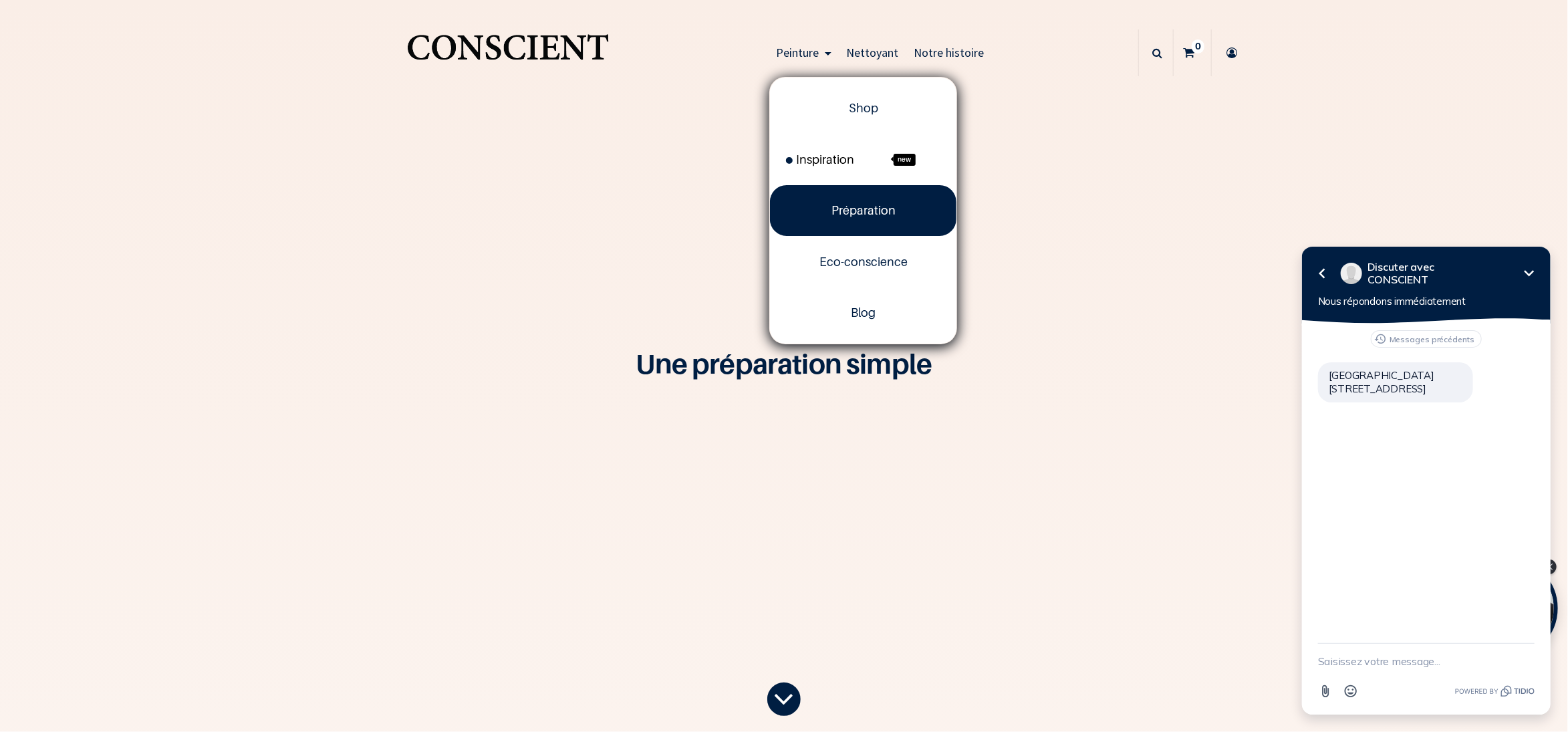
click at [897, 159] on span "new" at bounding box center [904, 160] width 22 height 13
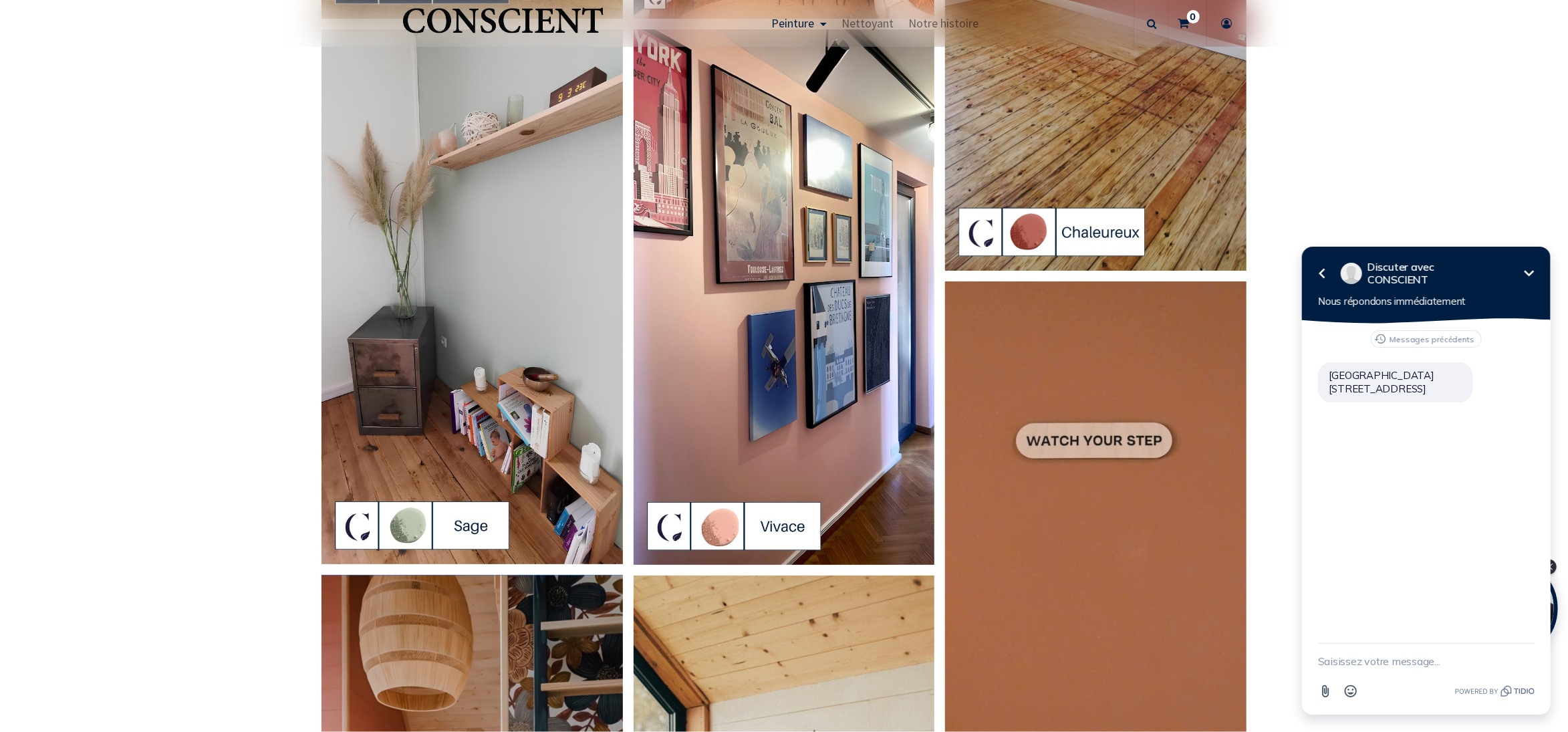
scroll to position [1974, 0]
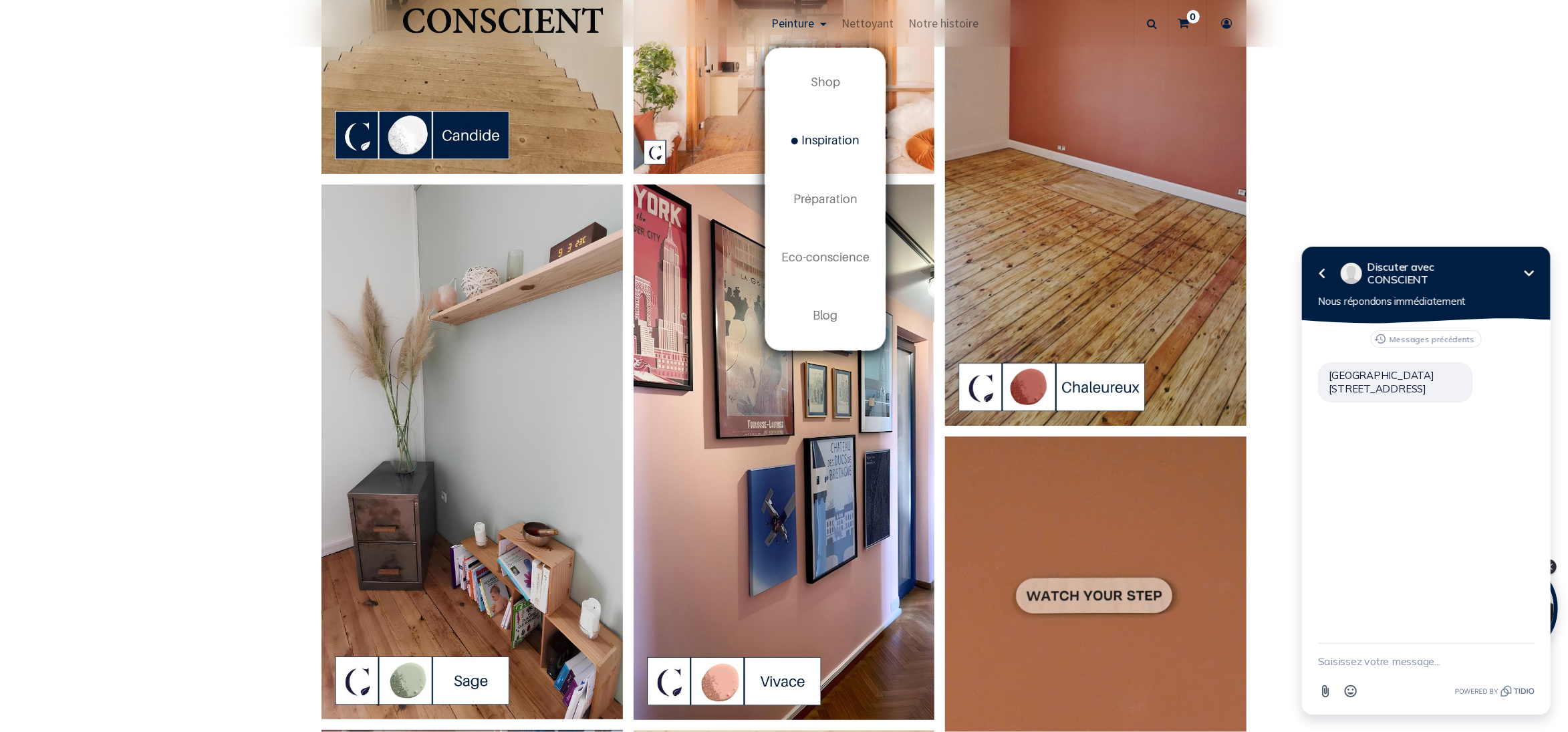
click at [795, 19] on span "Peinture" at bounding box center [793, 23] width 42 height 15
click at [810, 80] on link "Shop" at bounding box center [825, 83] width 120 height 58
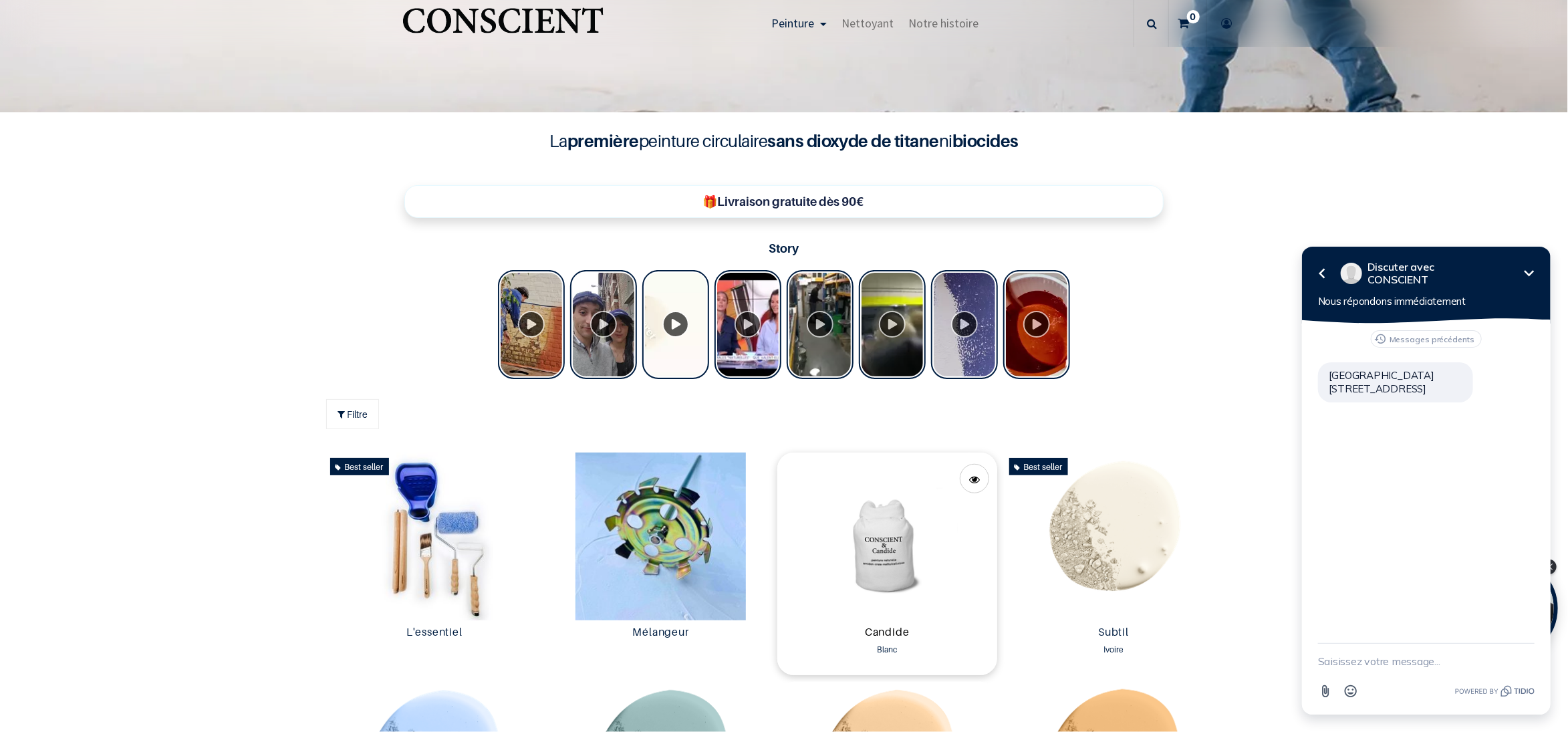
scroll to position [313, 0]
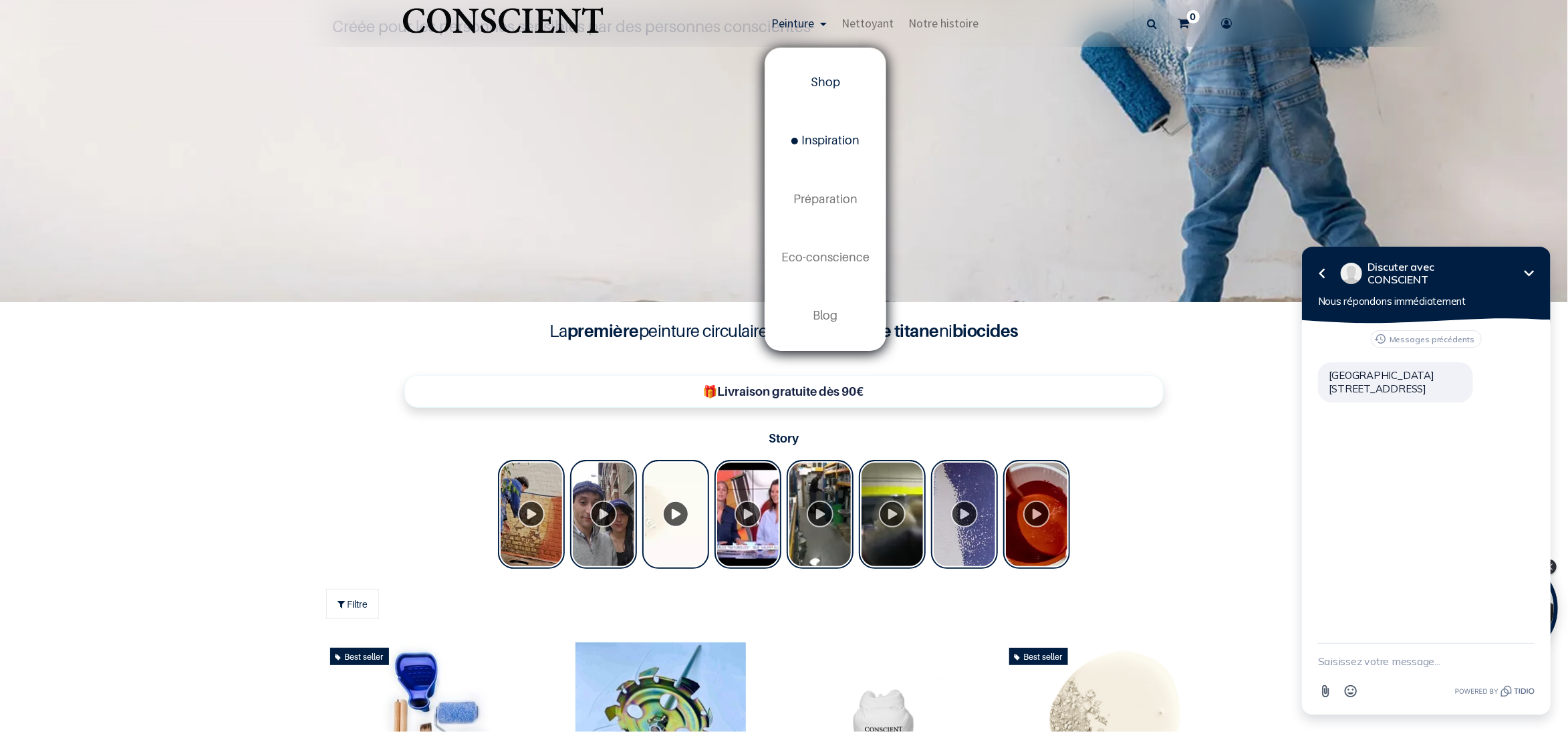
click at [811, 139] on span "Inspiration" at bounding box center [825, 139] width 68 height 14
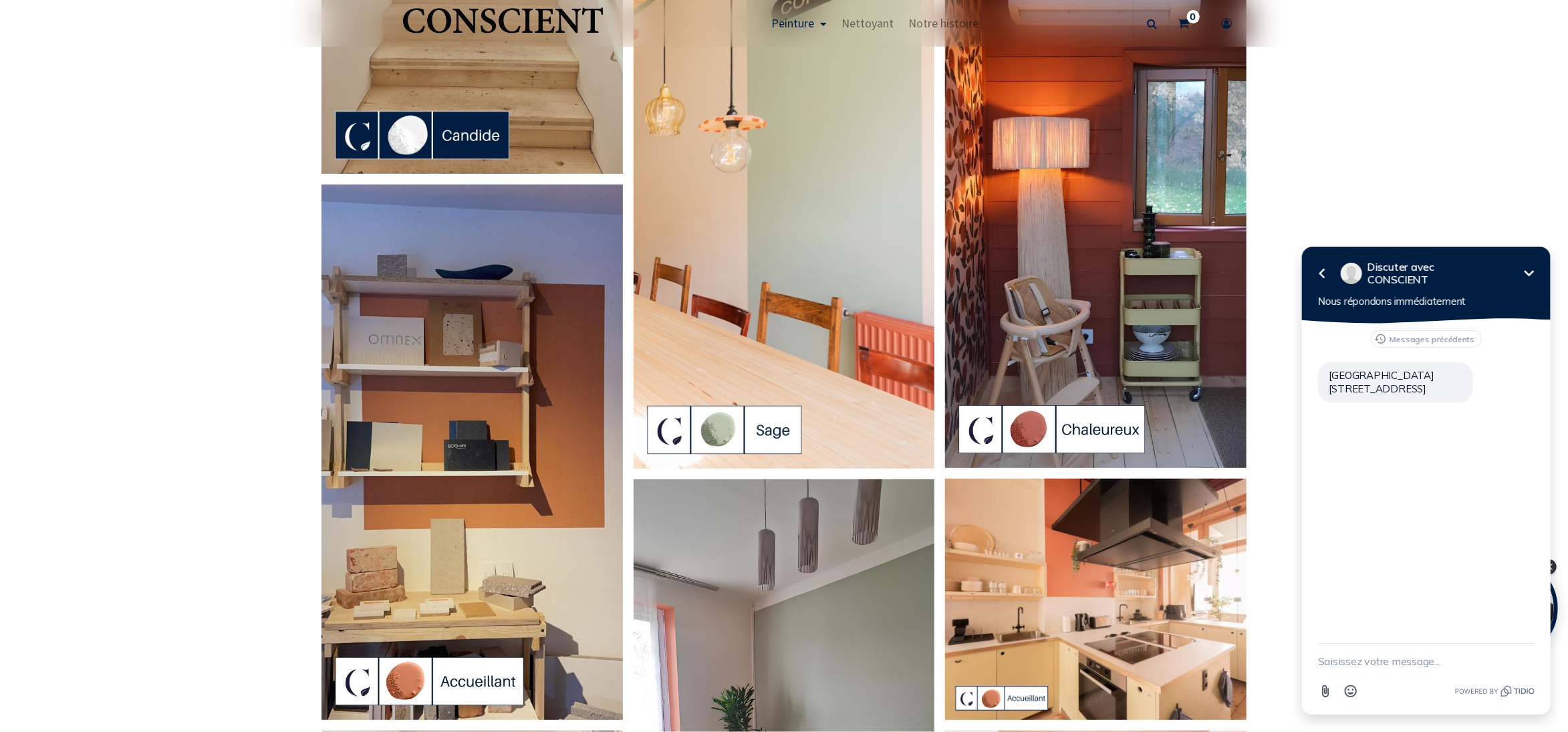
scroll to position [724, 0]
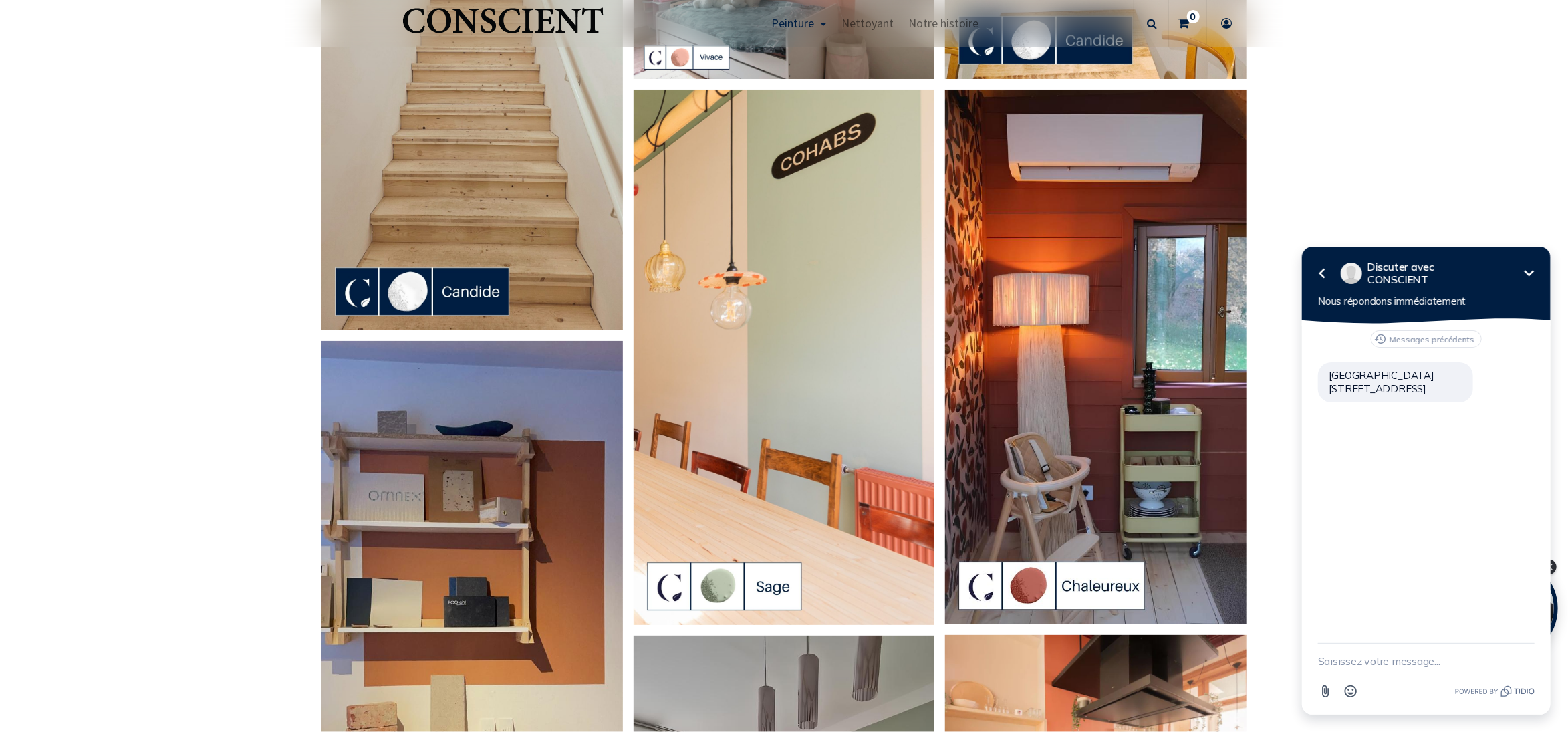
click at [799, 235] on img at bounding box center [784, 357] width 301 height 536
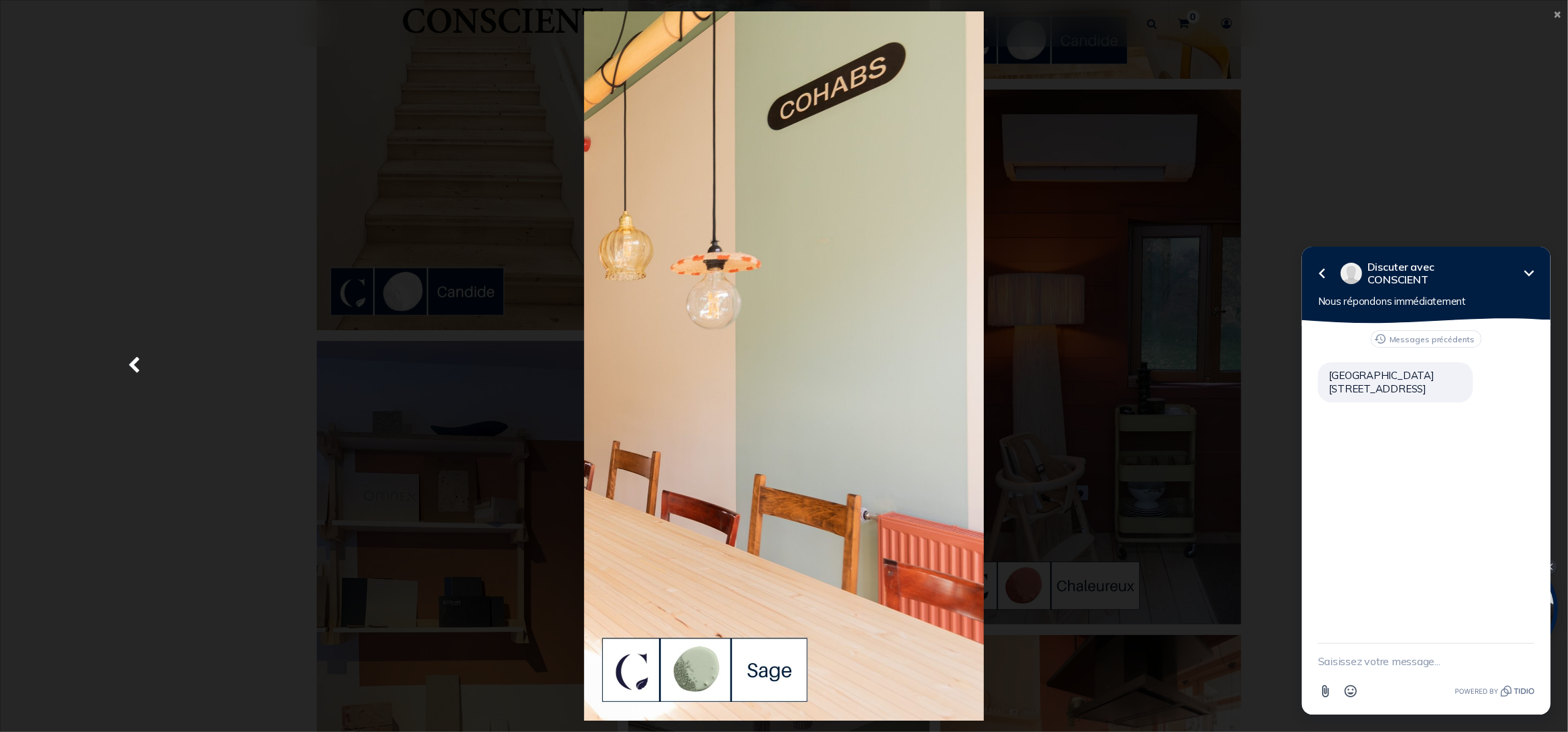
click at [307, 109] on div at bounding box center [784, 366] width 1530 height 710
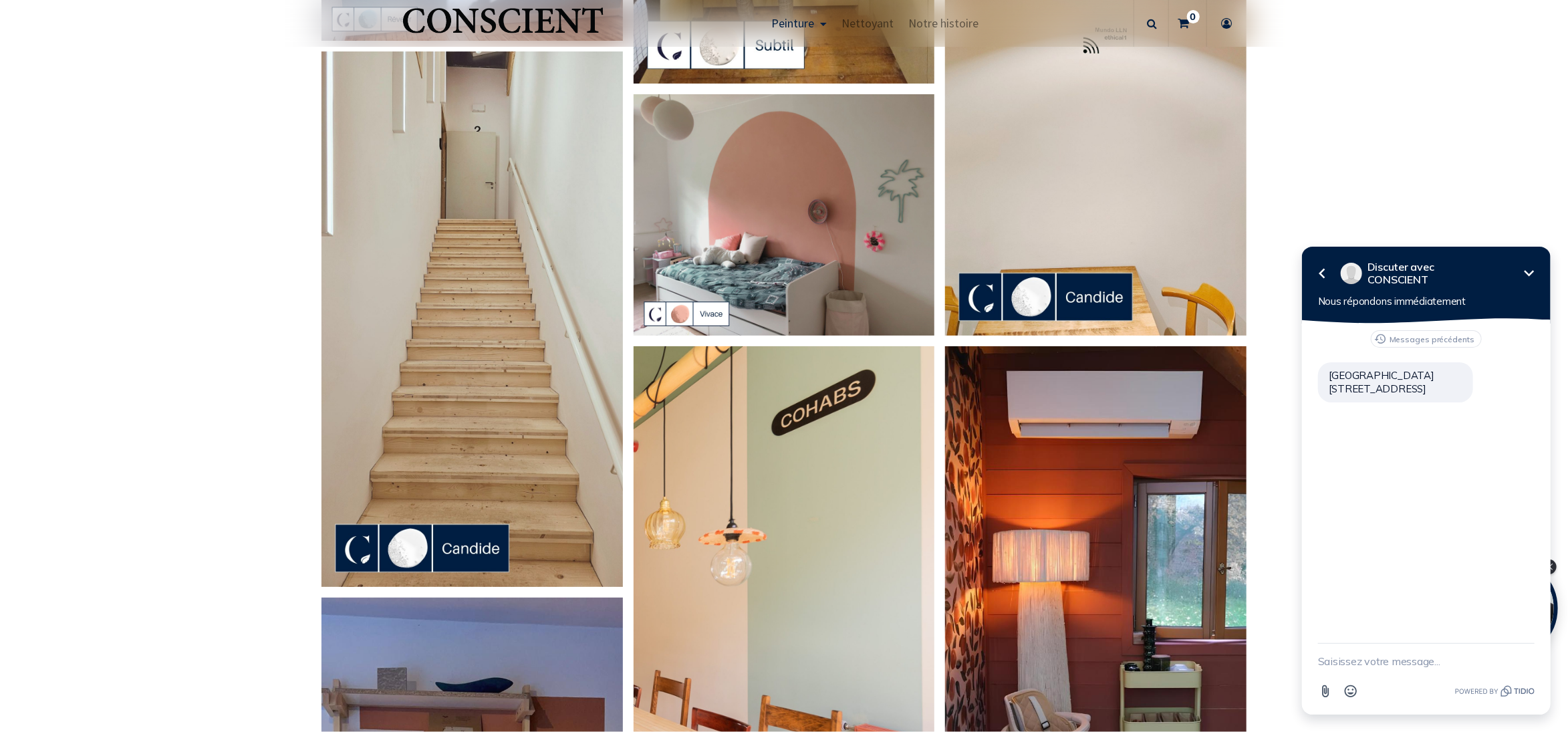
scroll to position [312, 0]
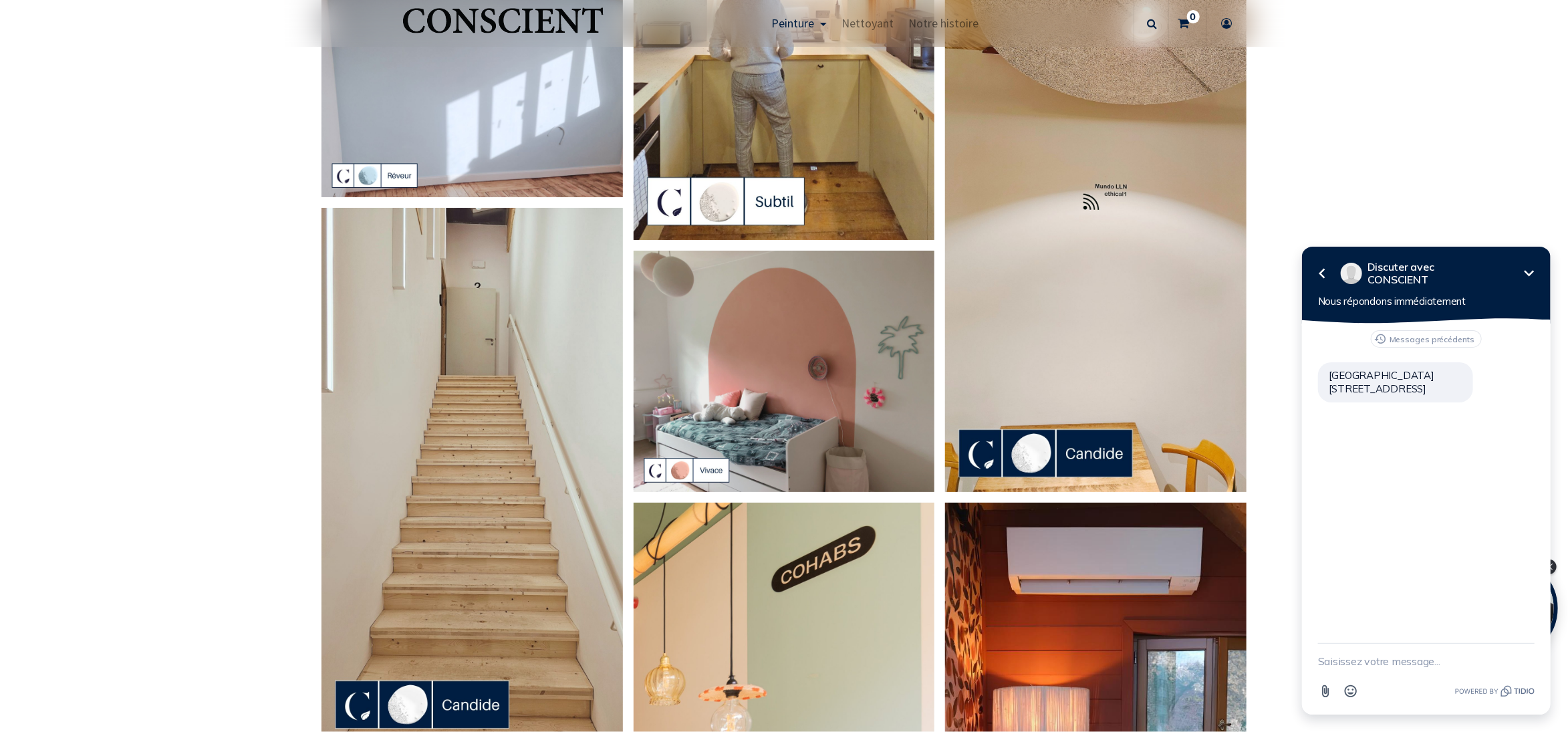
click at [1102, 238] on img at bounding box center [1096, 224] width 301 height 536
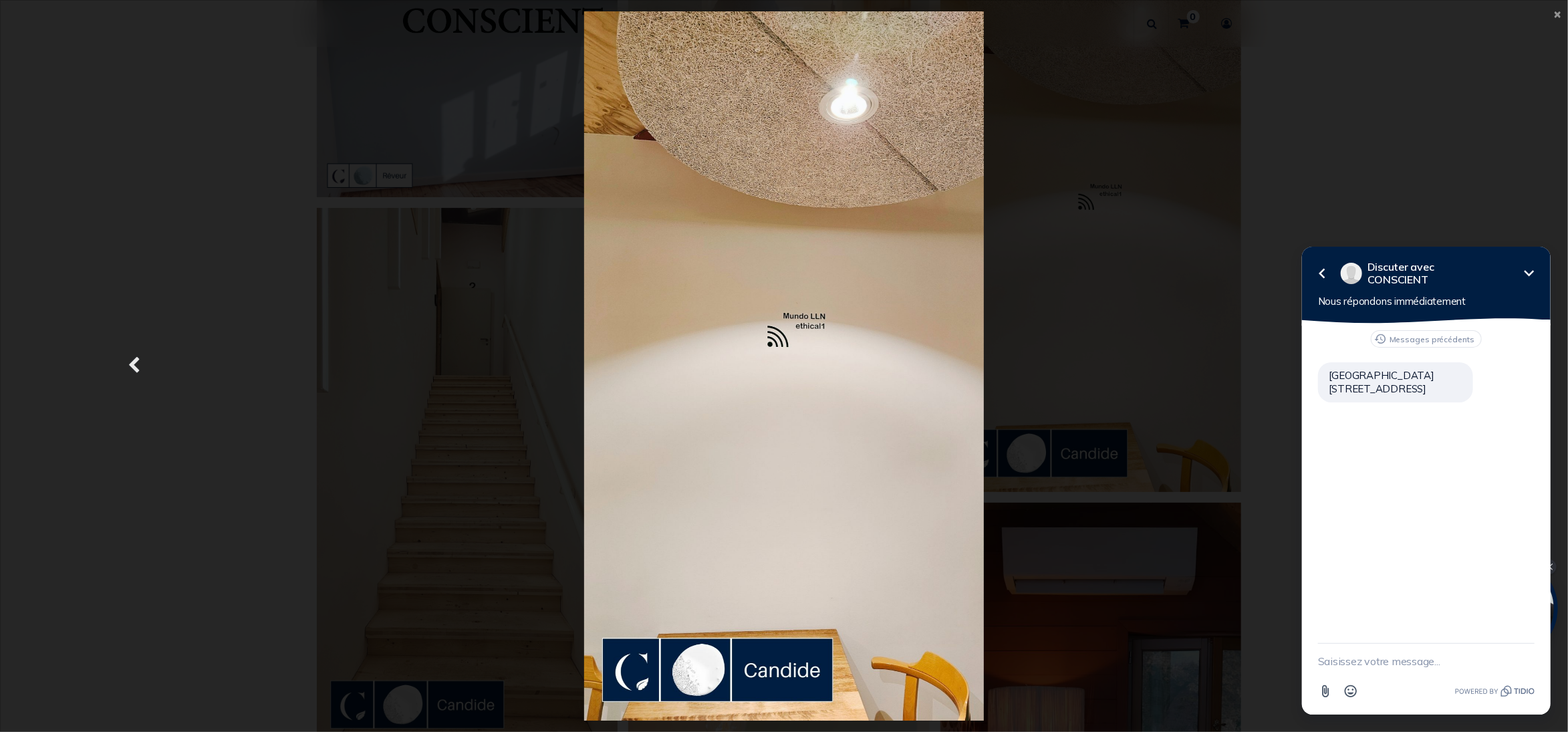
click at [133, 358] on span "Précedent" at bounding box center [134, 366] width 13 height 26
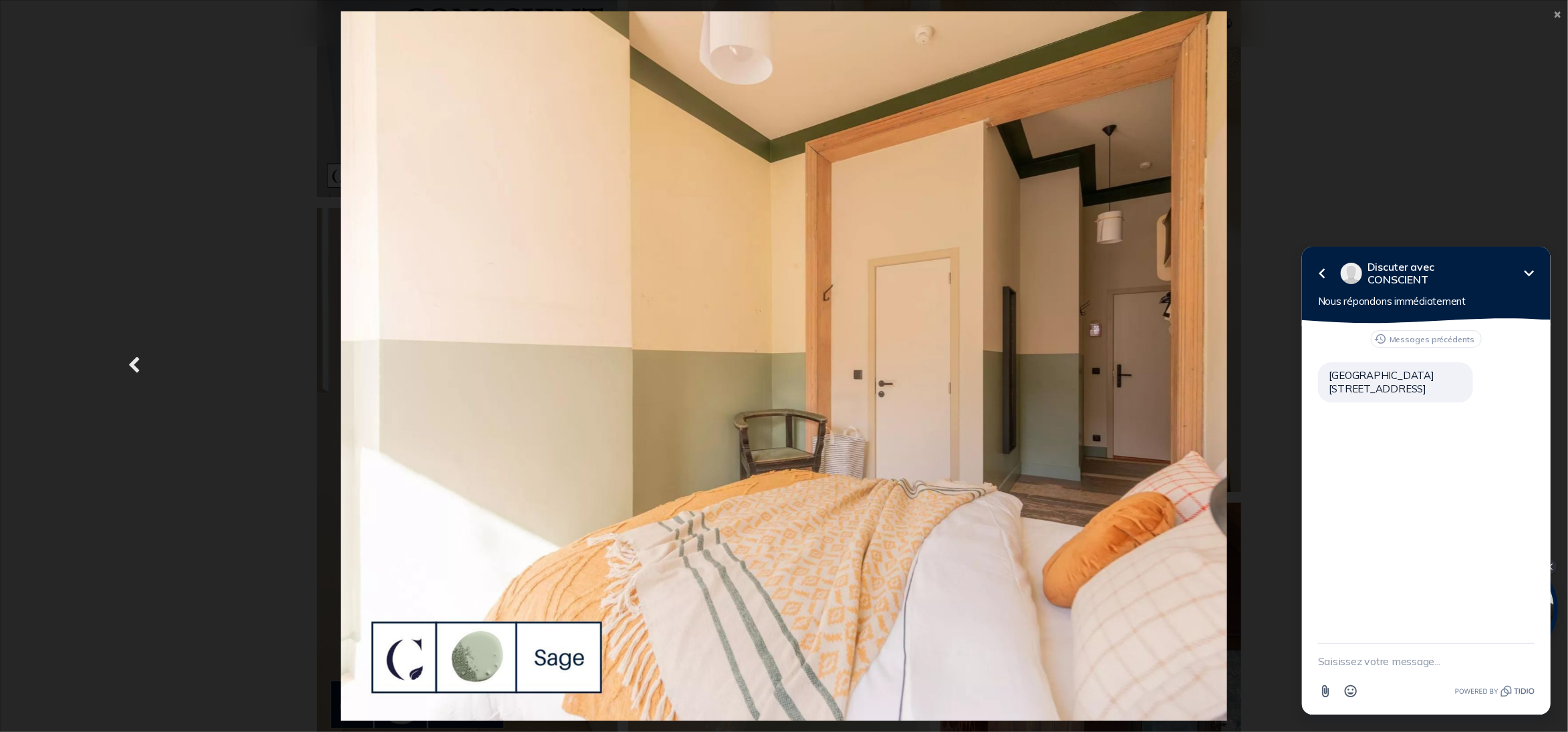
click at [133, 358] on span "Précedent" at bounding box center [134, 366] width 13 height 26
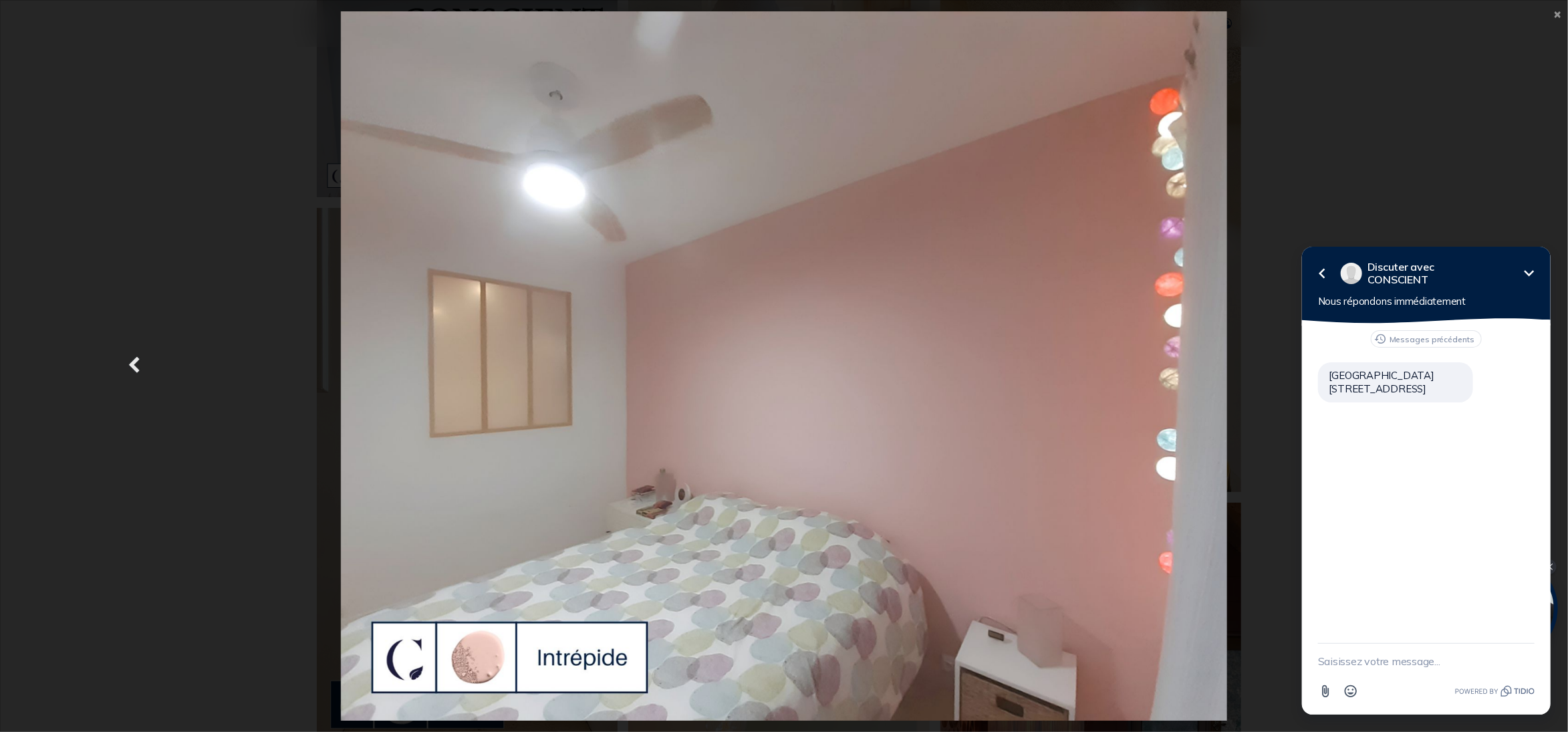
click at [133, 358] on span "Précedent" at bounding box center [134, 366] width 13 height 26
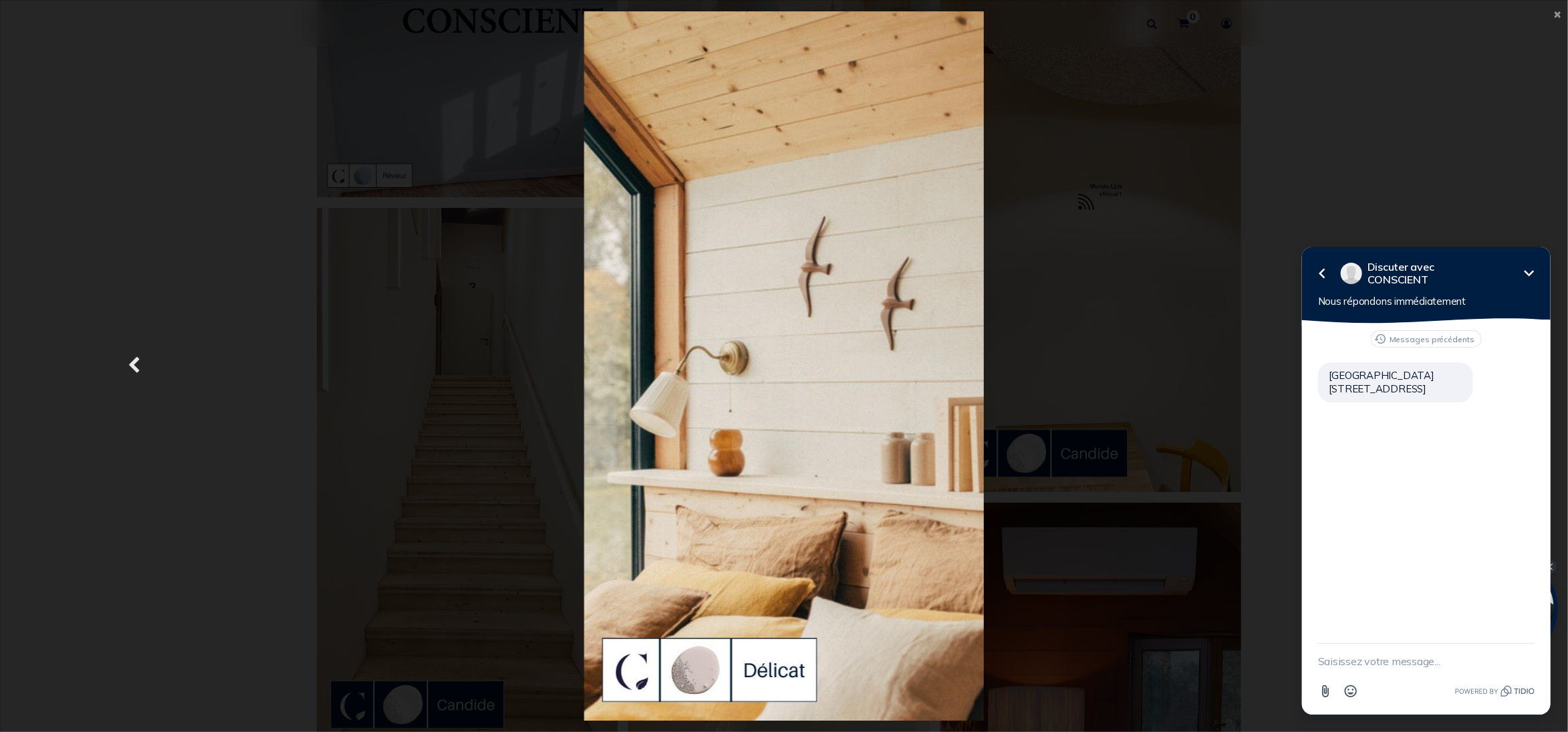
click at [133, 358] on span "Précedent" at bounding box center [134, 366] width 13 height 26
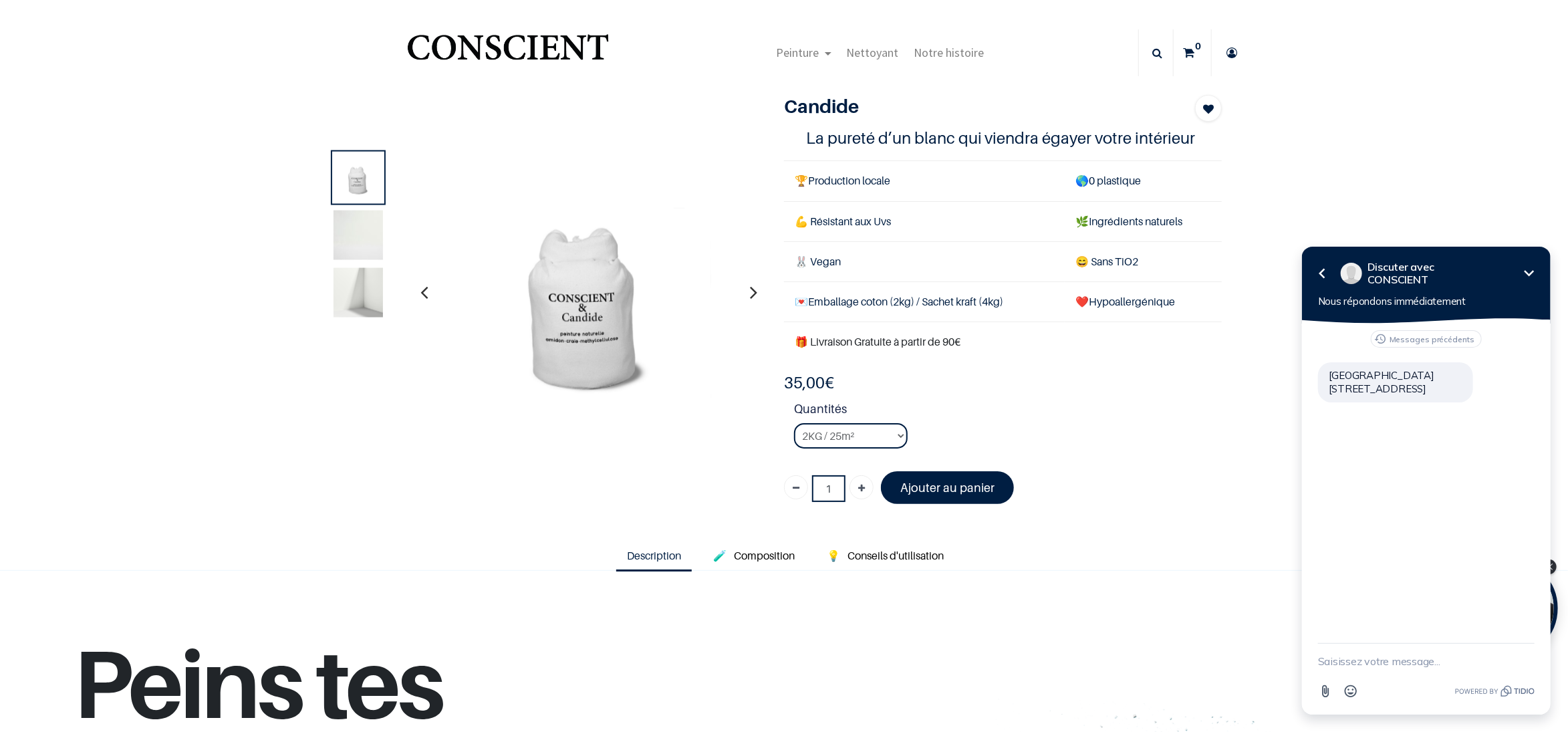
click at [341, 288] on img at bounding box center [358, 292] width 49 height 49
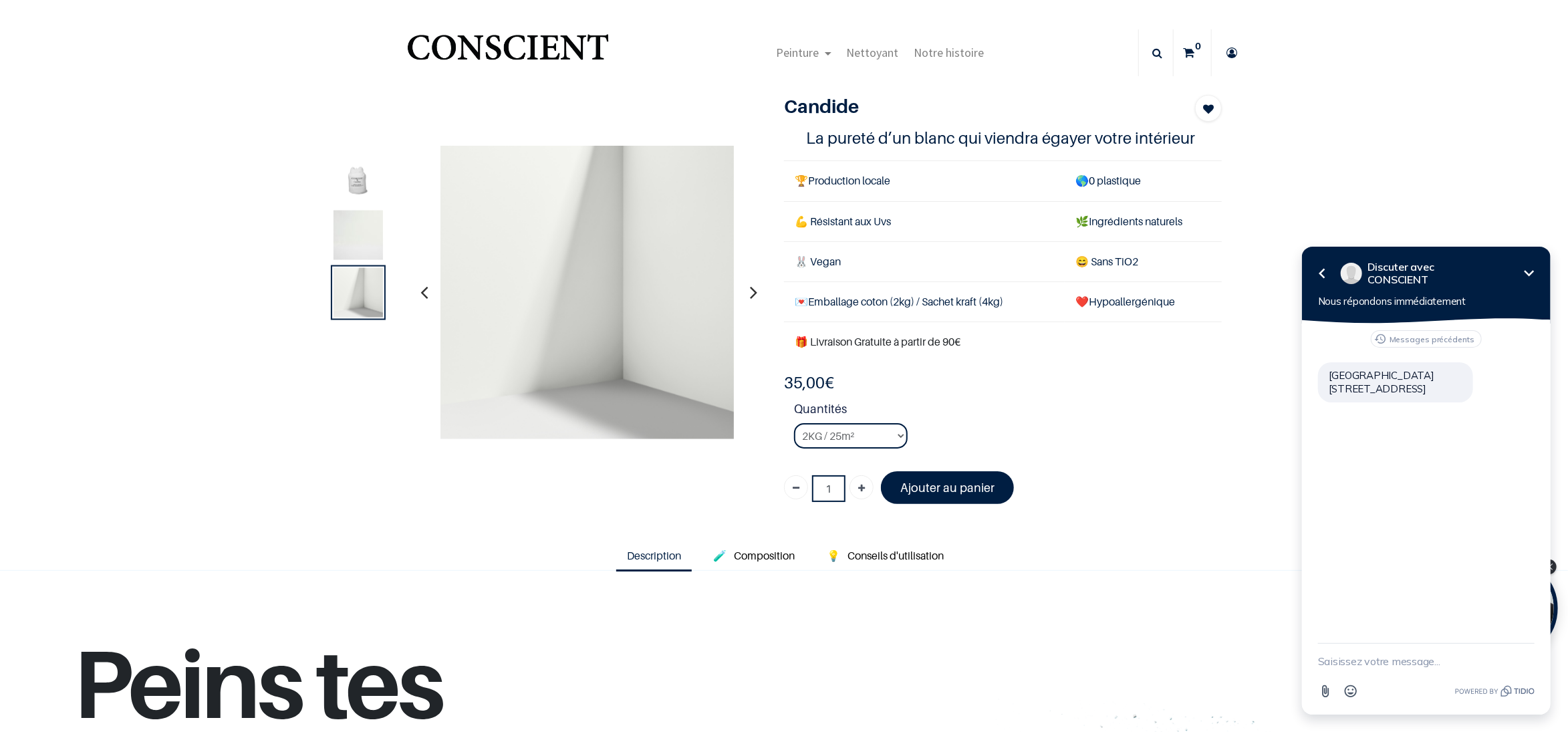
click at [350, 234] on img at bounding box center [358, 235] width 49 height 49
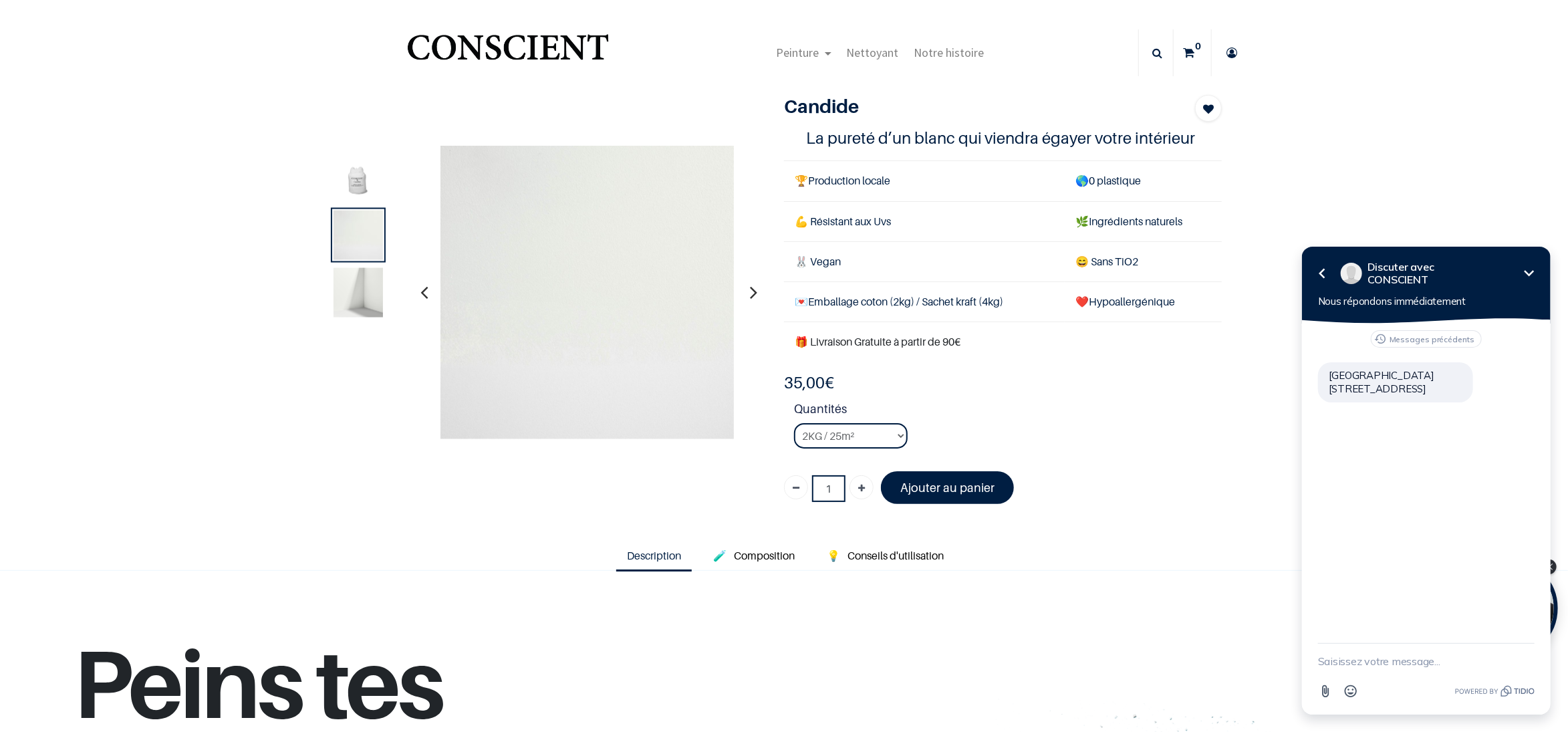
click at [358, 281] on img at bounding box center [358, 292] width 49 height 49
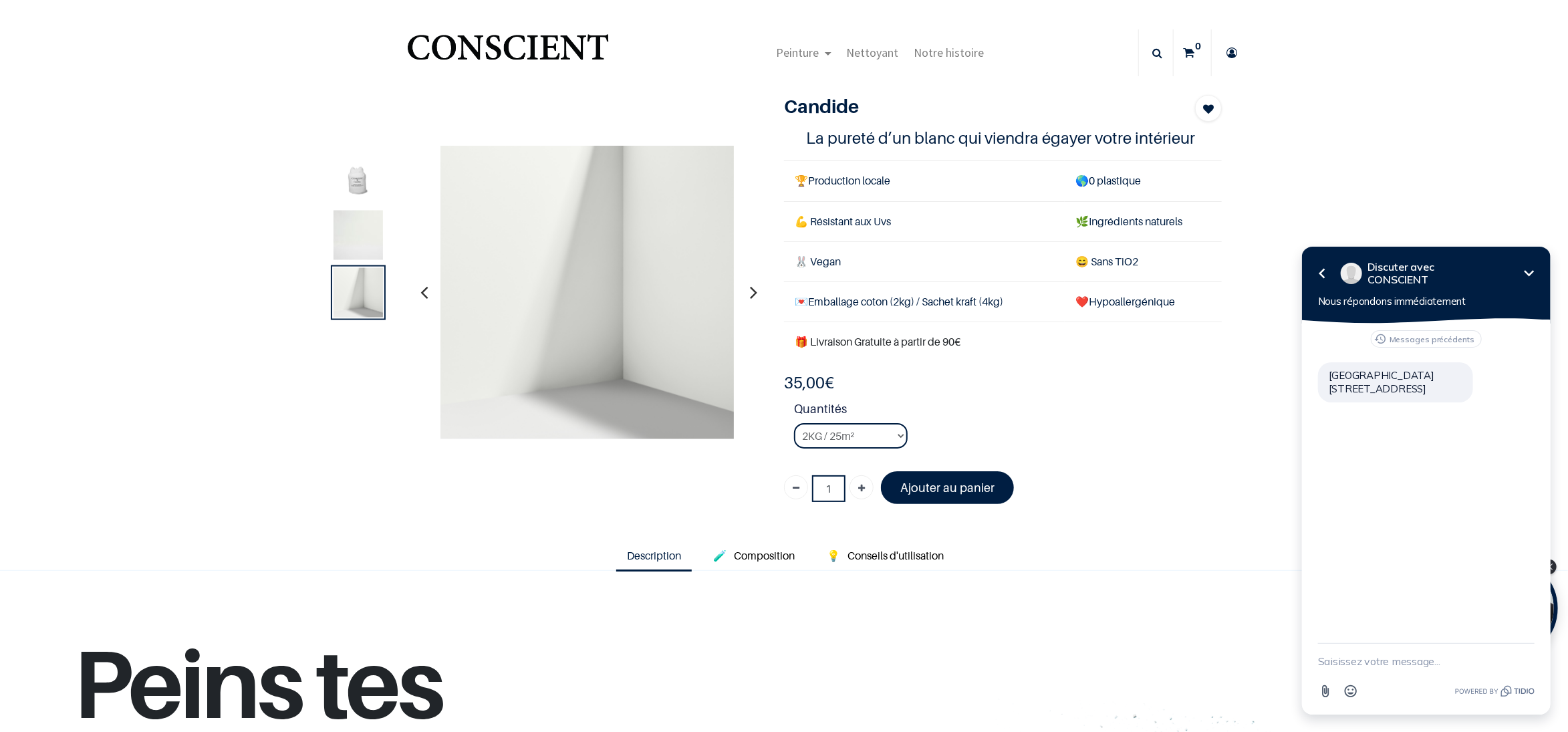
click at [750, 293] on icon "button" at bounding box center [754, 292] width 8 height 37
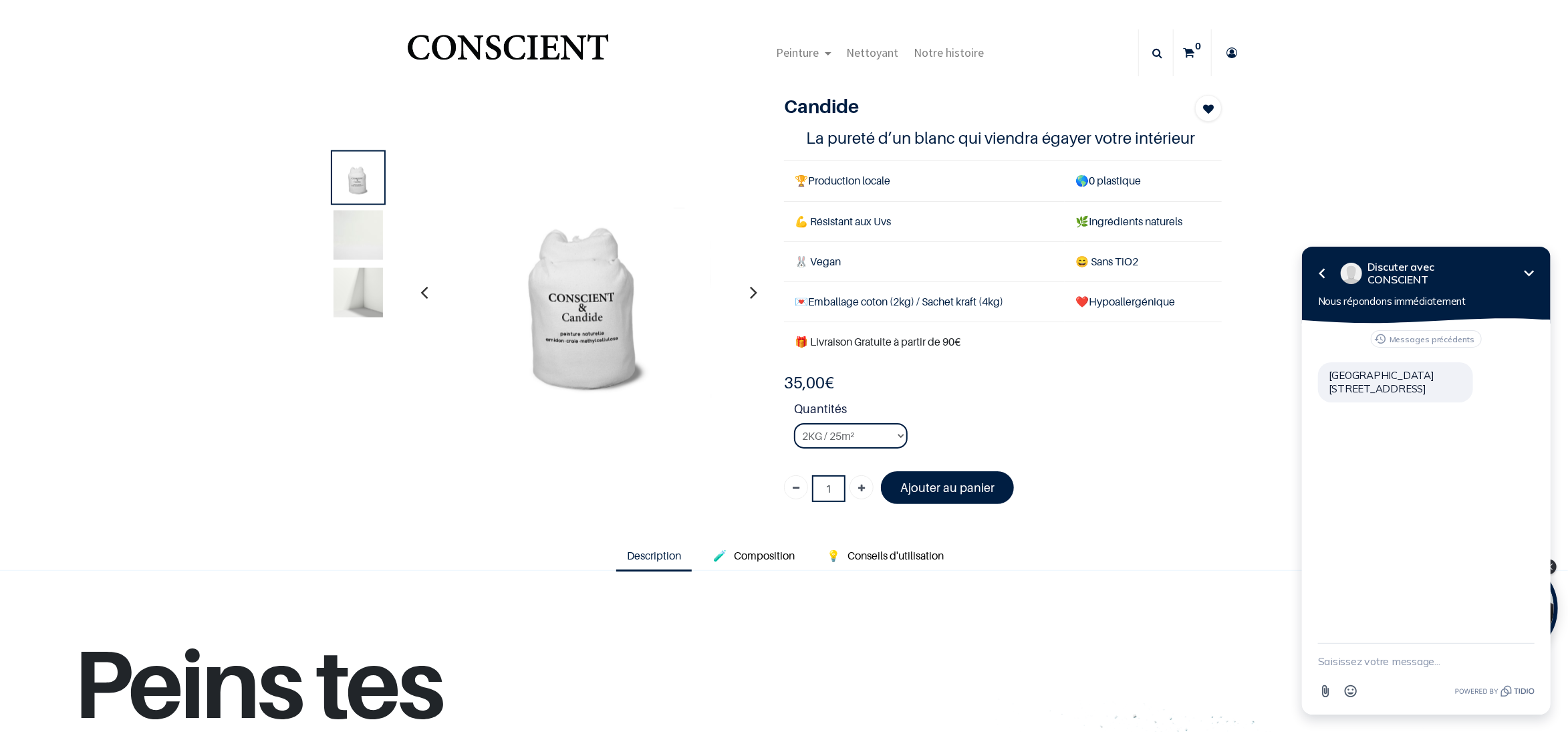
click at [750, 293] on icon "button" at bounding box center [754, 292] width 8 height 37
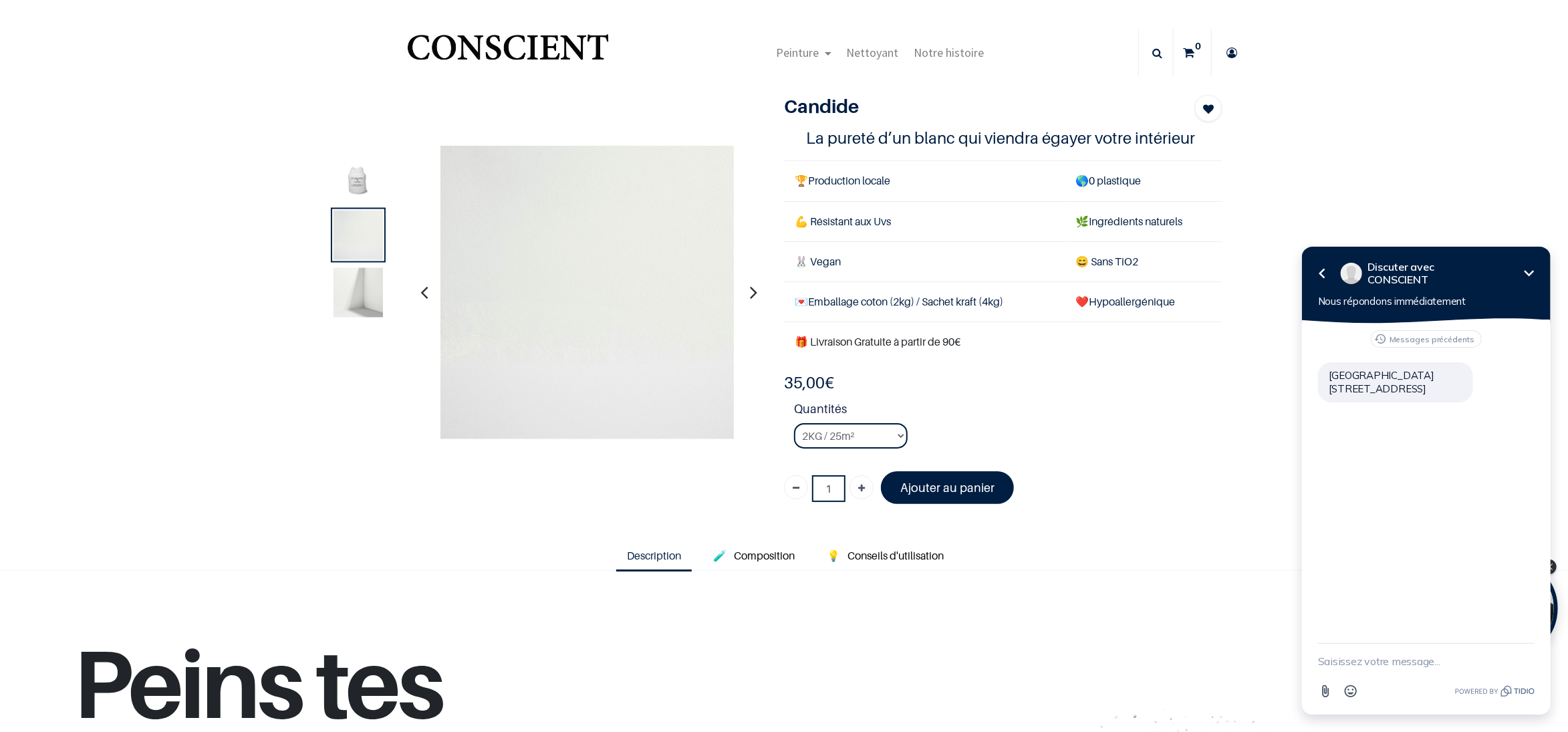
click at [750, 293] on icon "button" at bounding box center [754, 292] width 8 height 37
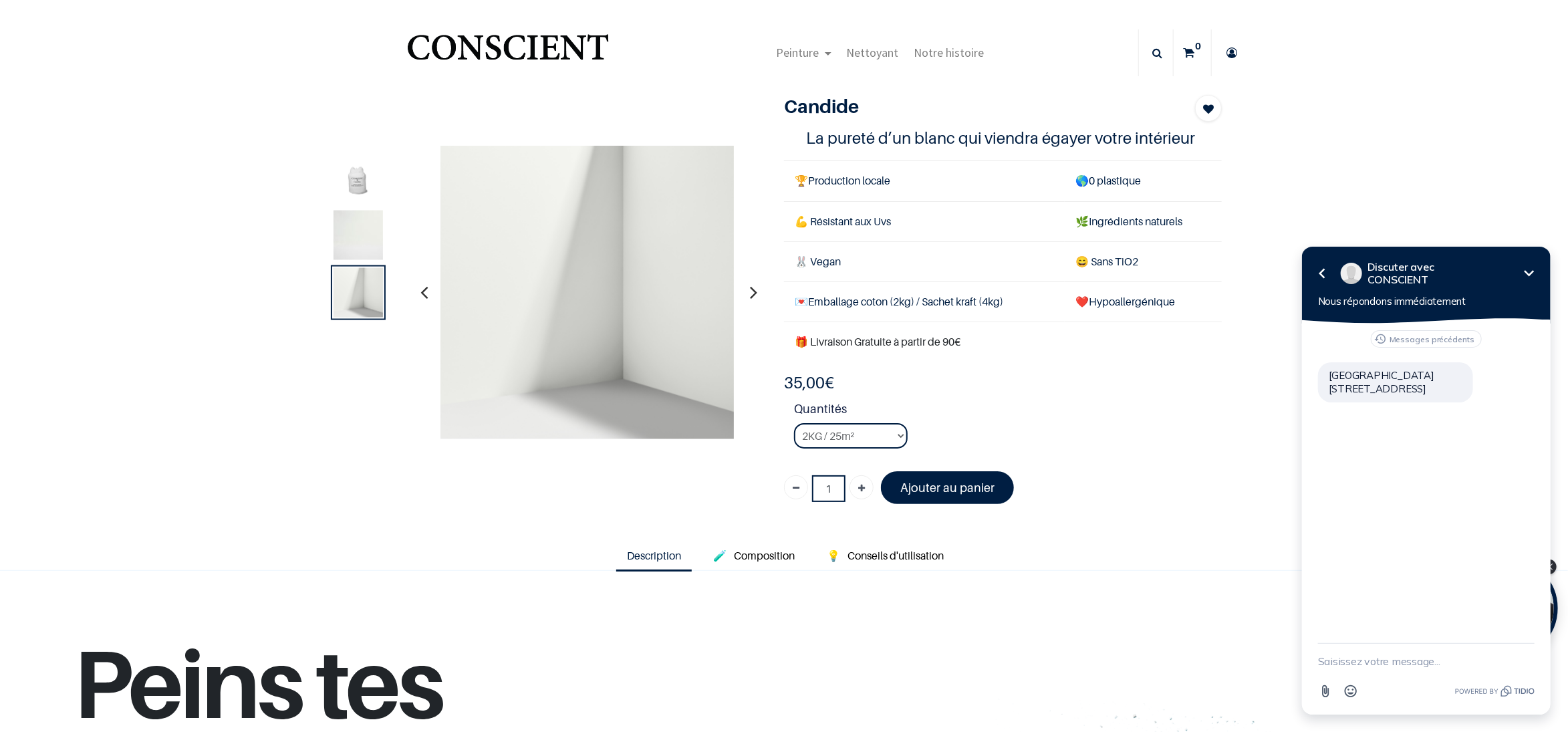
click at [750, 293] on icon "button" at bounding box center [754, 292] width 8 height 37
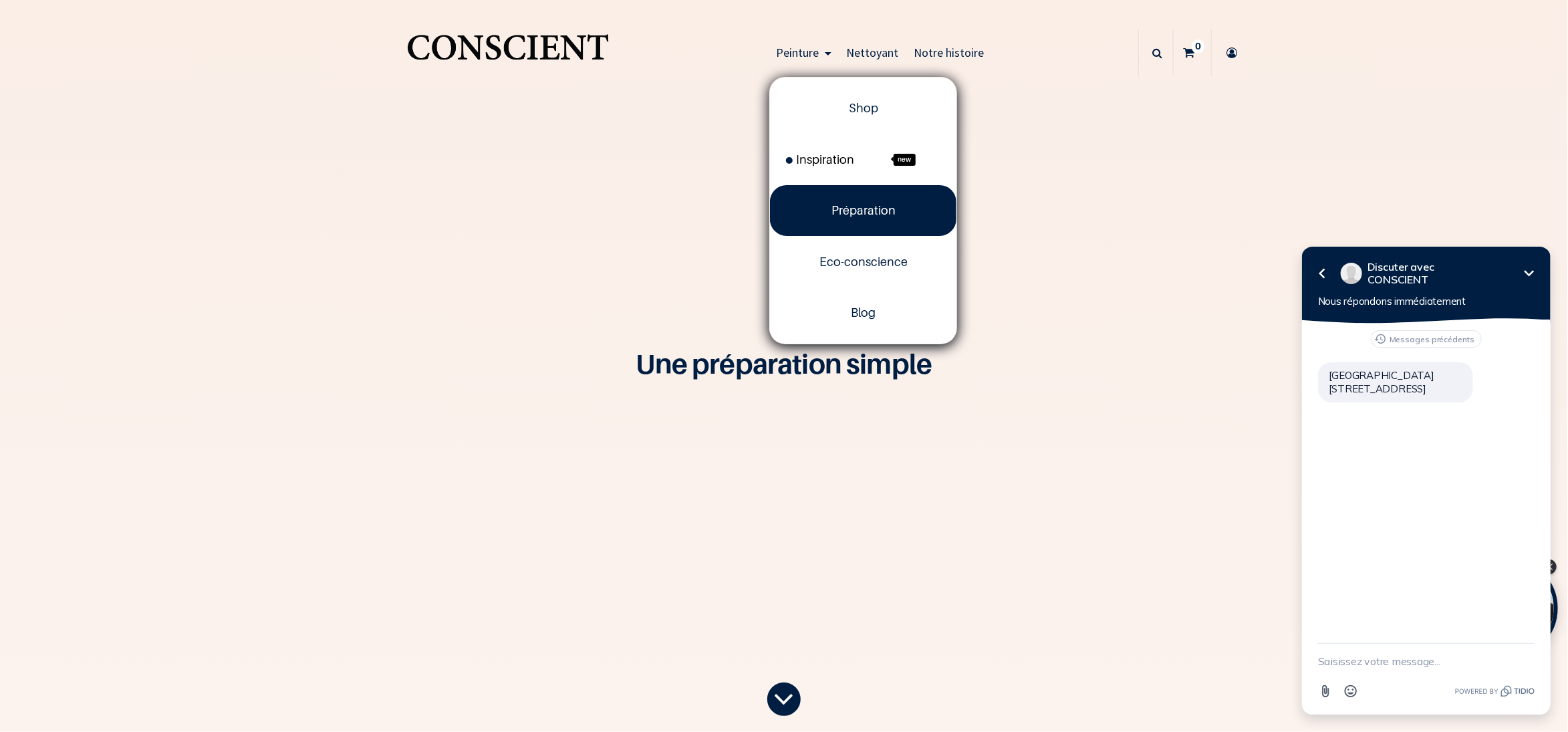
click at [813, 158] on span "Inspiration" at bounding box center [820, 159] width 68 height 14
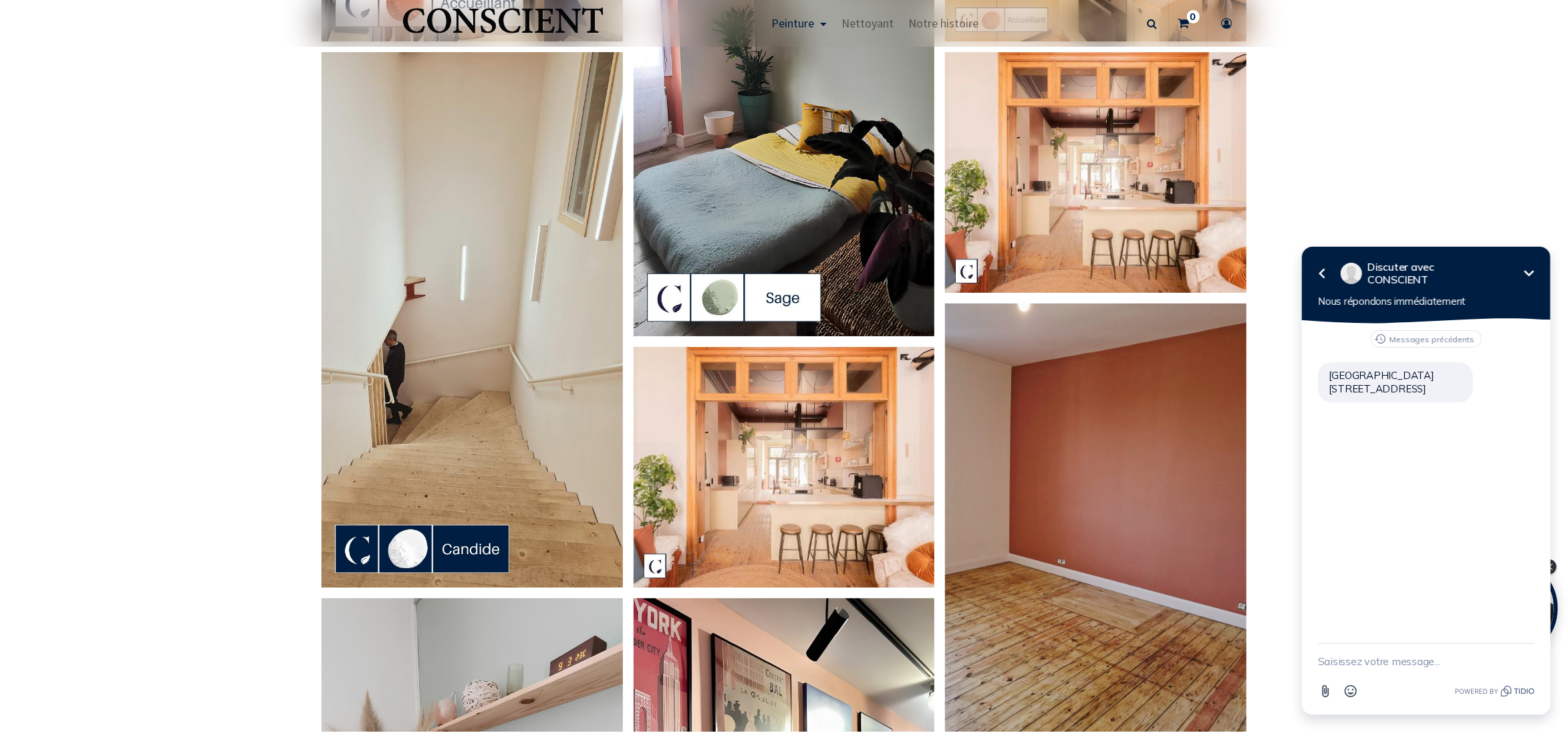
scroll to position [1715, 0]
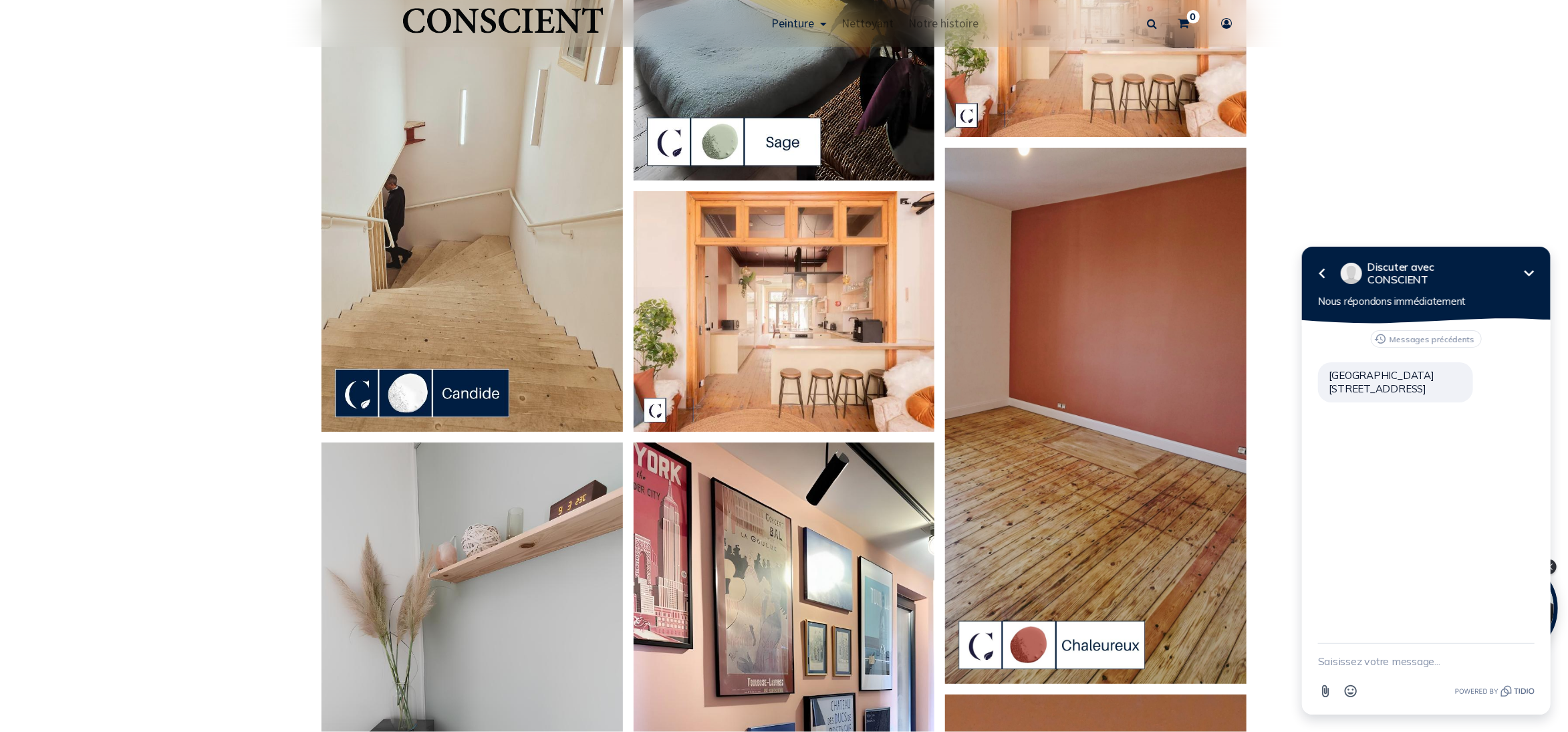
click at [817, 339] on img at bounding box center [784, 312] width 301 height 241
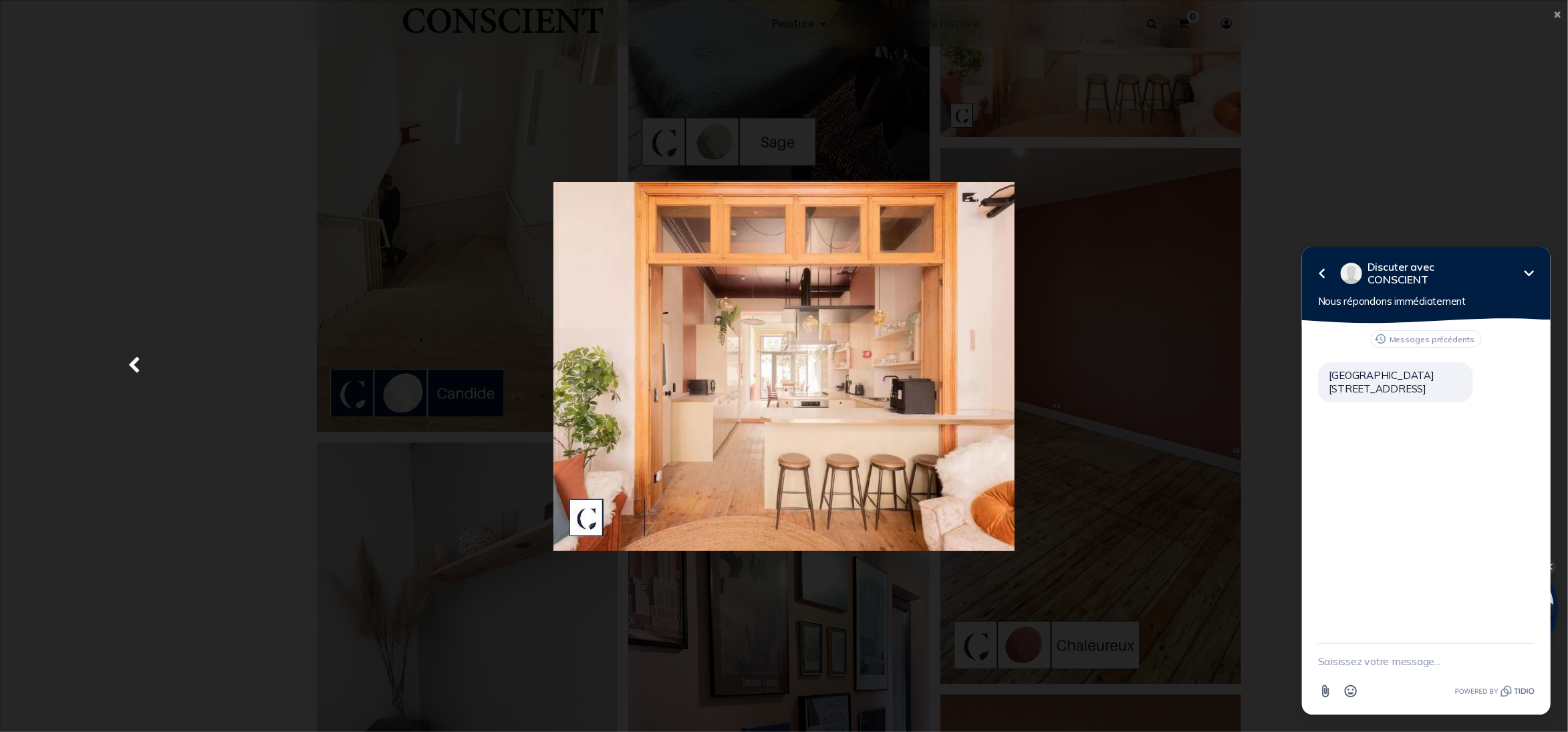
click at [1077, 256] on div at bounding box center [784, 366] width 1530 height 710
click at [128, 164] on link "Précedent" at bounding box center [134, 366] width 229 height 709
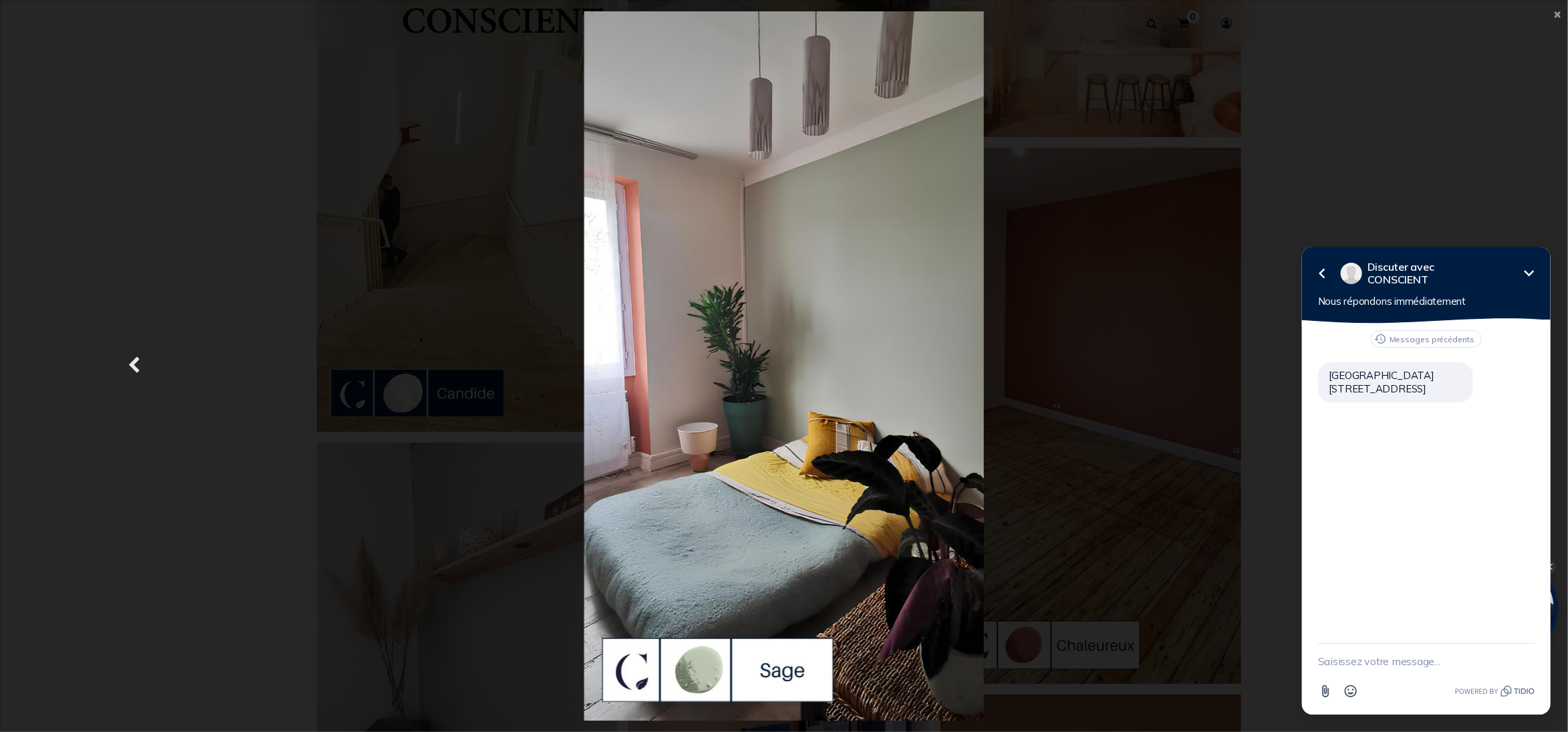
click at [182, 369] on link "Précedent" at bounding box center [134, 366] width 229 height 709
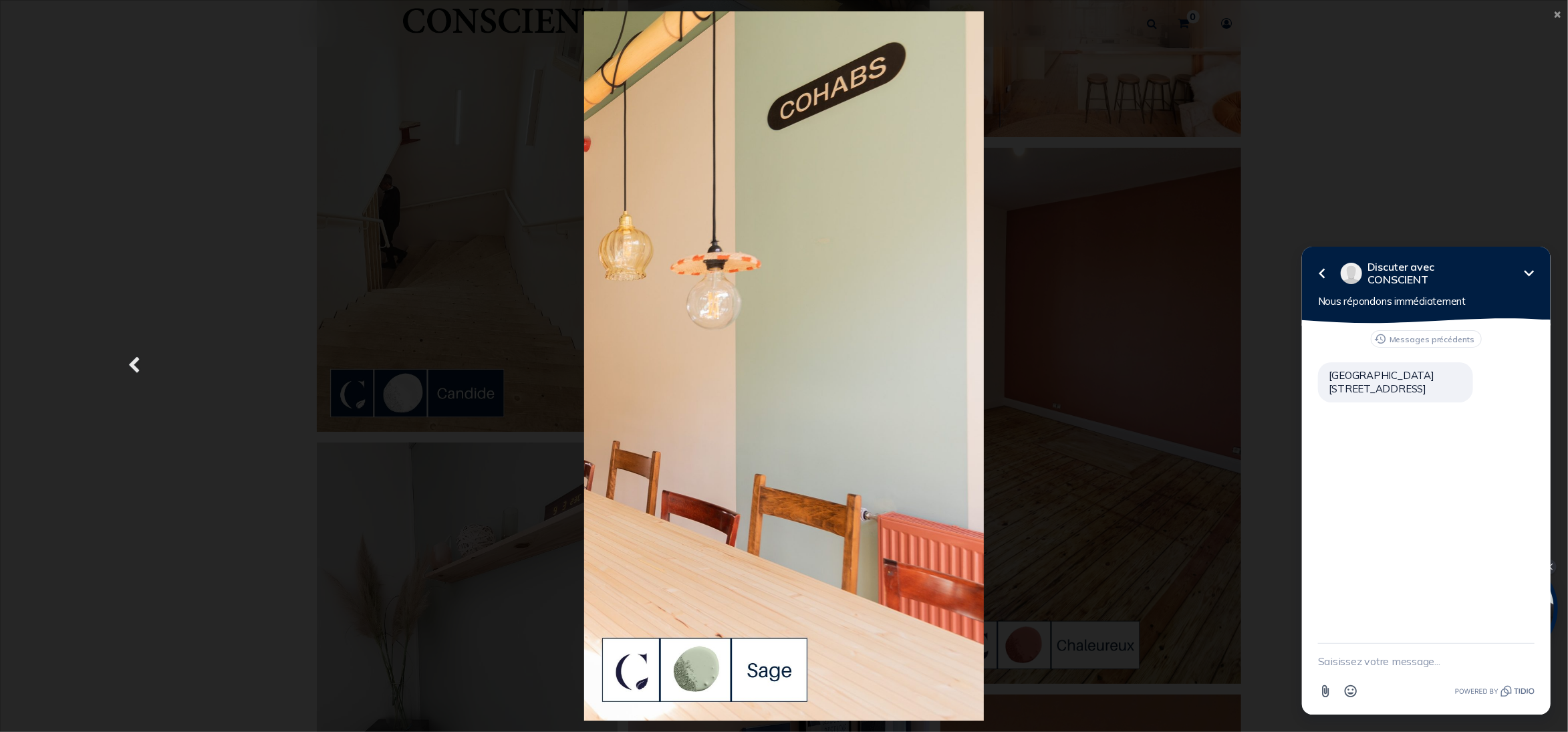
click at [179, 369] on link "Précedent" at bounding box center [134, 366] width 229 height 709
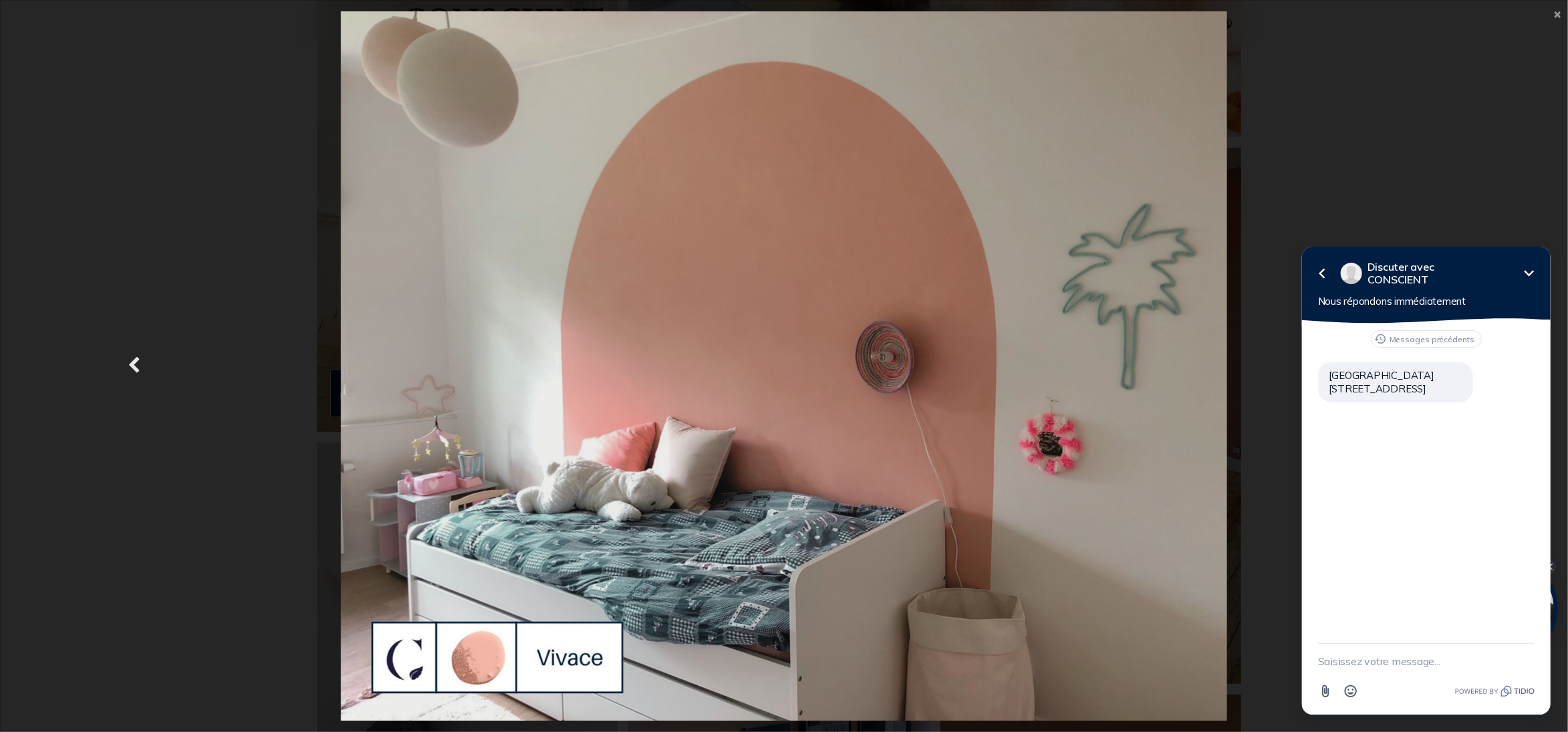
click at [179, 369] on link "Précedent" at bounding box center [134, 366] width 229 height 709
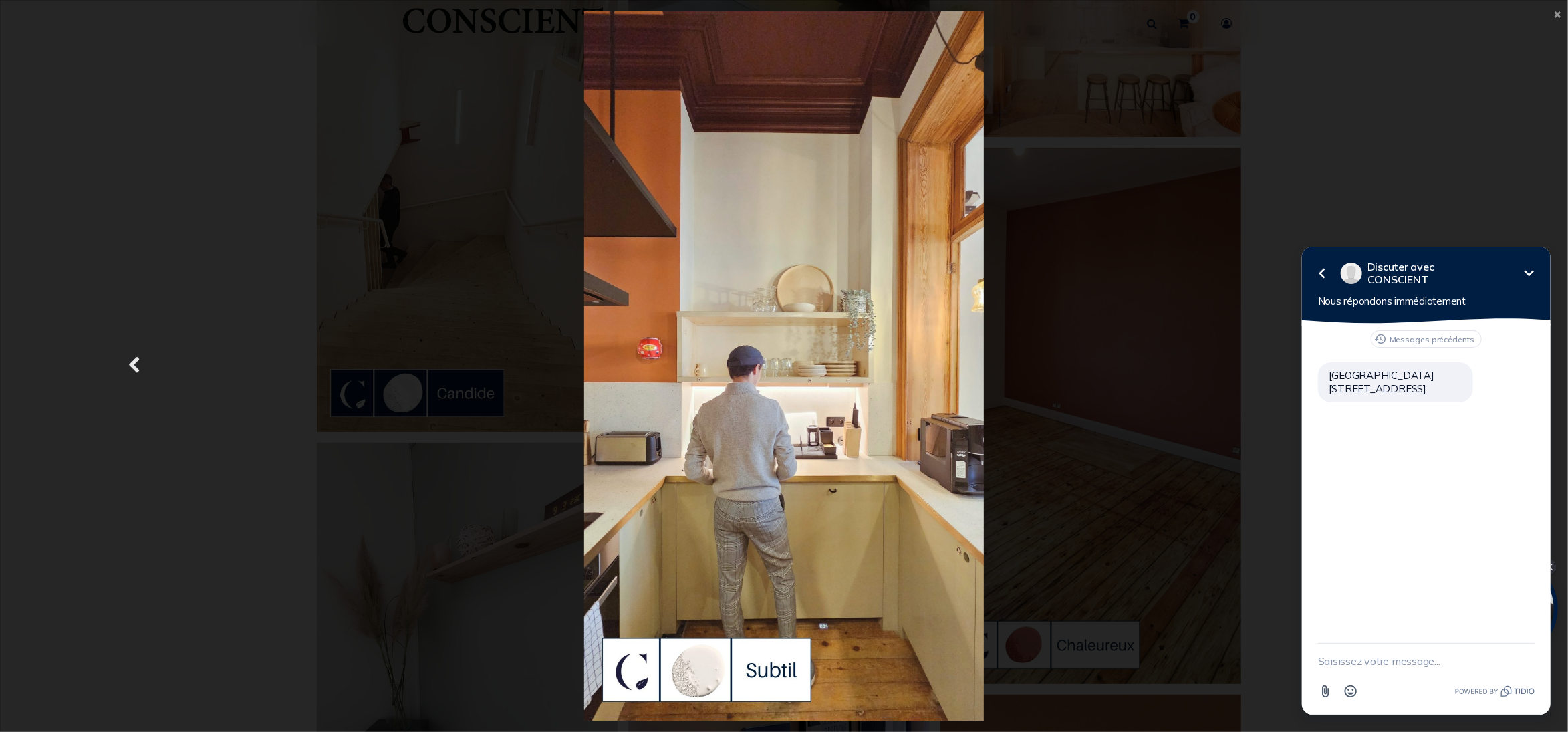
click at [179, 369] on link "Précedent" at bounding box center [134, 366] width 229 height 709
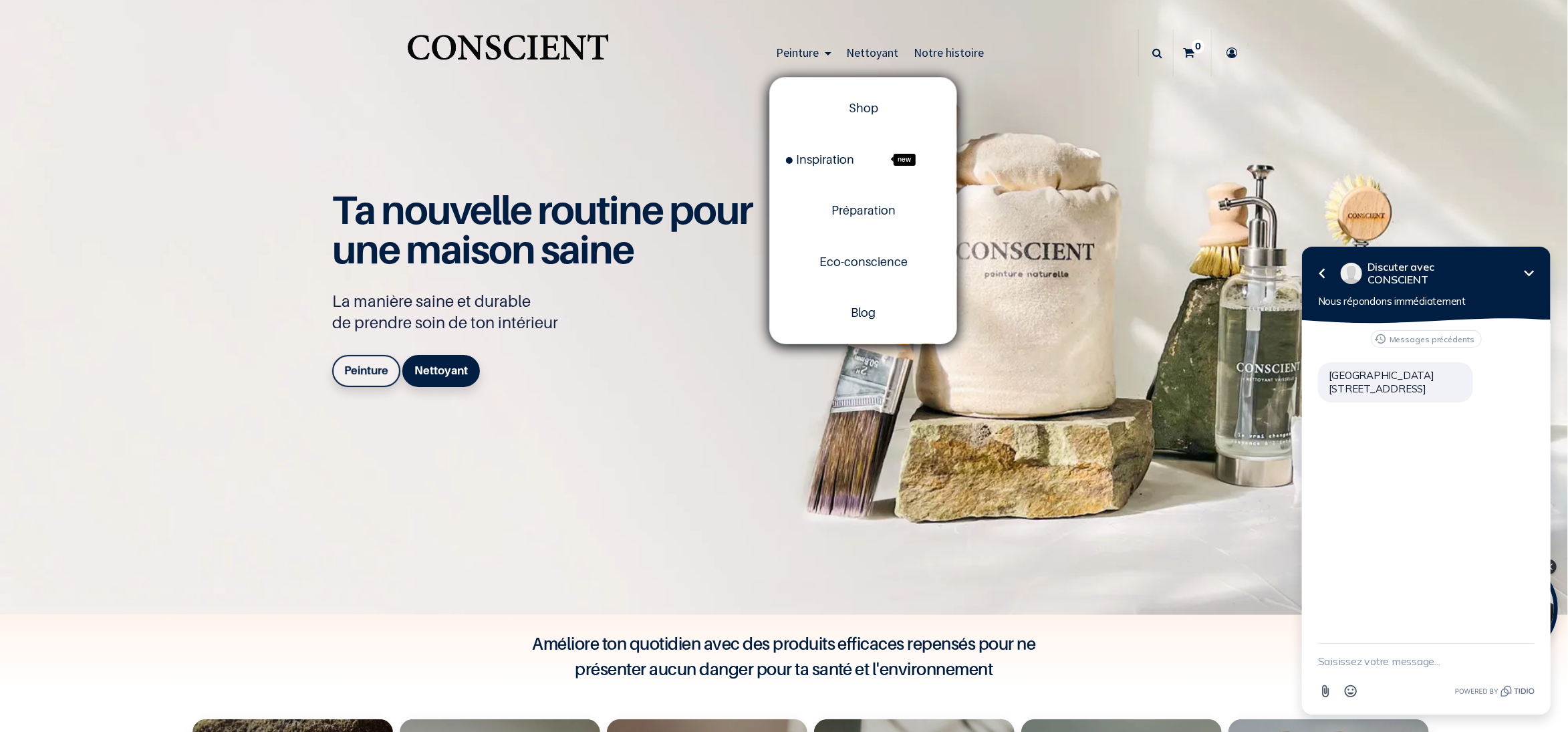
click at [778, 51] on span "Peinture" at bounding box center [798, 53] width 42 height 15
click at [899, 162] on span "new" at bounding box center [904, 160] width 22 height 13
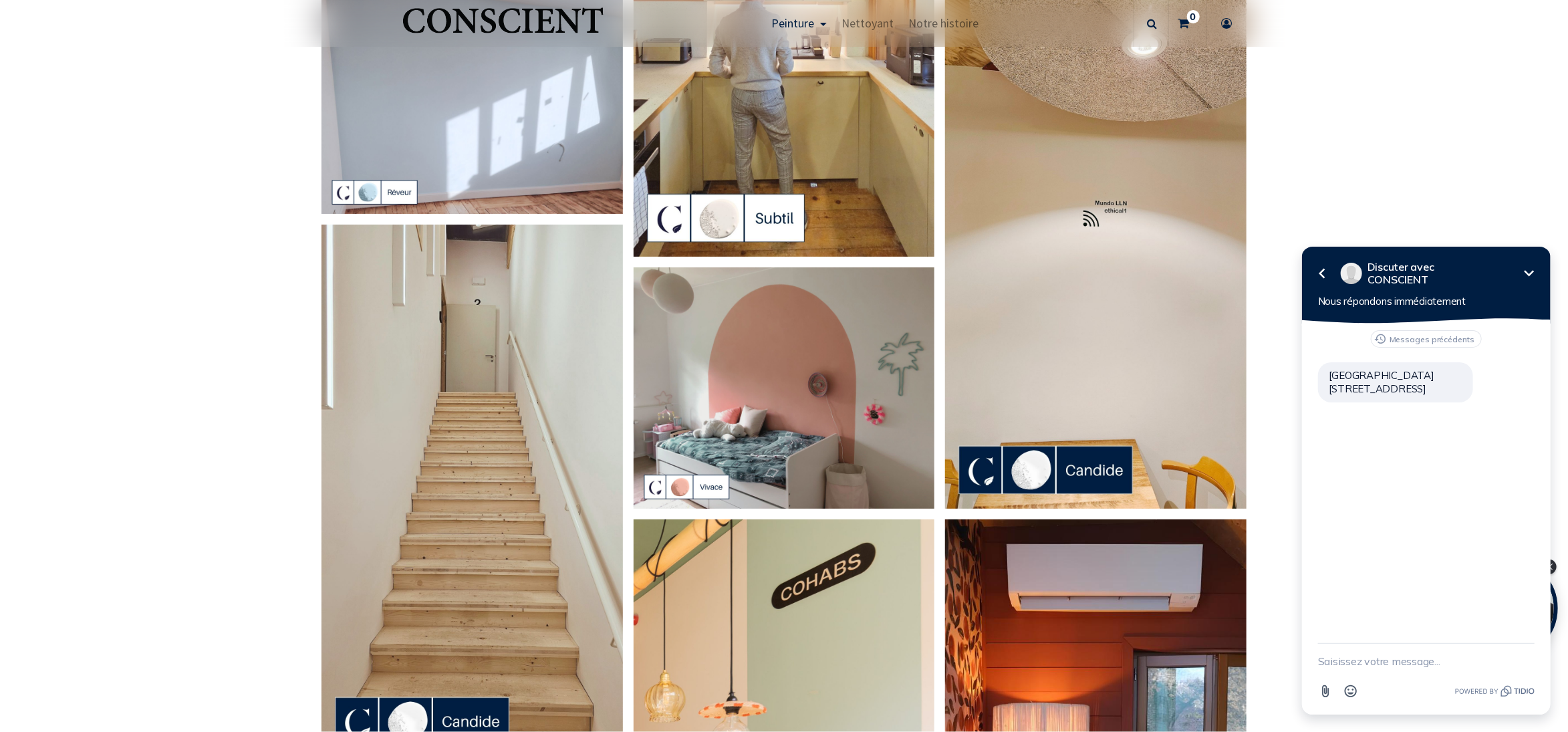
scroll to position [312, 0]
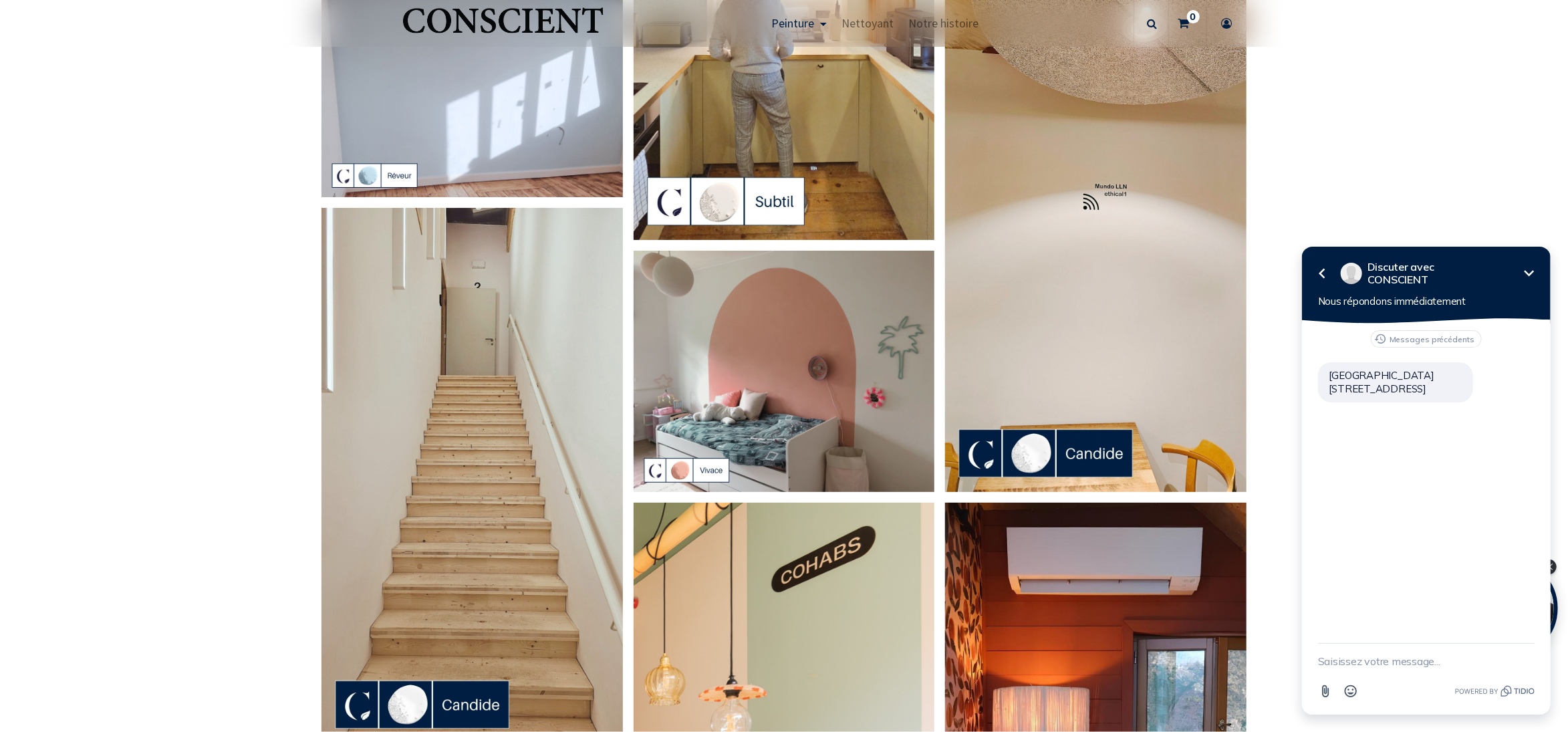
click at [1031, 452] on img at bounding box center [1096, 224] width 301 height 536
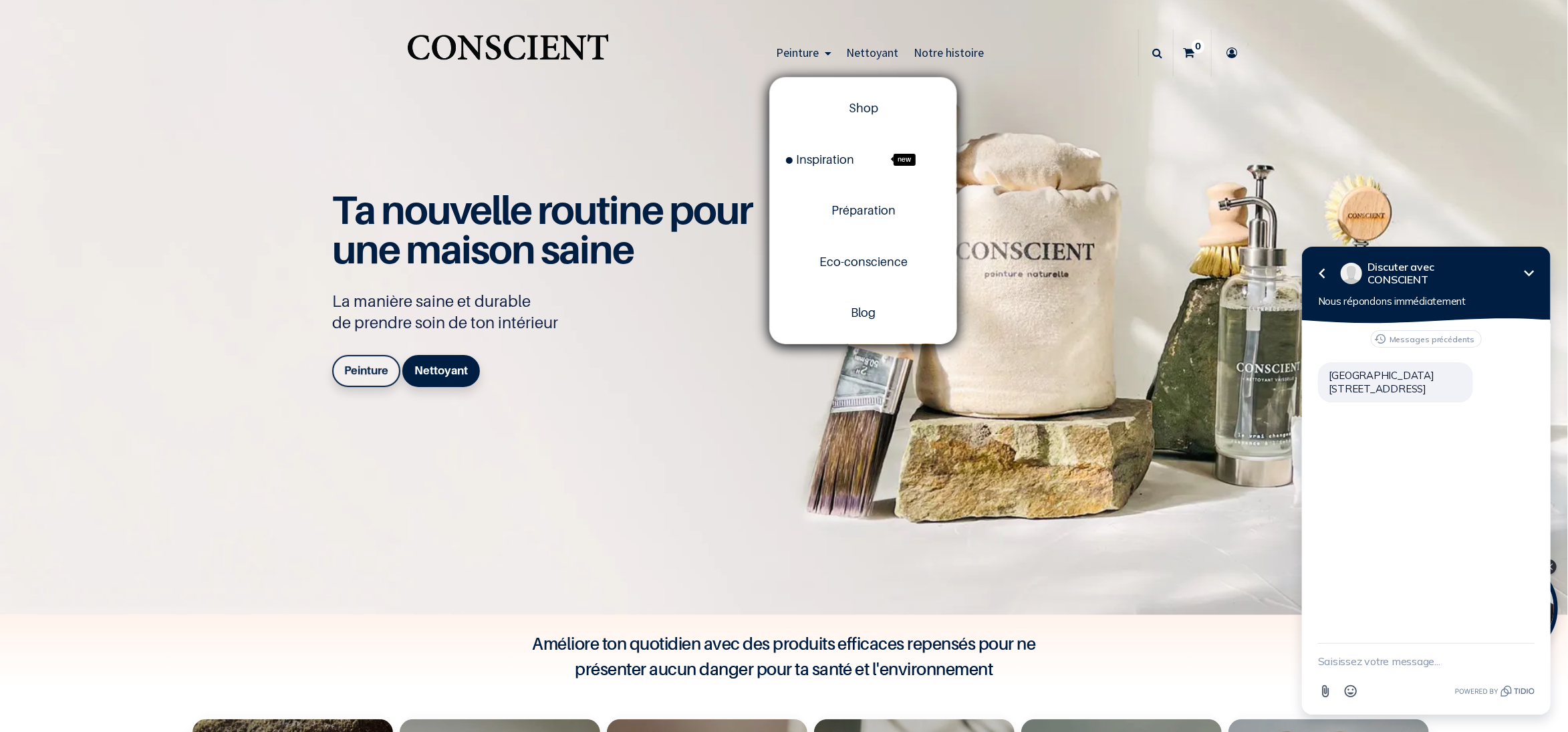
click at [802, 53] on span "Peinture" at bounding box center [798, 53] width 42 height 15
click at [798, 159] on span "Inspiration" at bounding box center [820, 159] width 68 height 14
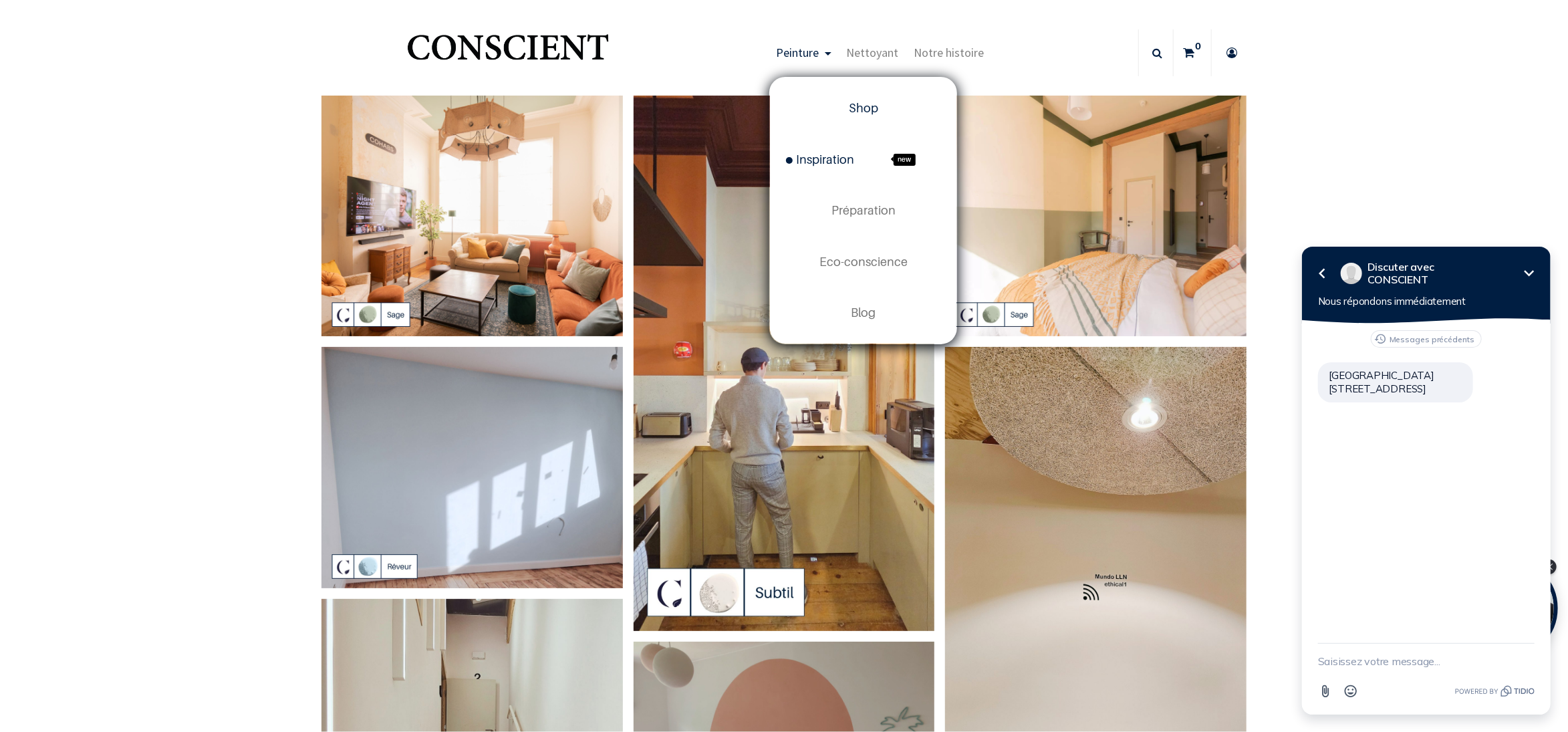
click at [861, 109] on span "Shop" at bounding box center [864, 108] width 30 height 14
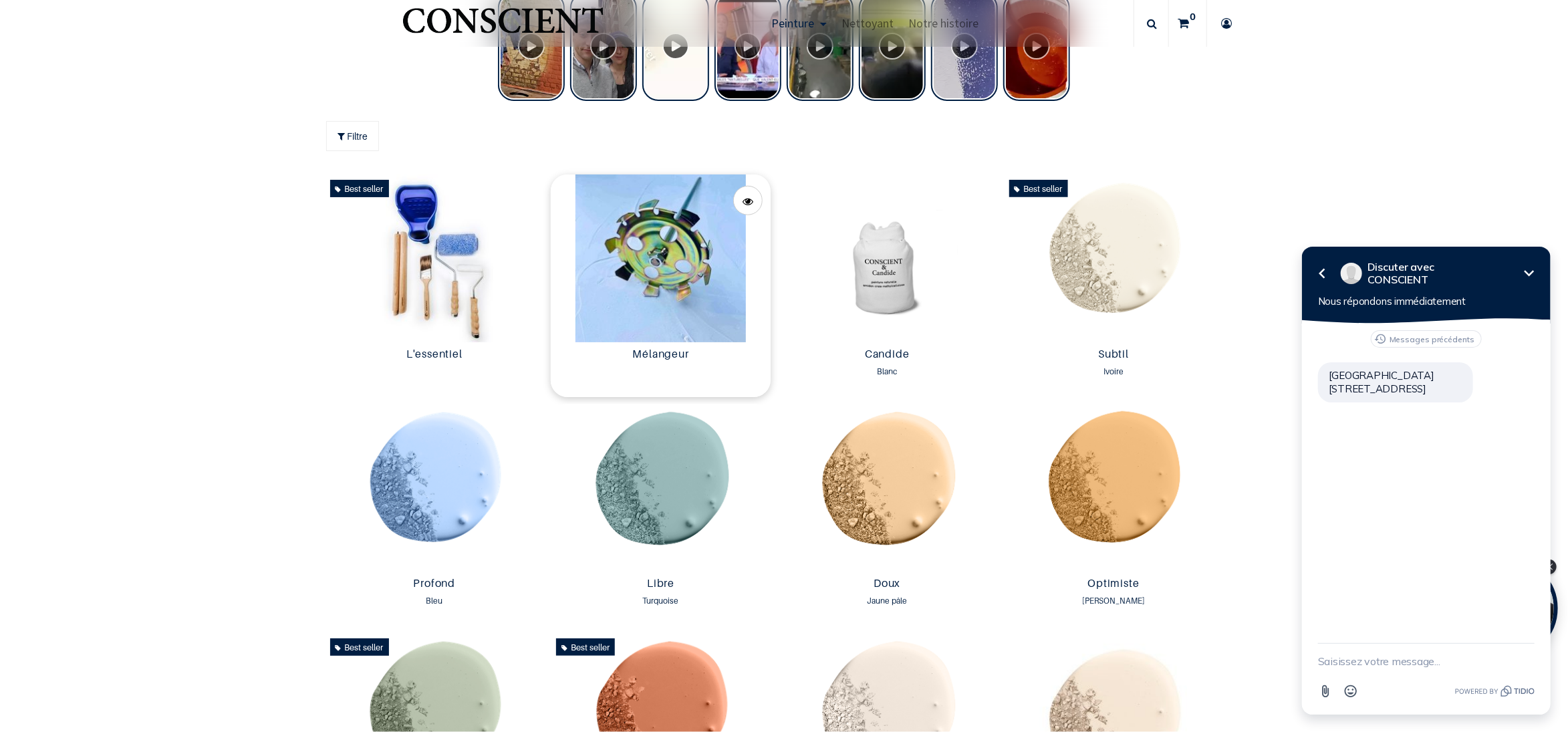
scroll to position [1093, 0]
